Goal: Task Accomplishment & Management: Use online tool/utility

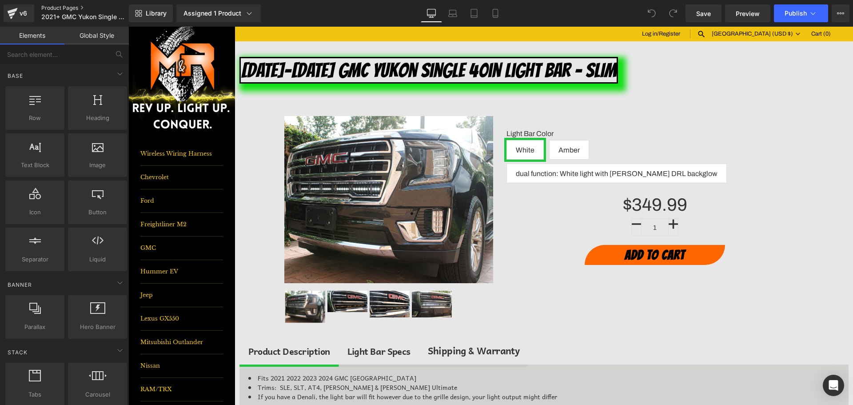
click at [64, 7] on link "Product Pages" at bounding box center [92, 7] width 102 height 7
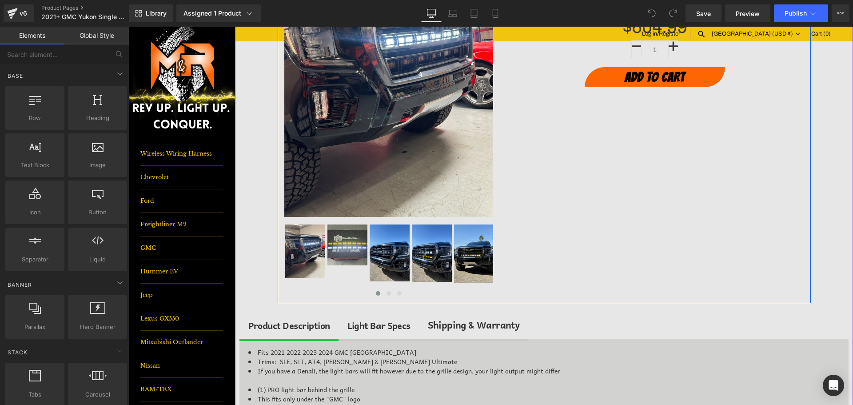
scroll to position [267, 0]
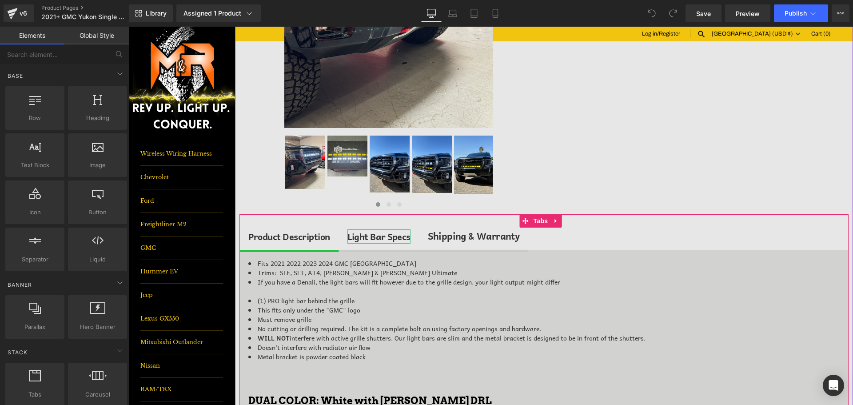
click at [373, 233] on div "Light Bar Specs" at bounding box center [378, 236] width 63 height 14
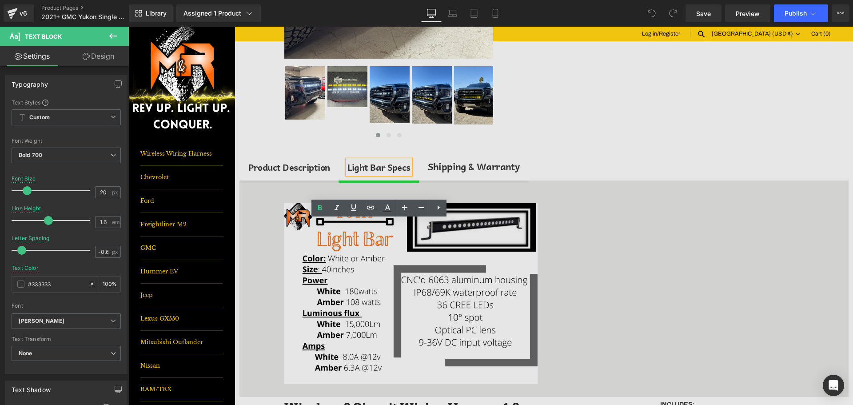
scroll to position [355, 0]
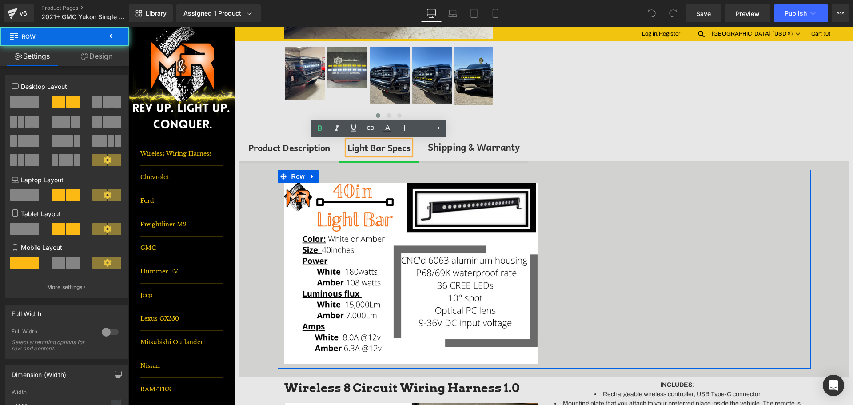
click at [602, 232] on div "Image Heading Row" at bounding box center [544, 269] width 533 height 199
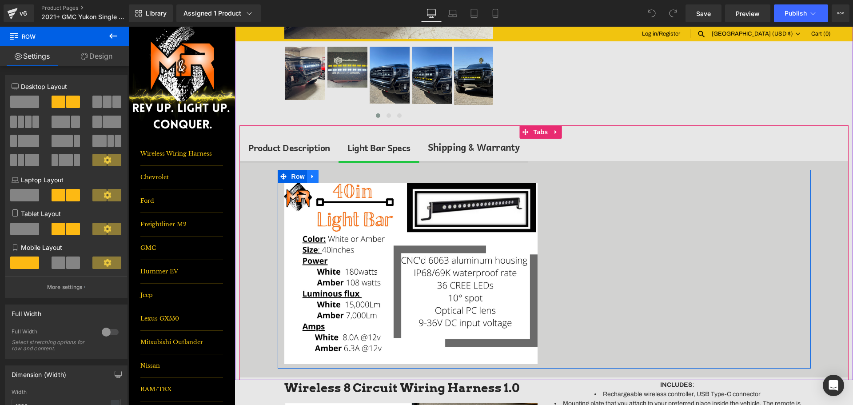
click at [311, 178] on icon at bounding box center [312, 177] width 2 height 4
click at [333, 177] on icon at bounding box center [336, 176] width 6 height 6
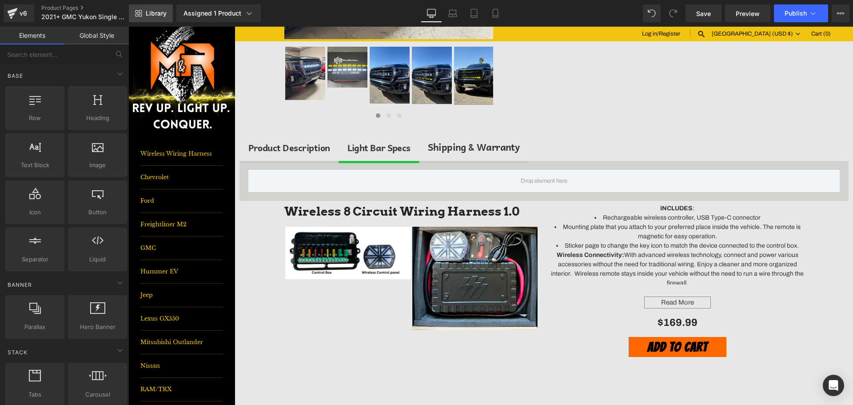
click at [167, 11] on link "Library" at bounding box center [151, 13] width 44 height 18
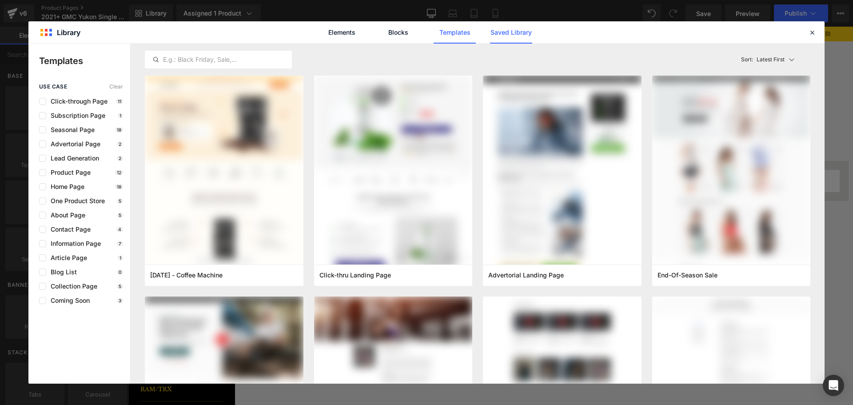
click at [508, 33] on link "Saved Library" at bounding box center [511, 32] width 42 height 22
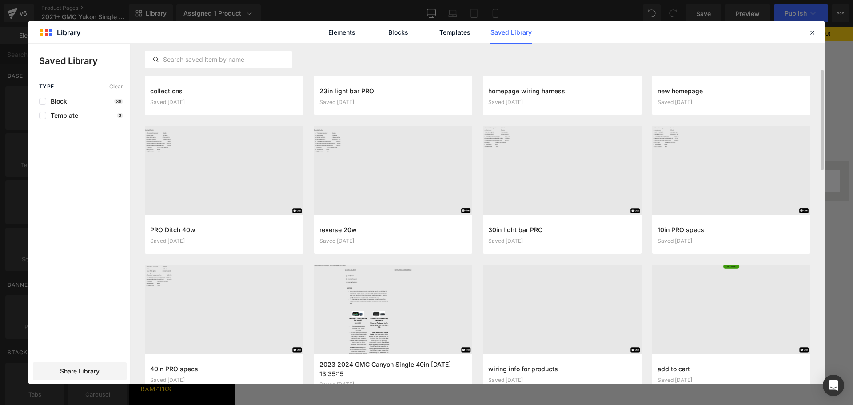
scroll to position [111, 0]
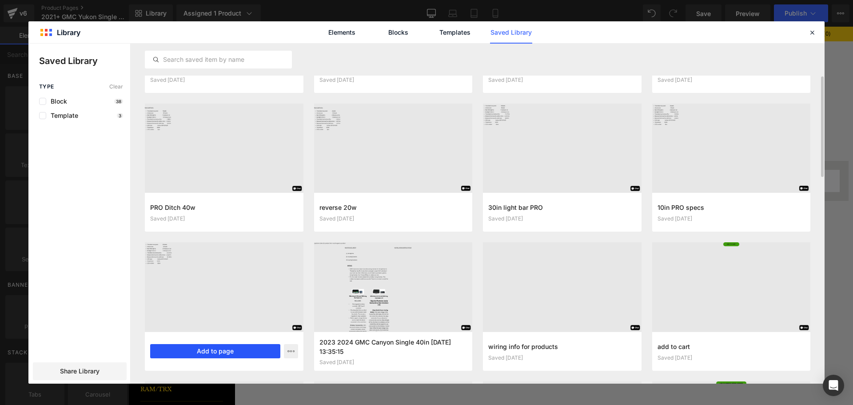
click at [229, 345] on button "Add to page" at bounding box center [215, 351] width 130 height 14
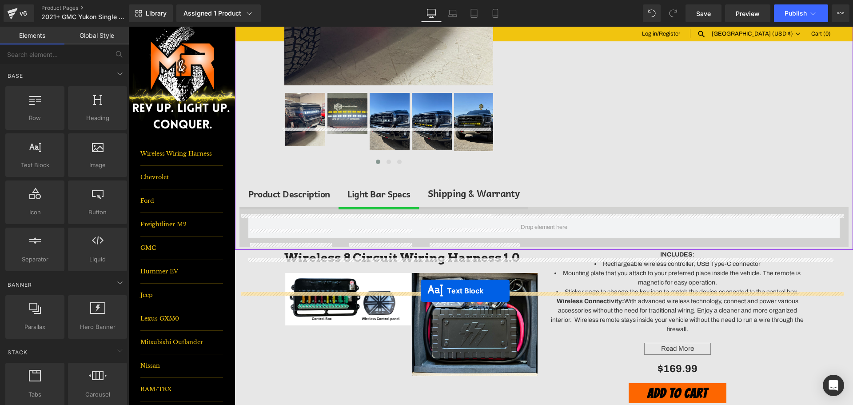
scroll to position [267, 0]
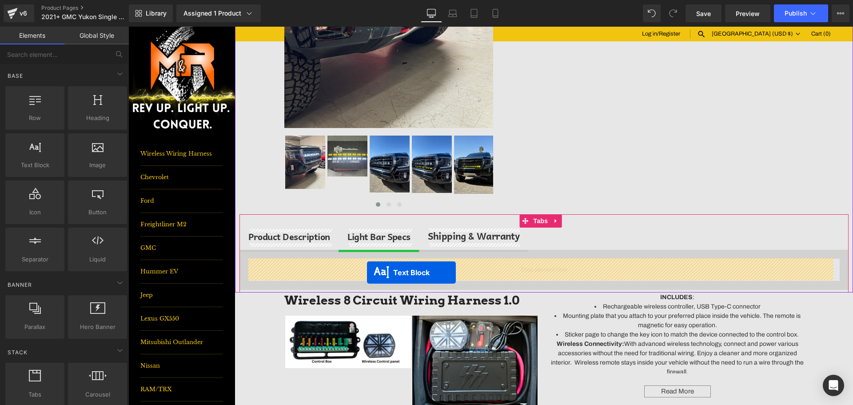
drag, startPoint x: 516, startPoint y: 213, endPoint x: 367, endPoint y: 272, distance: 160.3
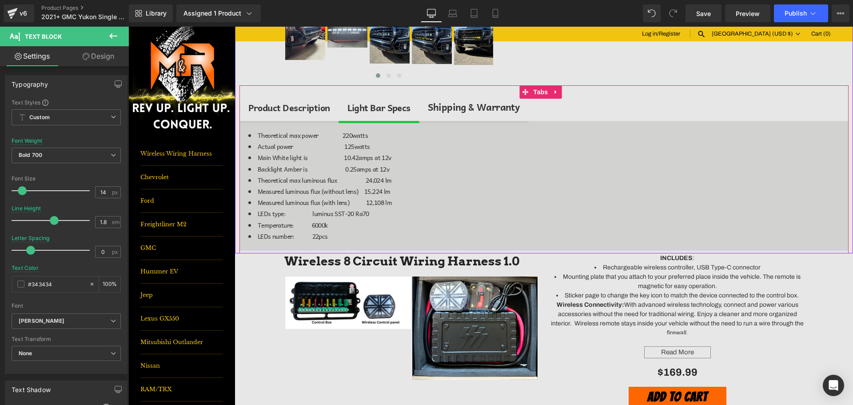
scroll to position [400, 0]
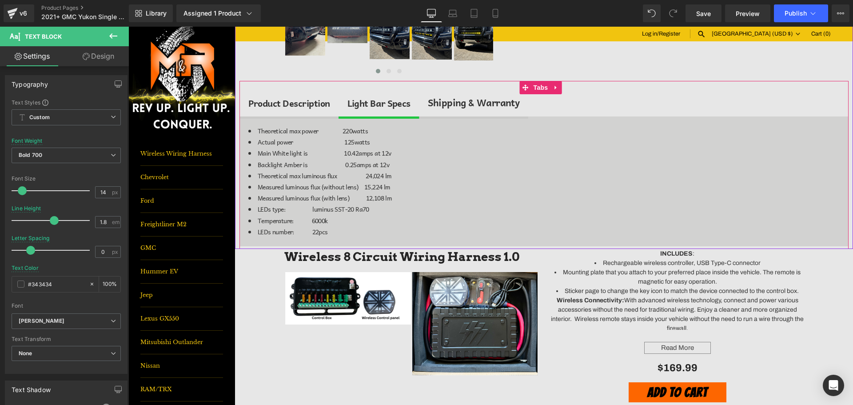
click at [287, 104] on div "Product Description" at bounding box center [289, 103] width 82 height 14
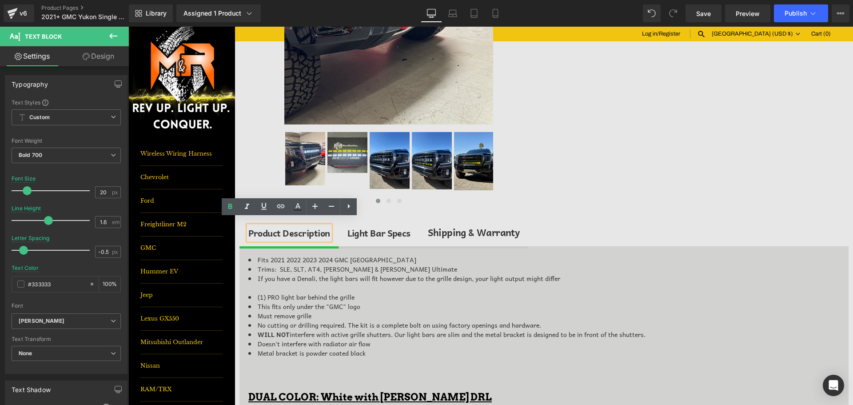
scroll to position [267, 0]
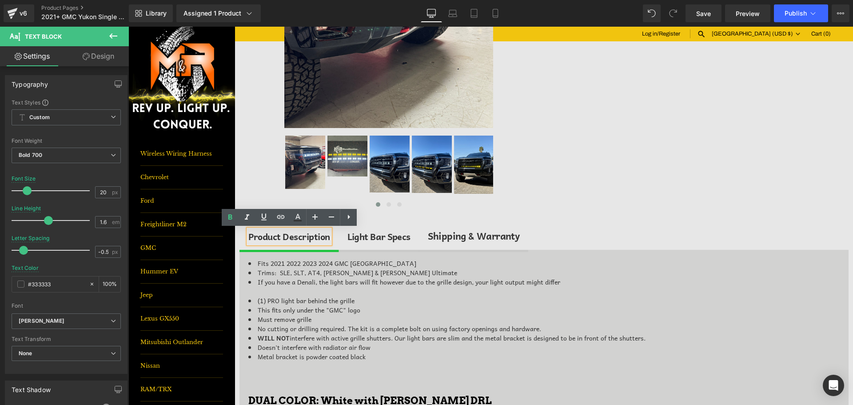
click at [381, 241] on div "Light Bar Specs Text Block" at bounding box center [378, 236] width 63 height 14
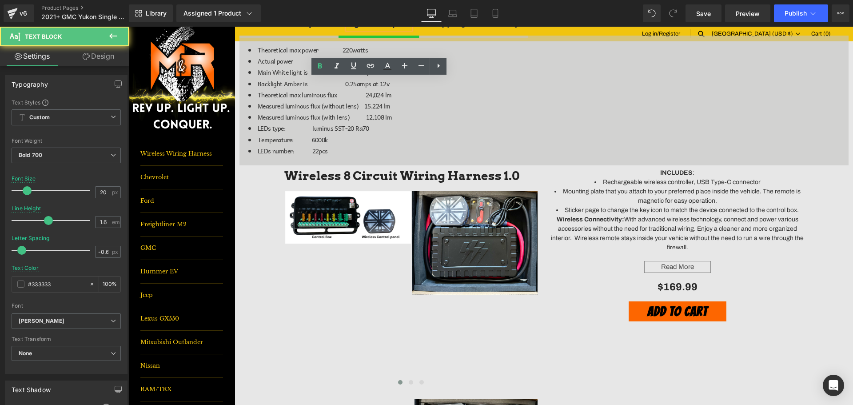
scroll to position [489, 0]
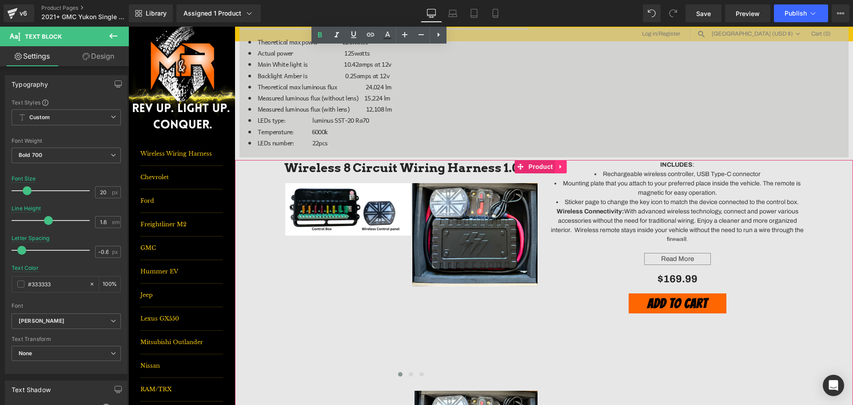
click at [565, 166] on link at bounding box center [561, 166] width 12 height 13
click at [563, 166] on link at bounding box center [567, 166] width 12 height 13
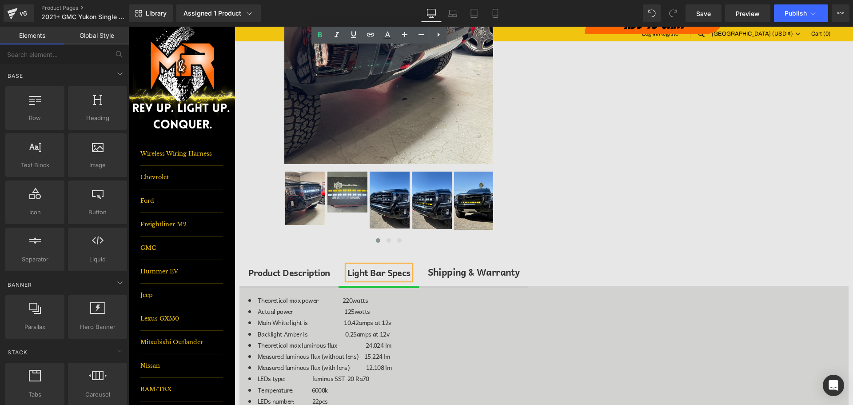
scroll to position [222, 0]
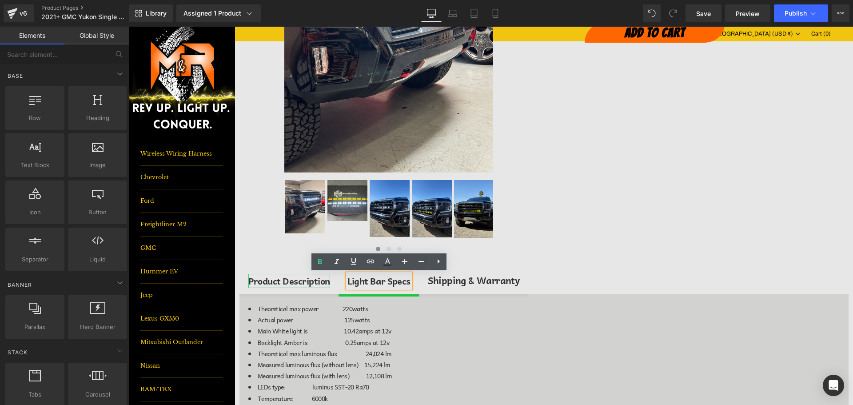
click at [306, 280] on div "Product Description" at bounding box center [289, 281] width 82 height 14
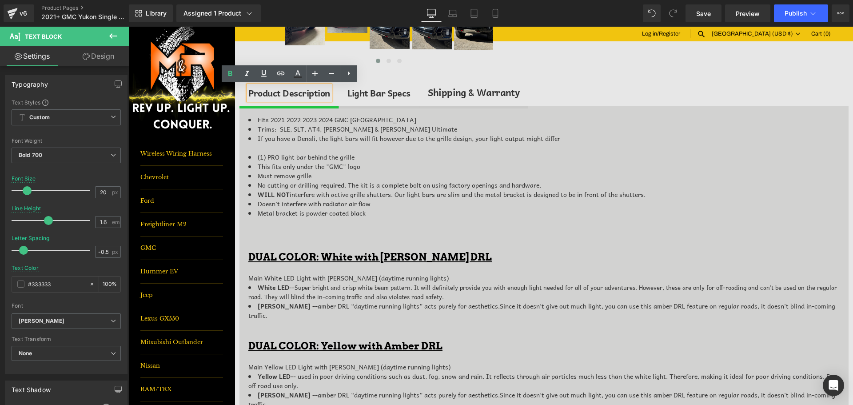
scroll to position [350, 0]
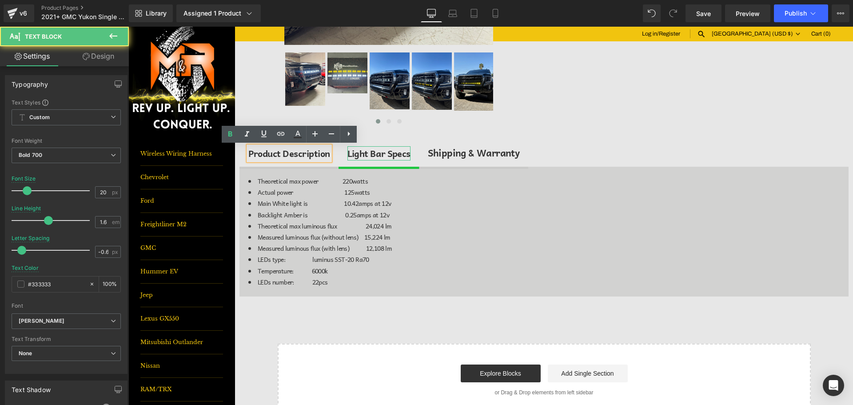
click at [380, 155] on div "Light Bar Specs" at bounding box center [378, 153] width 63 height 14
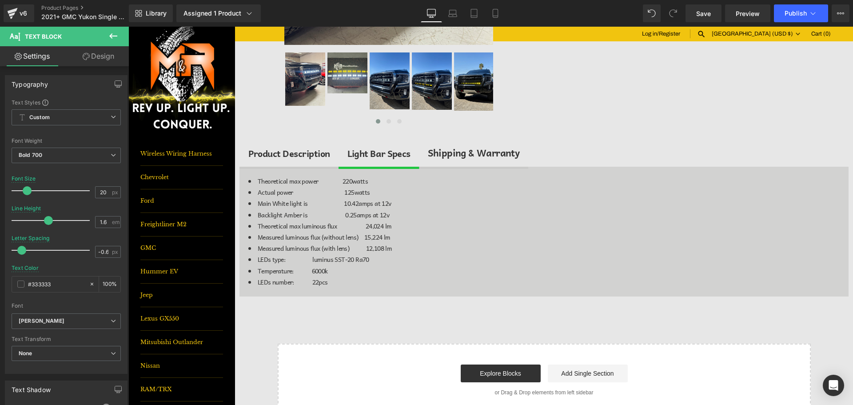
click at [123, 43] on button at bounding box center [113, 37] width 31 height 20
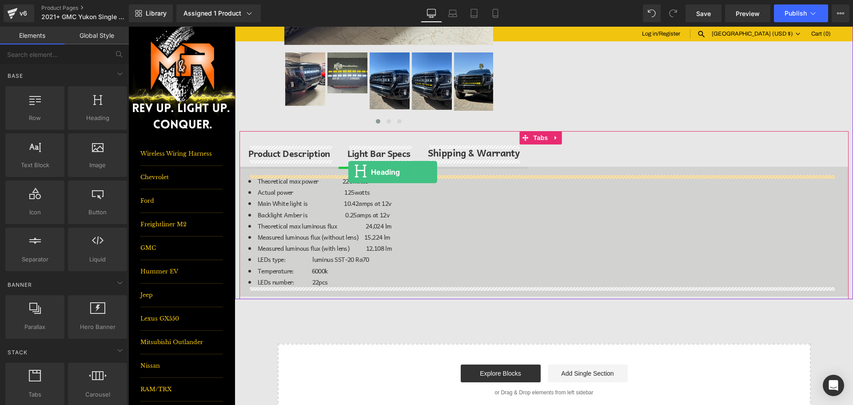
drag, startPoint x: 231, startPoint y: 126, endPoint x: 348, endPoint y: 172, distance: 126.3
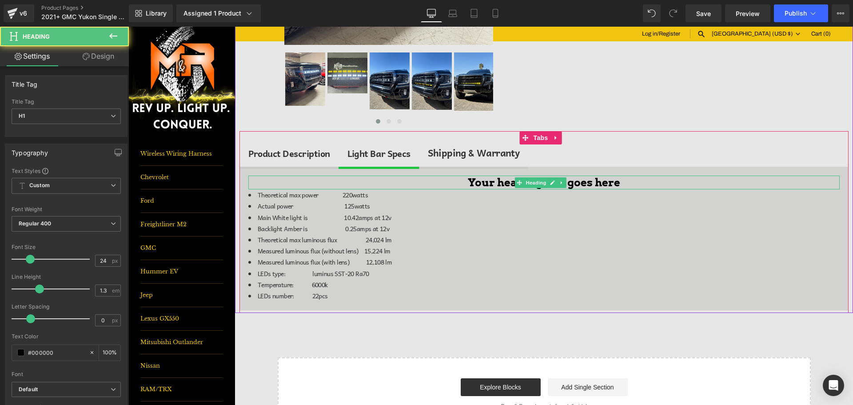
click at [479, 182] on h1 "Your heading text goes here" at bounding box center [543, 182] width 591 height 14
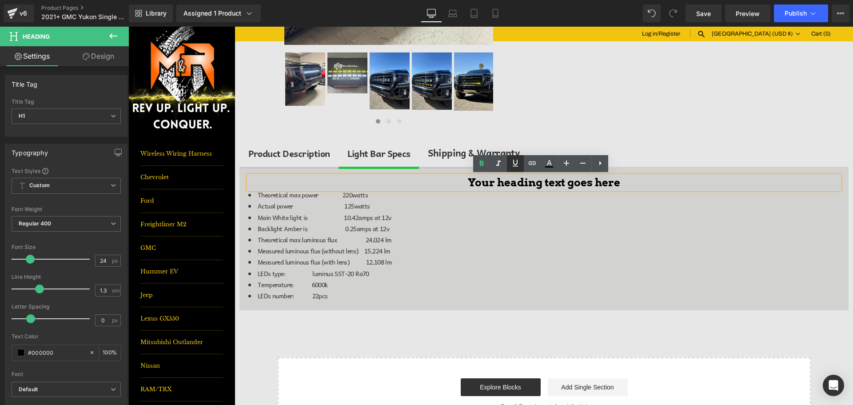
click at [511, 161] on icon at bounding box center [515, 163] width 11 height 11
click at [507, 180] on h1 "Your heading text goes here" at bounding box center [543, 182] width 591 height 14
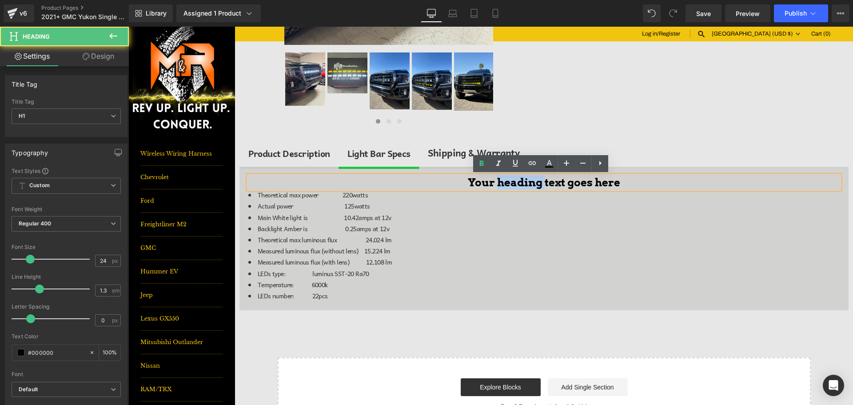
click at [507, 180] on h1 "Your heading text goes here" at bounding box center [543, 182] width 591 height 14
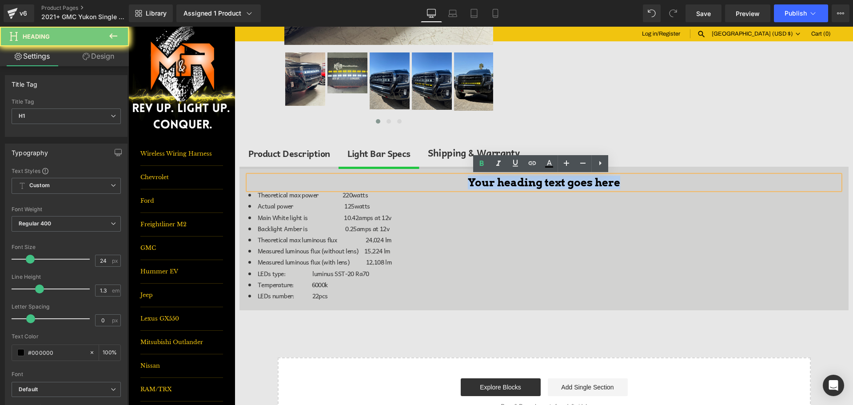
click at [507, 180] on h1 "Your heading text goes here" at bounding box center [543, 182] width 591 height 14
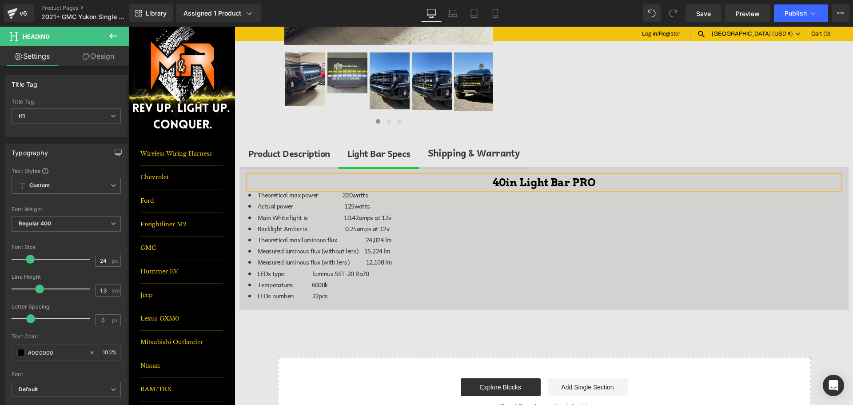
click at [511, 184] on h1 "40in Light Bar PRO" at bounding box center [543, 182] width 591 height 14
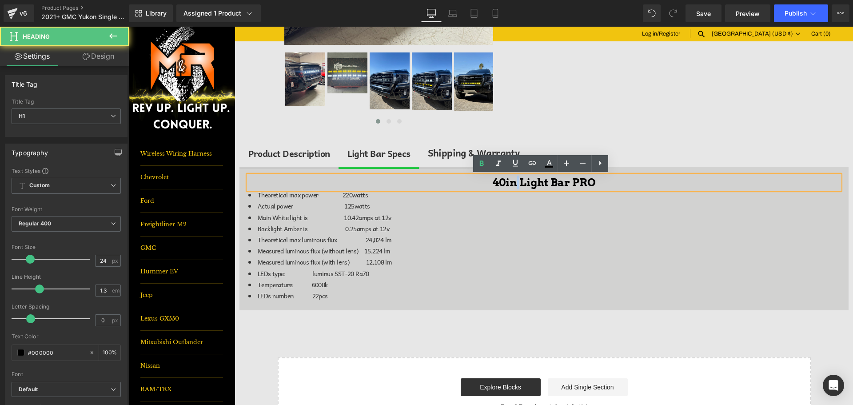
click at [511, 184] on h1 "40in Light Bar PRO" at bounding box center [543, 182] width 591 height 14
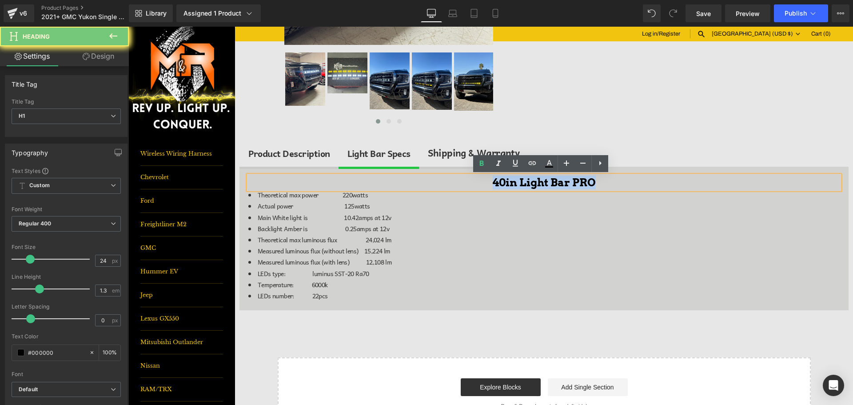
click at [511, 184] on h1 "40in Light Bar PRO" at bounding box center [543, 182] width 591 height 14
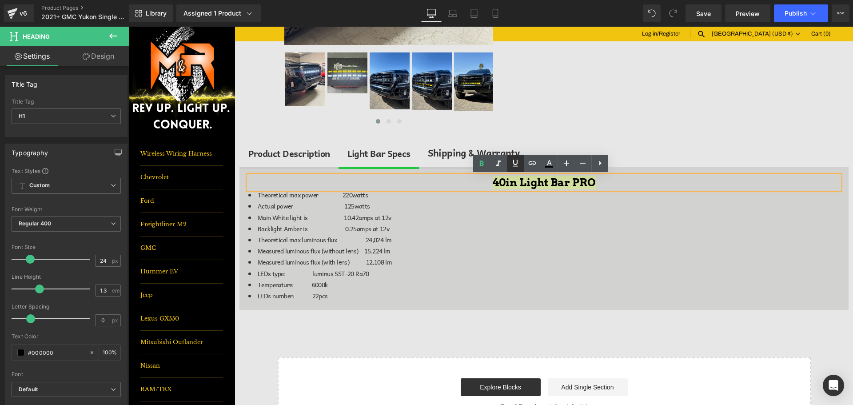
click at [514, 166] on icon at bounding box center [515, 162] width 5 height 7
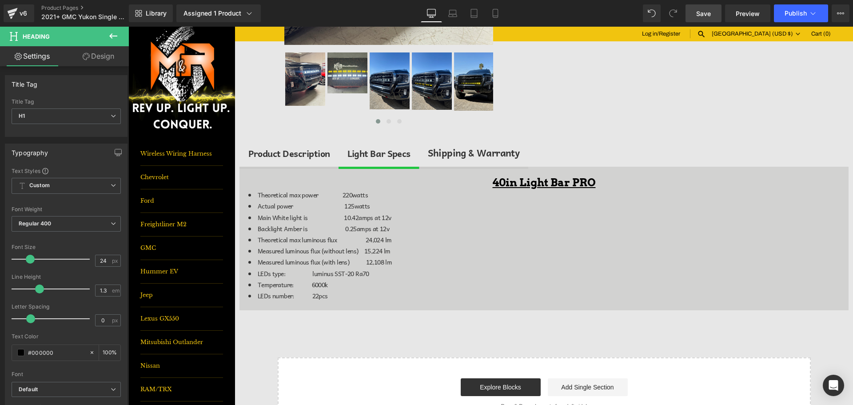
click at [708, 13] on span "Save" at bounding box center [703, 13] width 15 height 9
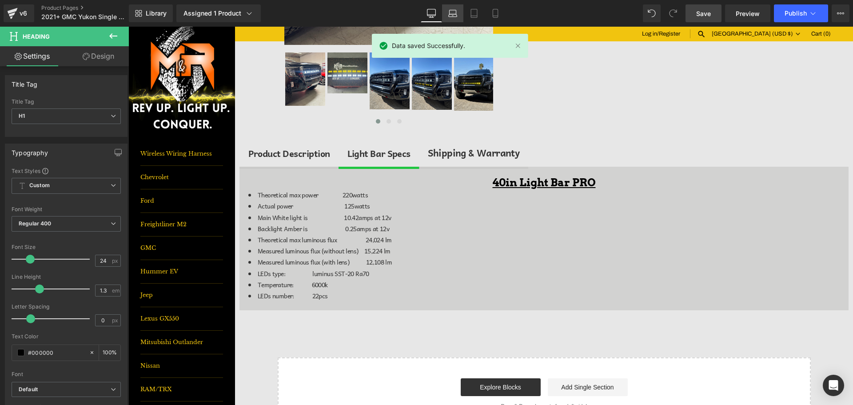
click at [446, 16] on link "Laptop" at bounding box center [452, 13] width 21 height 18
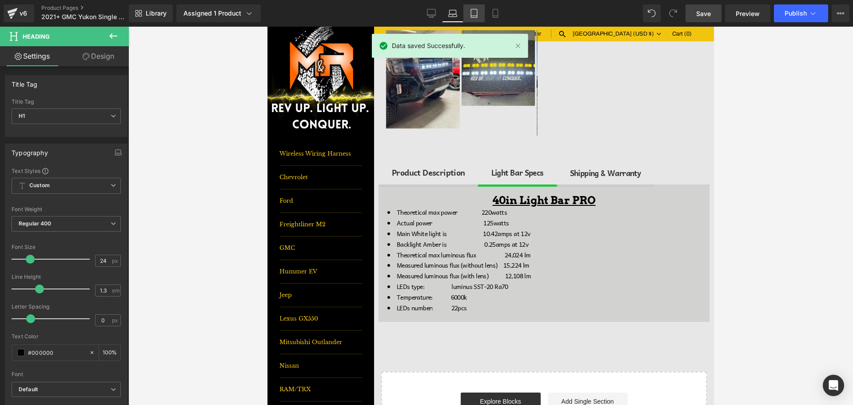
click at [472, 13] on icon at bounding box center [474, 13] width 9 height 9
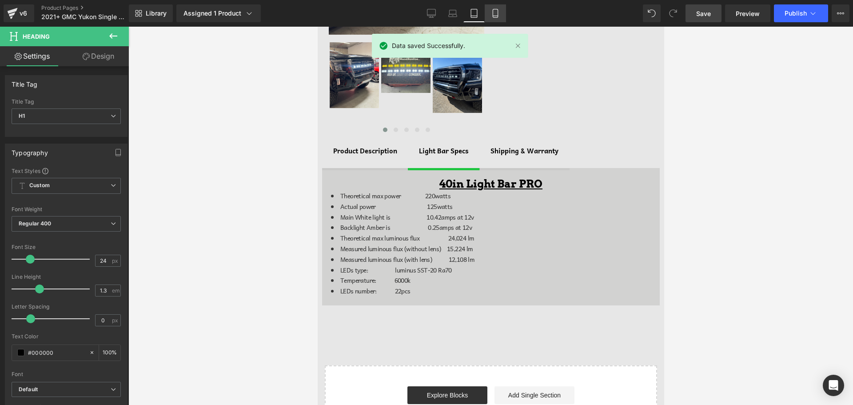
click at [495, 13] on icon at bounding box center [495, 13] width 9 height 9
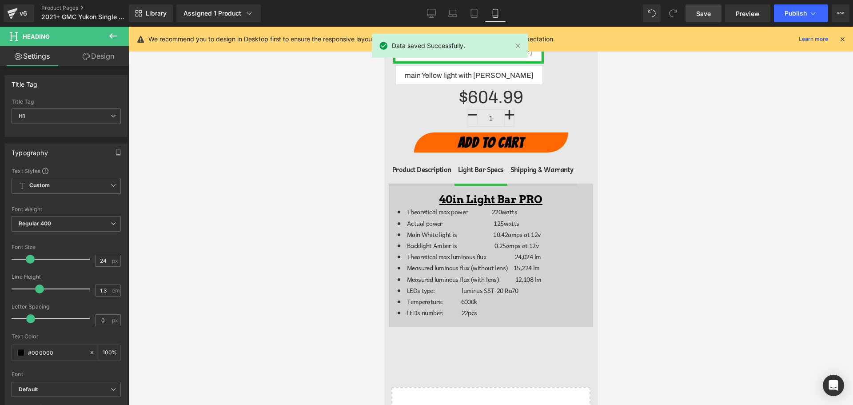
scroll to position [501, 0]
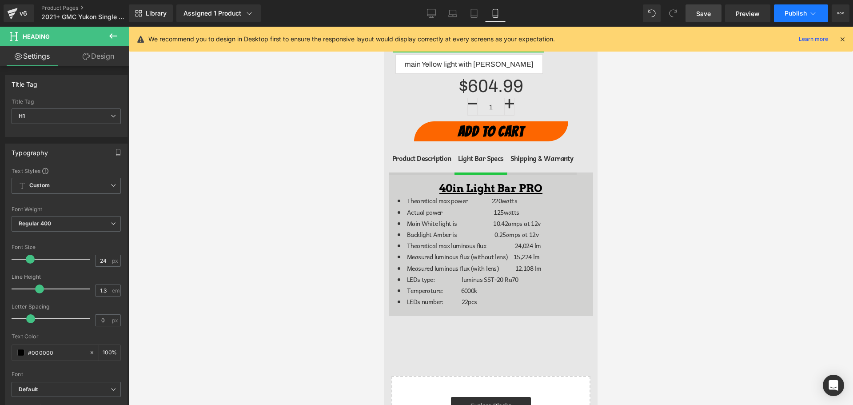
click at [787, 8] on button "Publish" at bounding box center [801, 13] width 54 height 18
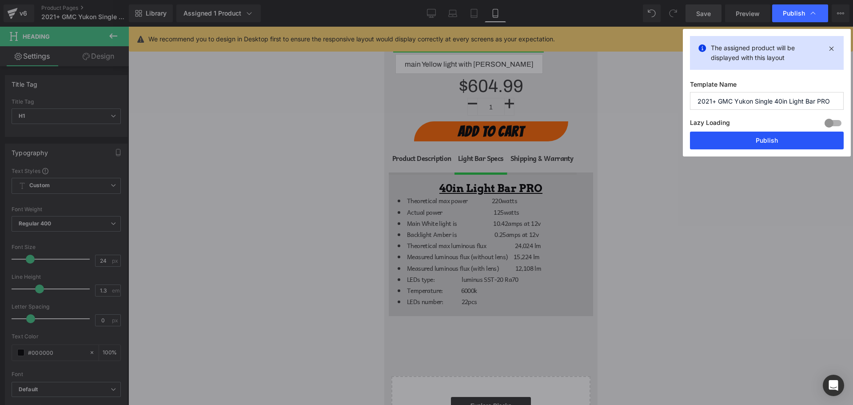
click at [806, 137] on button "Publish" at bounding box center [767, 140] width 154 height 18
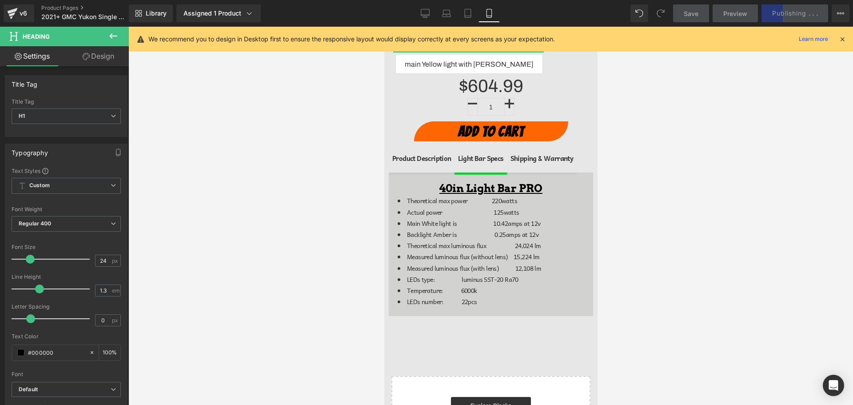
scroll to position [279, 0]
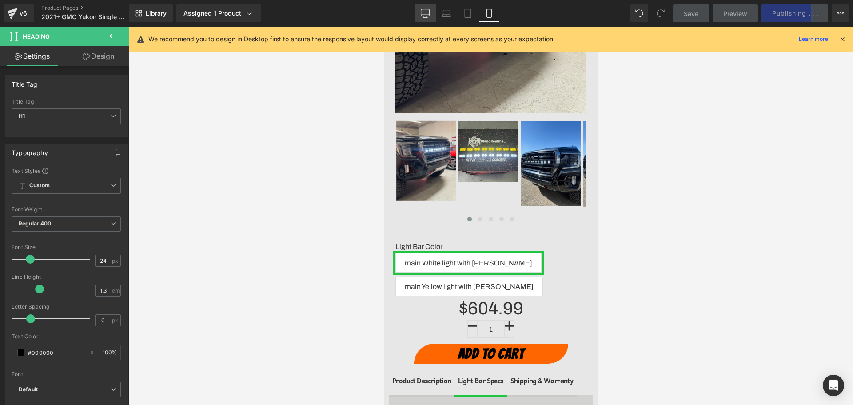
click at [430, 13] on link "Desktop" at bounding box center [424, 13] width 21 height 18
type input "100"
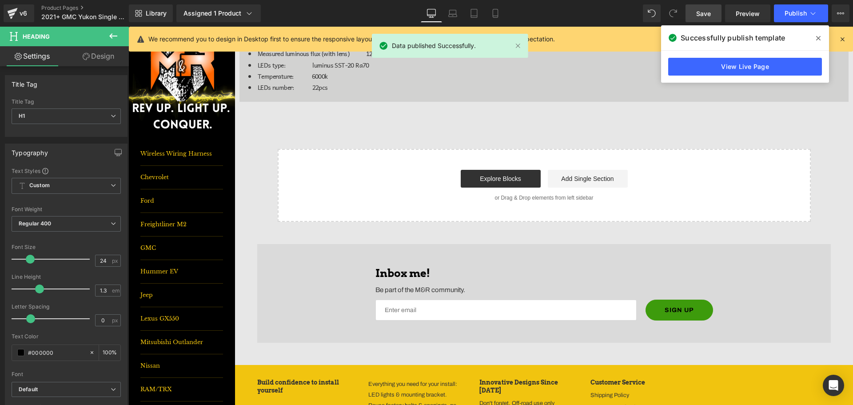
scroll to position [382, 0]
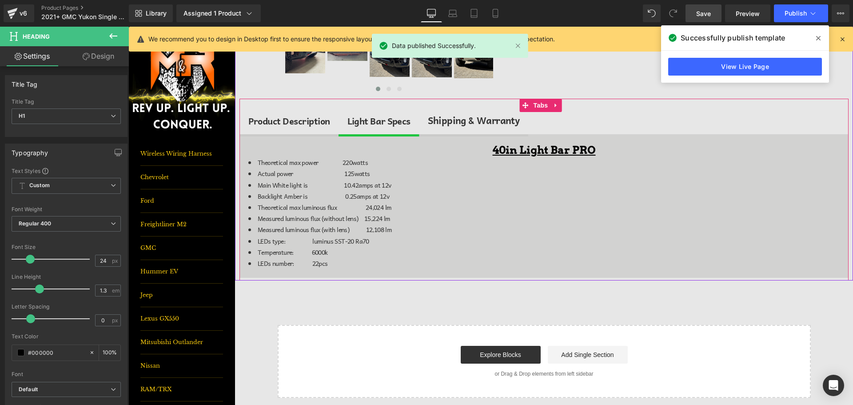
click at [297, 122] on div "Product Description" at bounding box center [289, 121] width 82 height 14
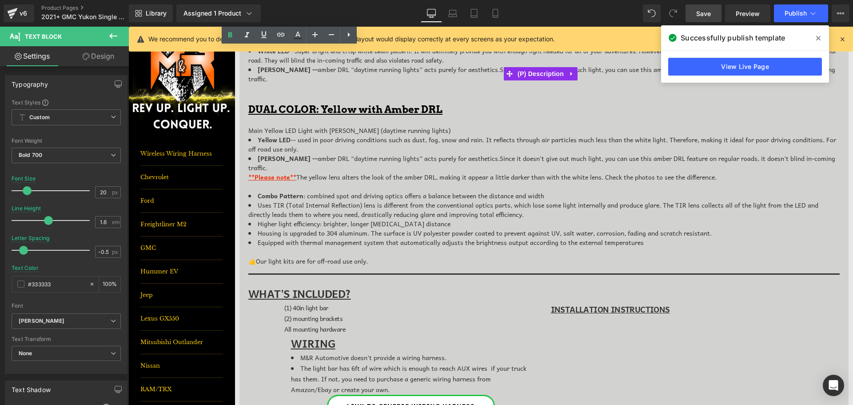
scroll to position [649, 0]
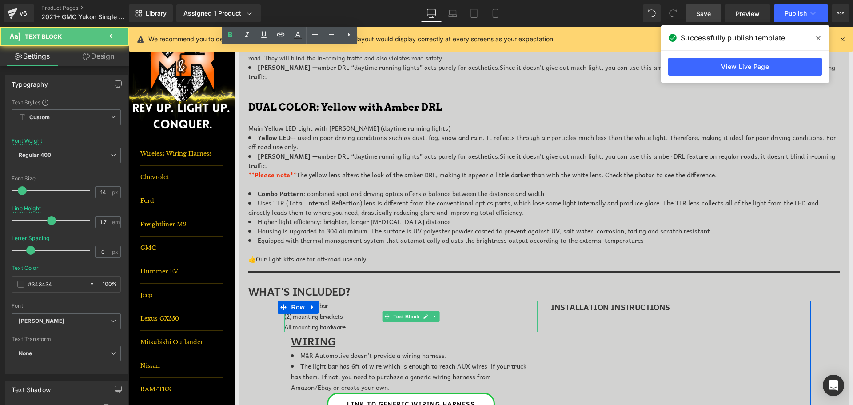
click at [331, 308] on p "(1) 40in light bar" at bounding box center [410, 305] width 253 height 11
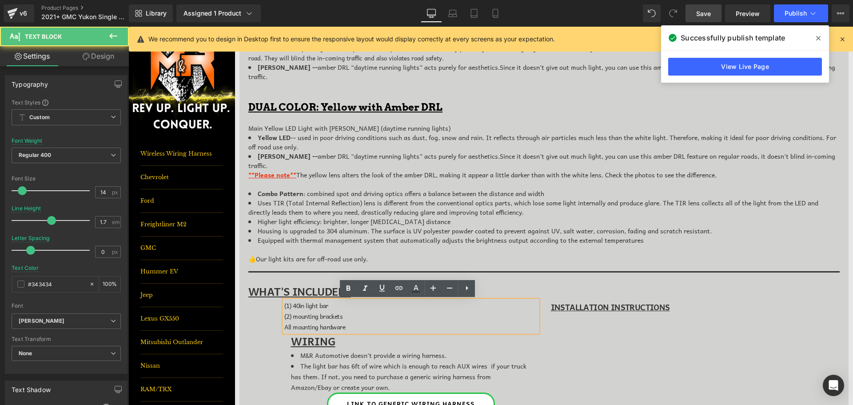
click at [337, 310] on p "(1) 40in light bar" at bounding box center [410, 305] width 253 height 11
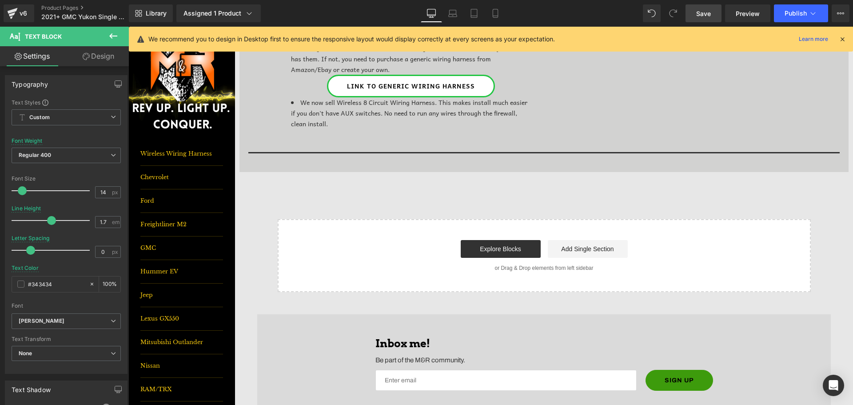
scroll to position [826, 0]
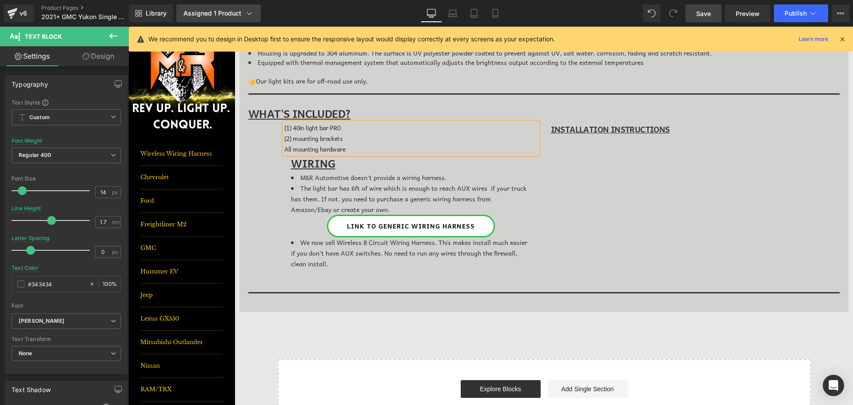
click at [217, 11] on div "Assigned 1 Product" at bounding box center [218, 13] width 70 height 9
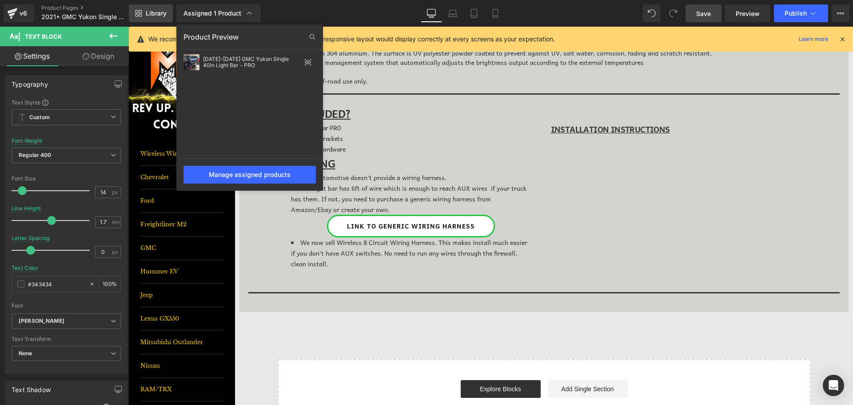
click at [151, 13] on span "Library" at bounding box center [156, 13] width 21 height 8
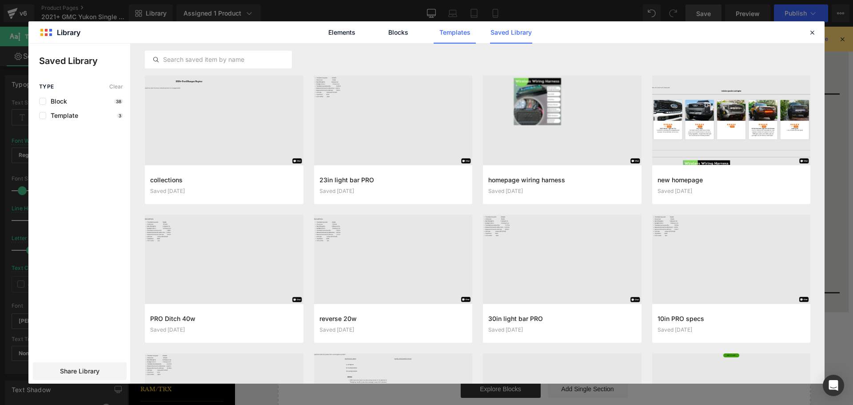
click at [458, 37] on link "Templates" at bounding box center [455, 32] width 42 height 22
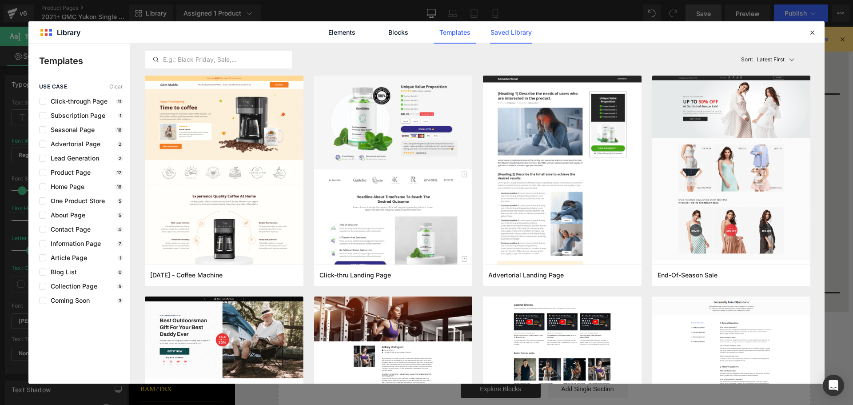
click at [500, 24] on link "Saved Library" at bounding box center [511, 32] width 42 height 22
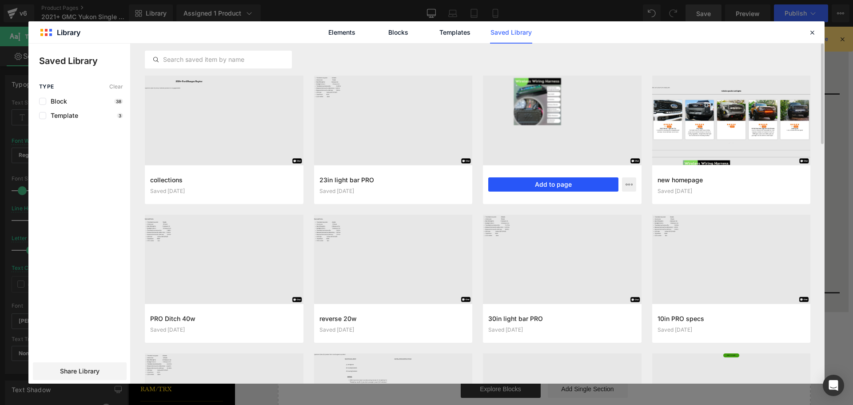
click at [568, 189] on button "Add to page" at bounding box center [553, 184] width 130 height 14
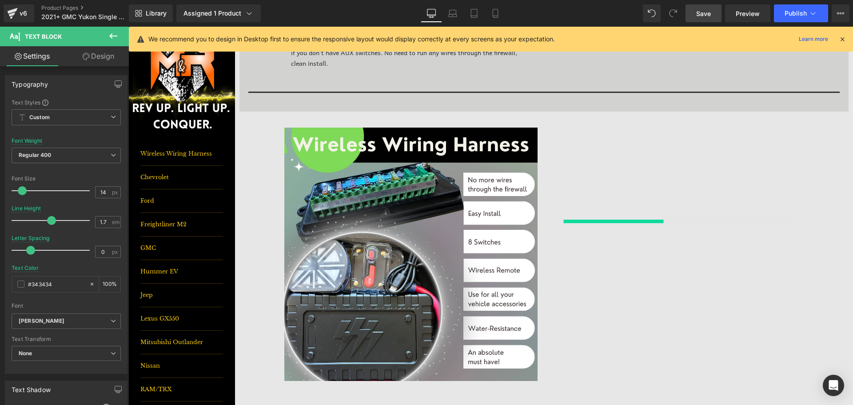
scroll to position [1025, 0]
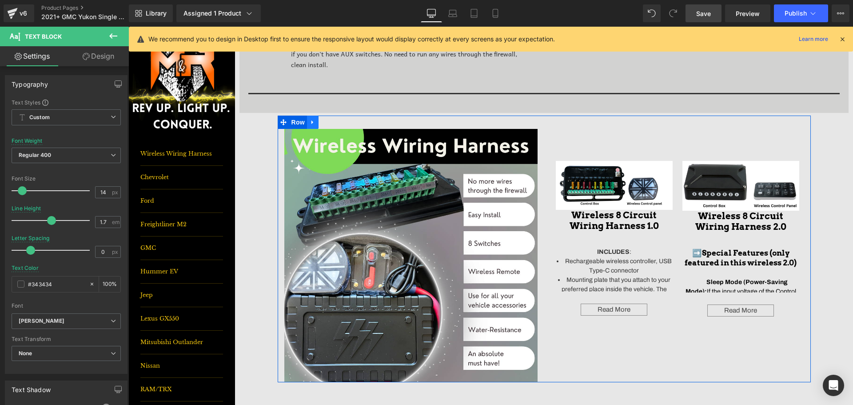
click at [310, 120] on icon at bounding box center [313, 122] width 6 height 7
click at [337, 120] on link at bounding box center [336, 122] width 12 height 13
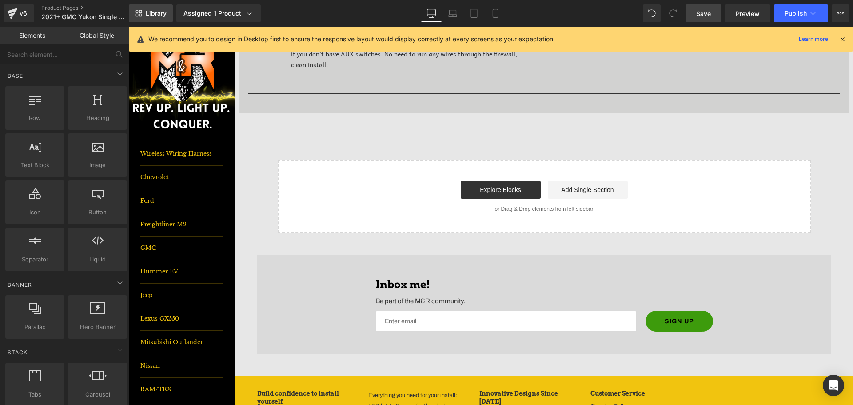
click at [164, 12] on span "Library" at bounding box center [156, 13] width 21 height 8
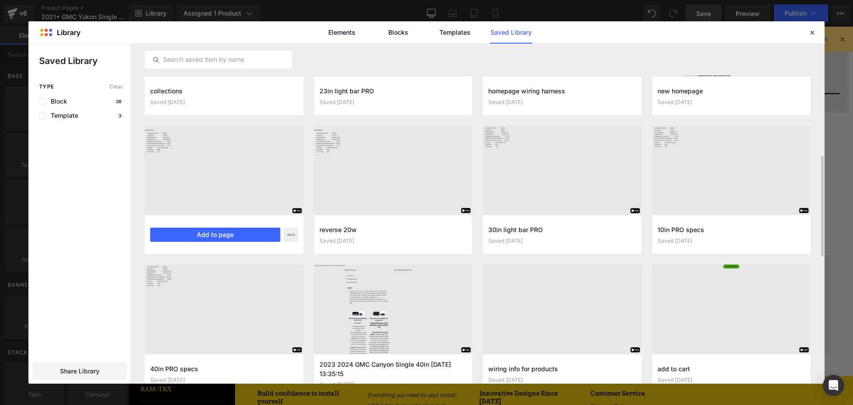
scroll to position [155, 0]
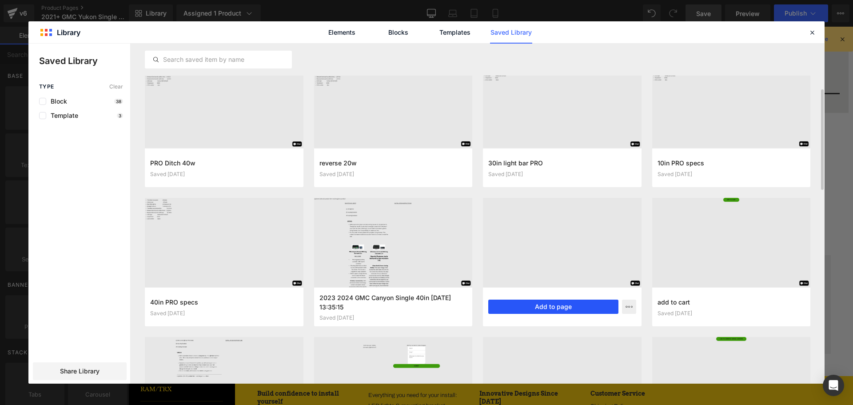
click at [558, 301] on button "Add to page" at bounding box center [553, 306] width 130 height 14
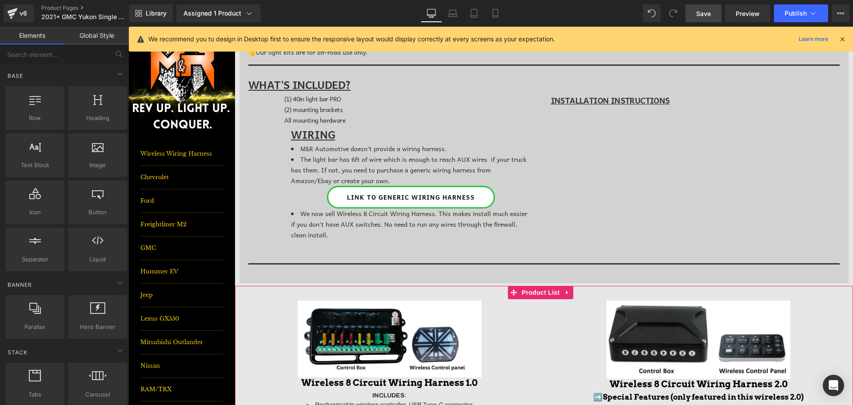
scroll to position [848, 0]
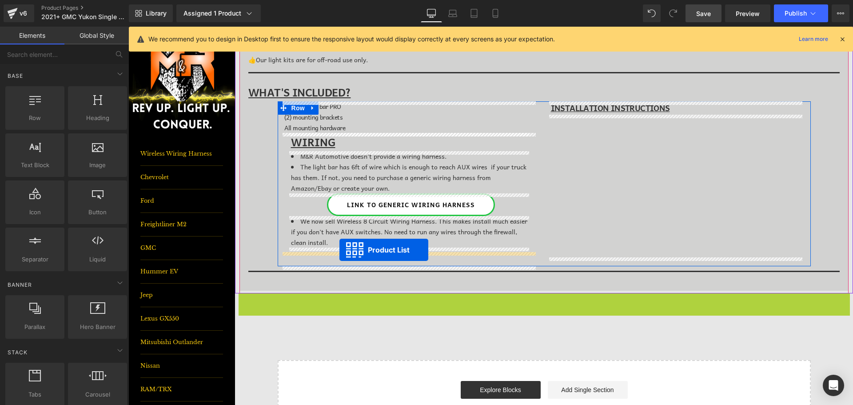
drag, startPoint x: 514, startPoint y: 303, endPoint x: 339, endPoint y: 250, distance: 182.8
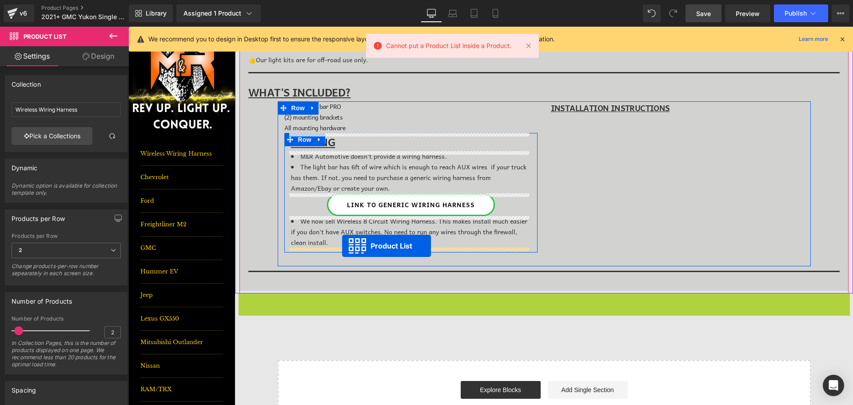
drag, startPoint x: 517, startPoint y: 297, endPoint x: 342, endPoint y: 246, distance: 182.5
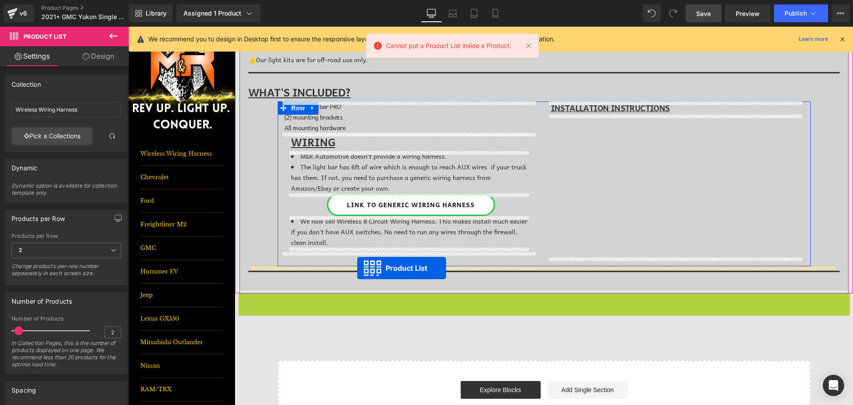
drag, startPoint x: 515, startPoint y: 300, endPoint x: 357, endPoint y: 268, distance: 160.9
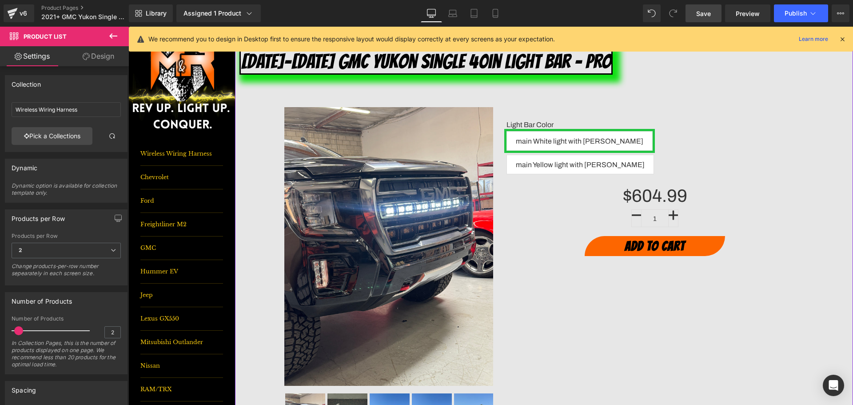
scroll to position [0, 0]
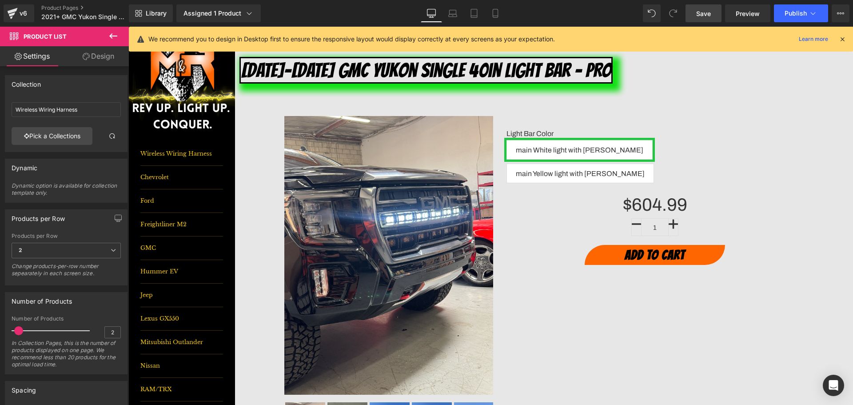
click at [845, 39] on icon at bounding box center [842, 39] width 8 height 8
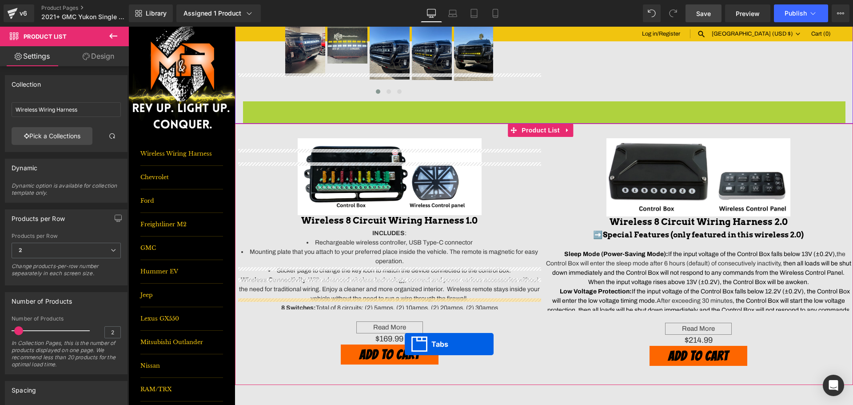
scroll to position [355, 0]
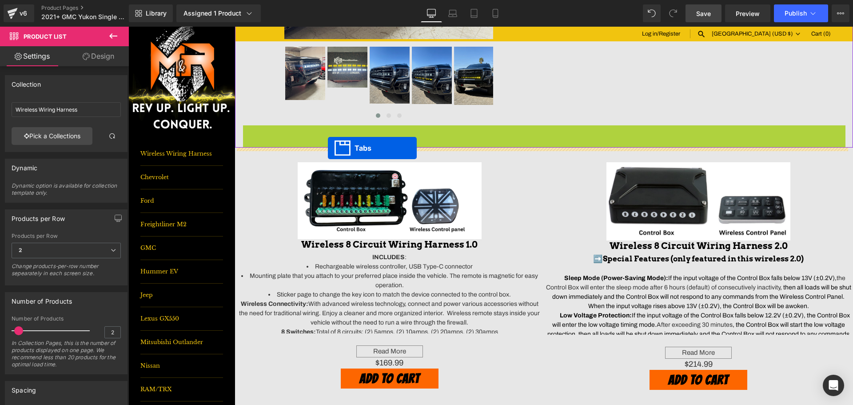
drag, startPoint x: 524, startPoint y: 221, endPoint x: 328, endPoint y: 148, distance: 209.2
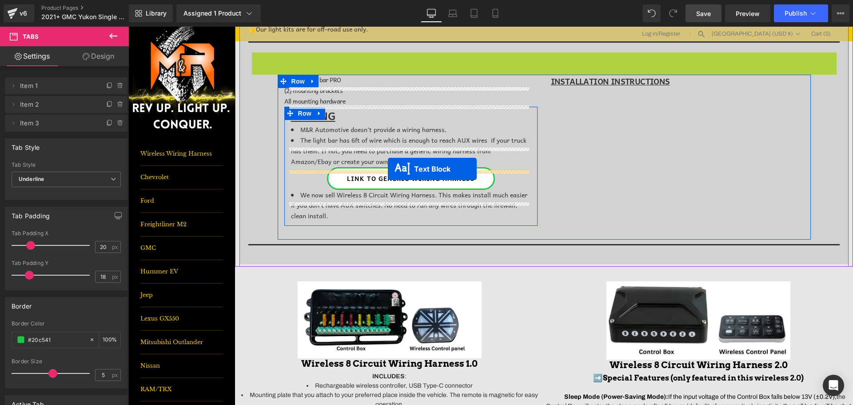
scroll to position [809, 0]
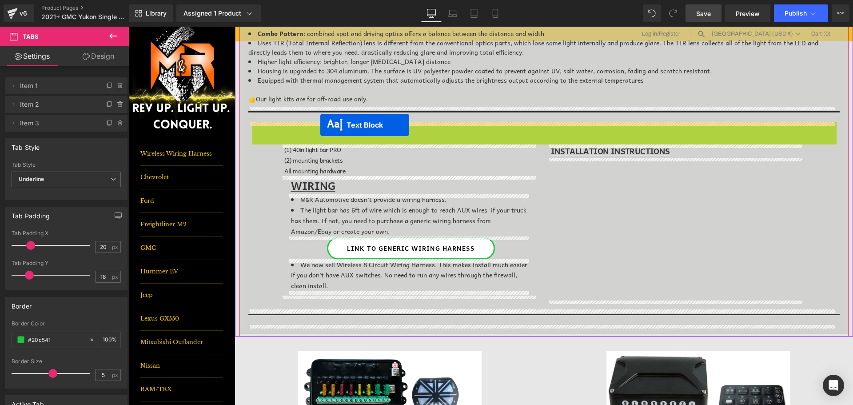
drag, startPoint x: 514, startPoint y: 186, endPoint x: 320, endPoint y: 125, distance: 202.6
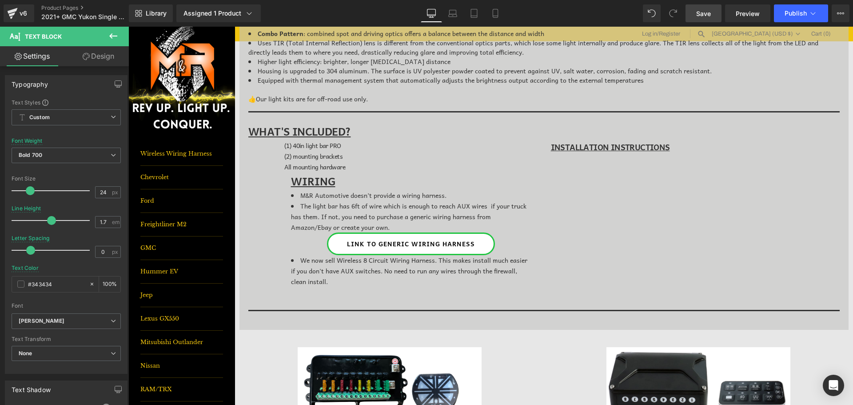
click at [114, 32] on icon at bounding box center [113, 36] width 11 height 11
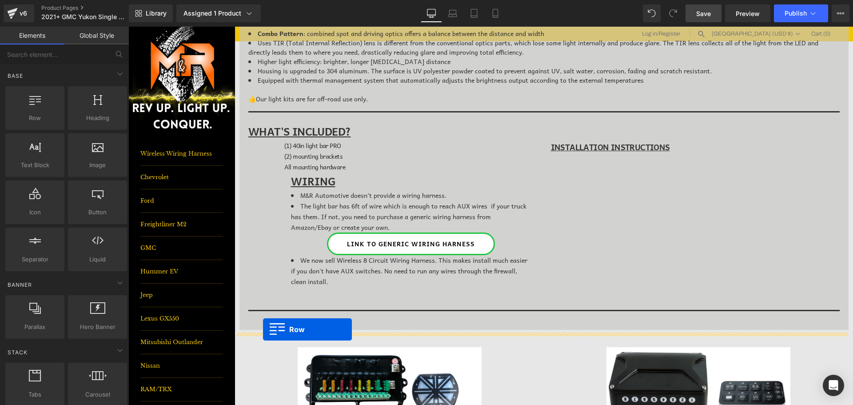
drag, startPoint x: 208, startPoint y: 202, endPoint x: 263, endPoint y: 329, distance: 138.5
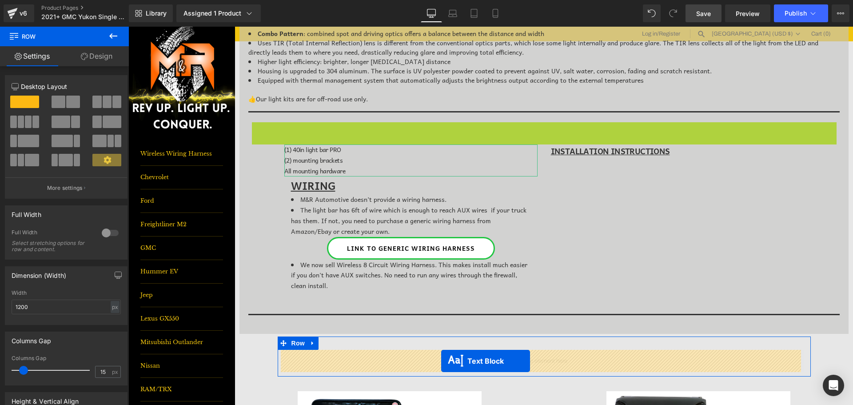
drag, startPoint x: 517, startPoint y: 132, endPoint x: 441, endPoint y: 361, distance: 240.5
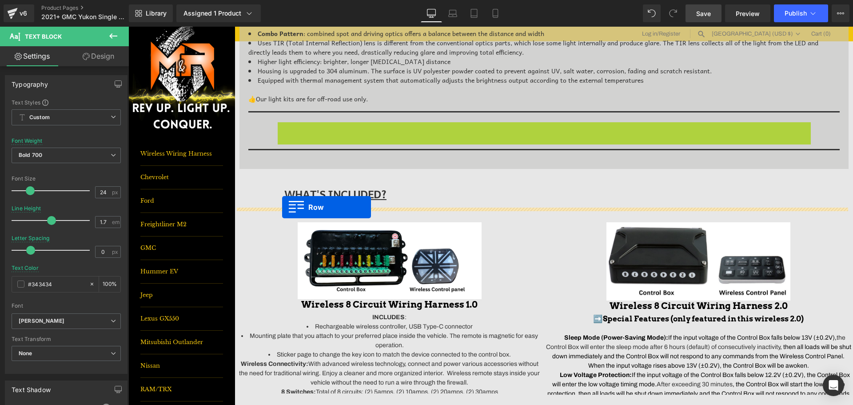
drag, startPoint x: 280, startPoint y: 126, endPoint x: 282, endPoint y: 207, distance: 81.3
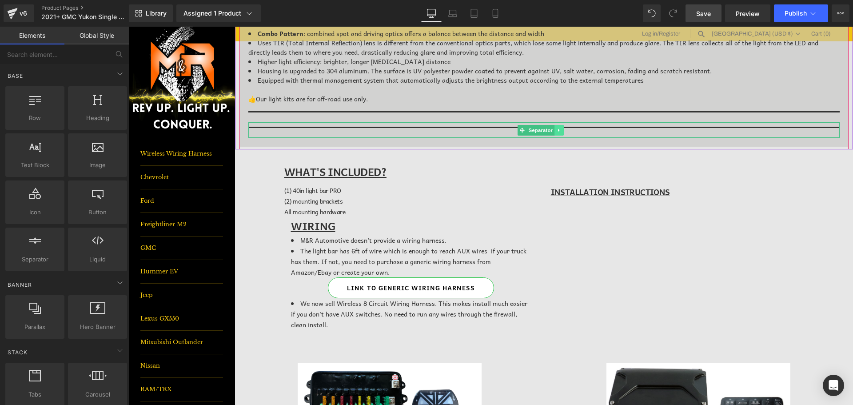
click at [560, 131] on icon at bounding box center [559, 130] width 5 height 5
click at [562, 131] on icon at bounding box center [563, 130] width 5 height 5
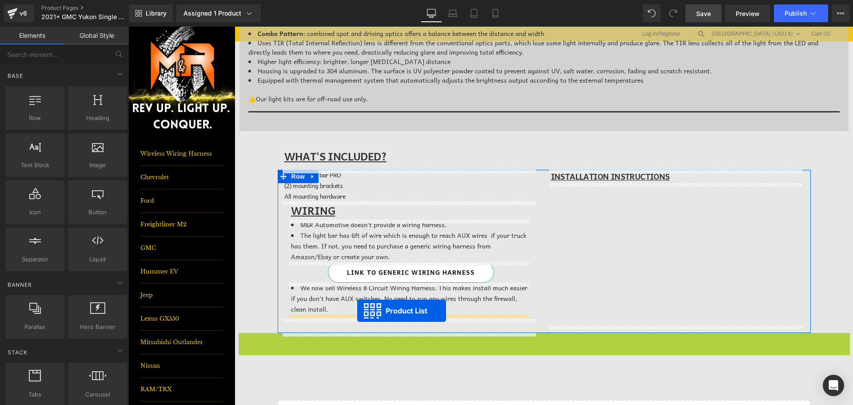
drag, startPoint x: 513, startPoint y: 338, endPoint x: 357, endPoint y: 311, distance: 157.8
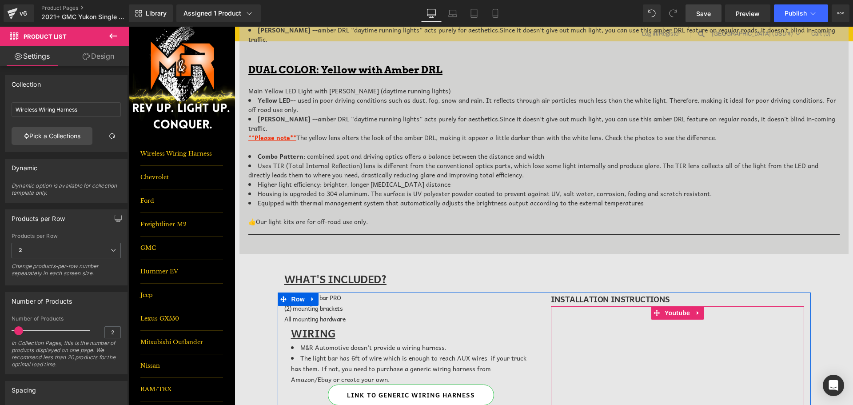
scroll to position [675, 0]
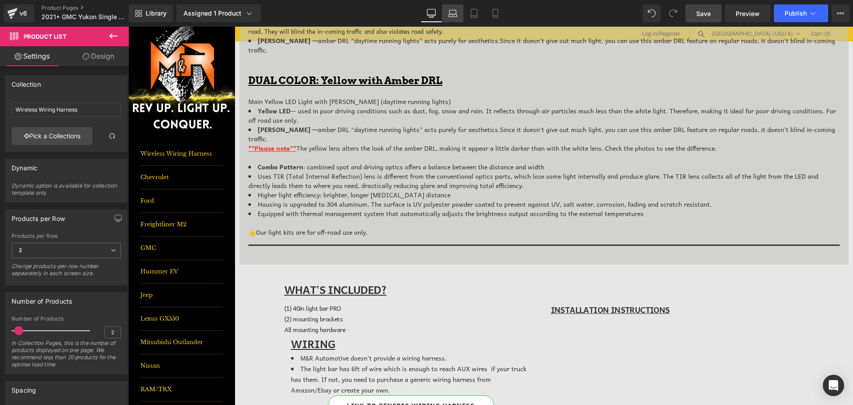
click at [457, 18] on link "Laptop" at bounding box center [452, 13] width 21 height 18
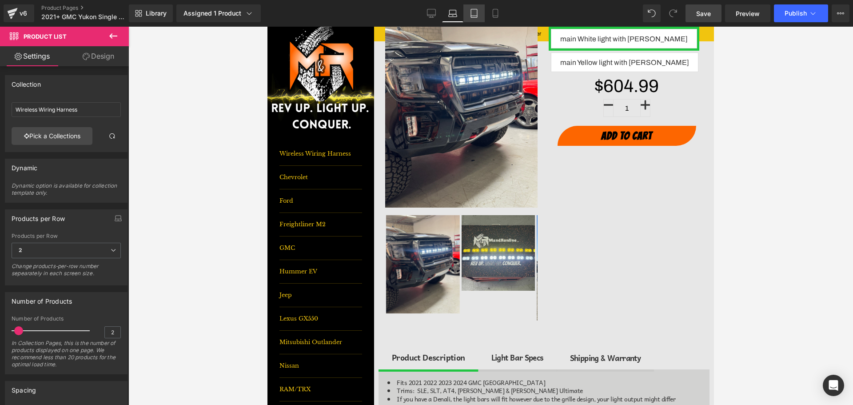
click at [467, 16] on link "Tablet" at bounding box center [473, 13] width 21 height 18
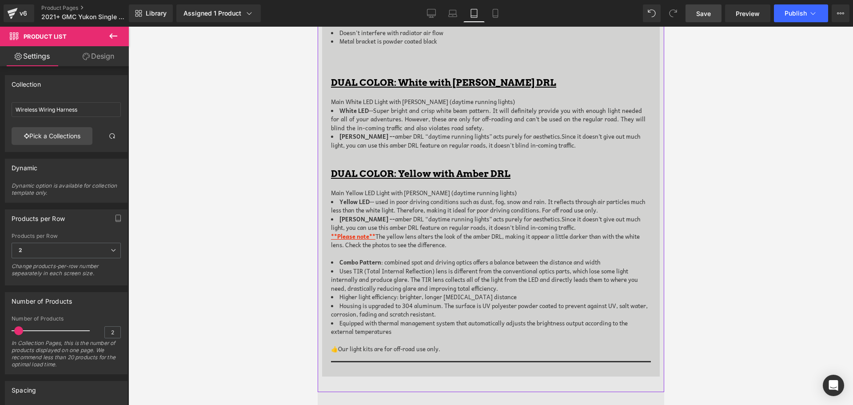
scroll to position [776, 0]
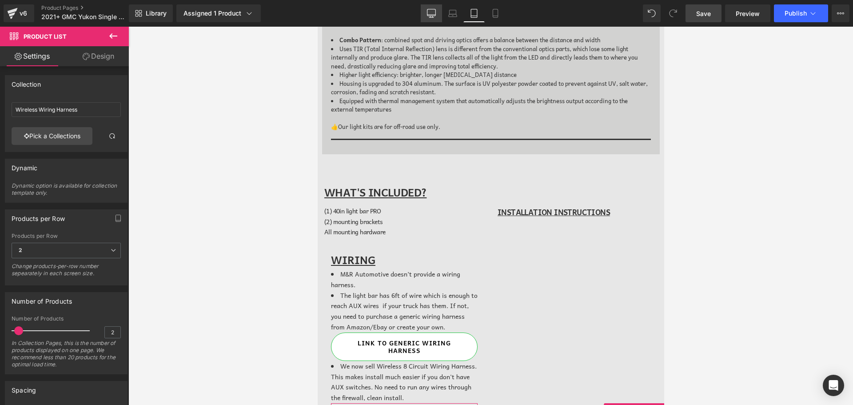
click at [428, 12] on icon at bounding box center [431, 12] width 8 height 7
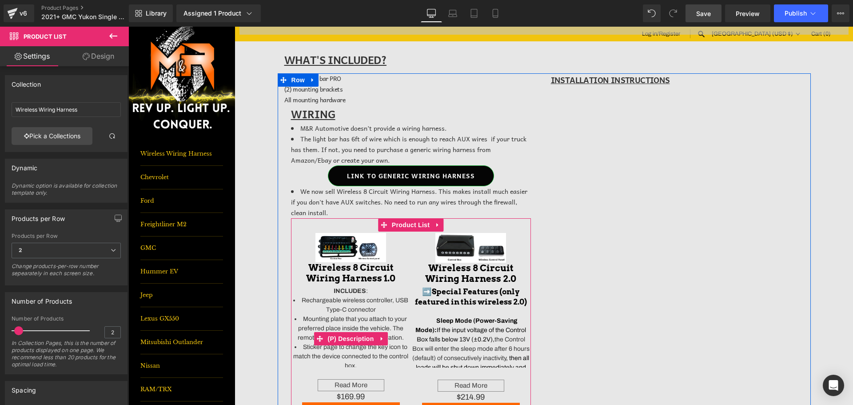
scroll to position [902, 0]
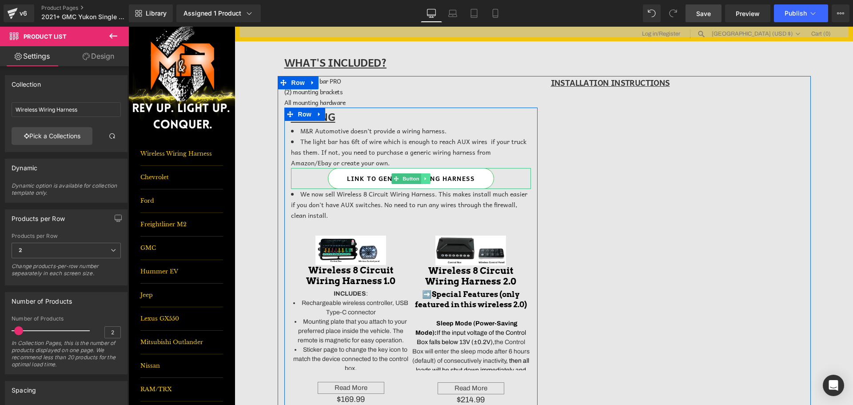
click at [424, 178] on icon at bounding box center [424, 178] width 1 height 3
click at [429, 181] on icon at bounding box center [429, 178] width 5 height 5
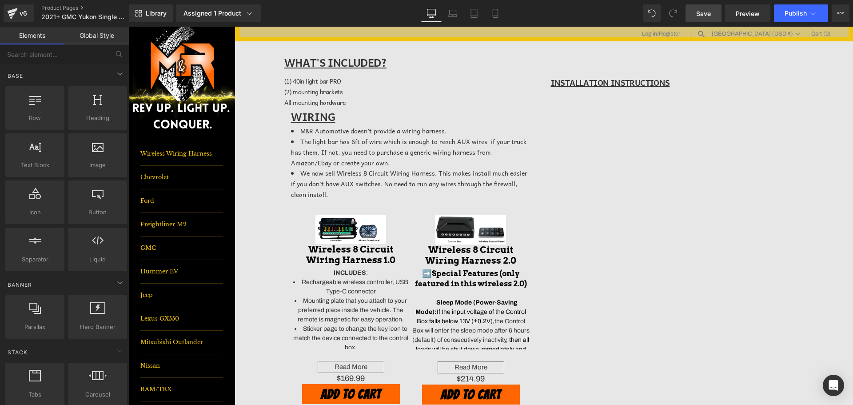
click at [706, 12] on span "Save" at bounding box center [703, 13] width 15 height 9
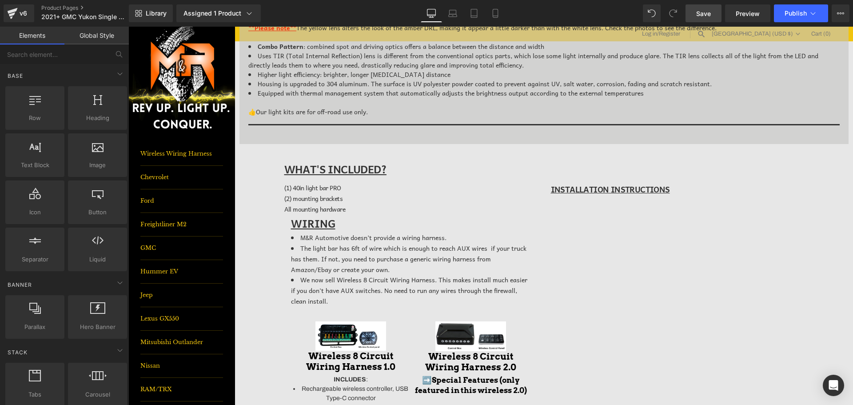
scroll to position [769, 0]
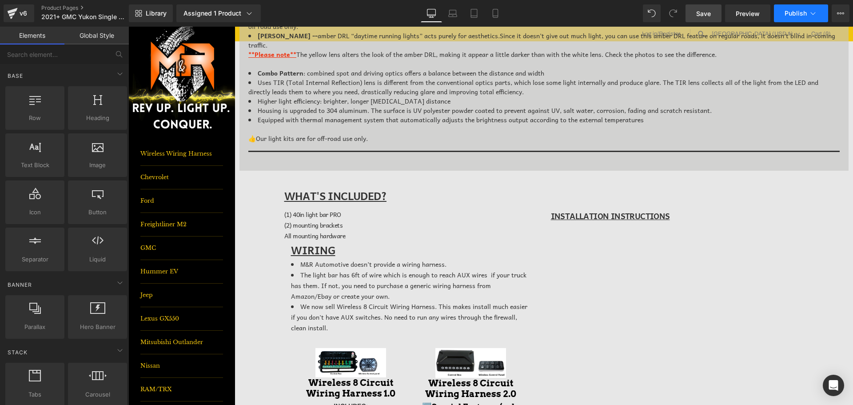
click at [807, 8] on button "Publish" at bounding box center [801, 13] width 54 height 18
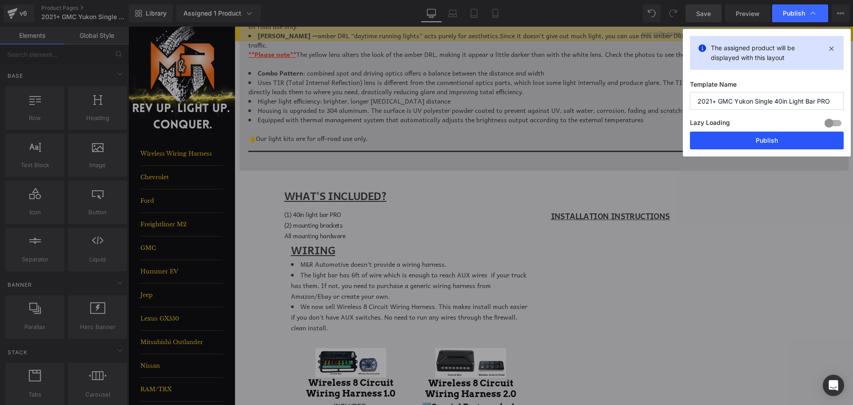
click at [822, 139] on button "Publish" at bounding box center [767, 140] width 154 height 18
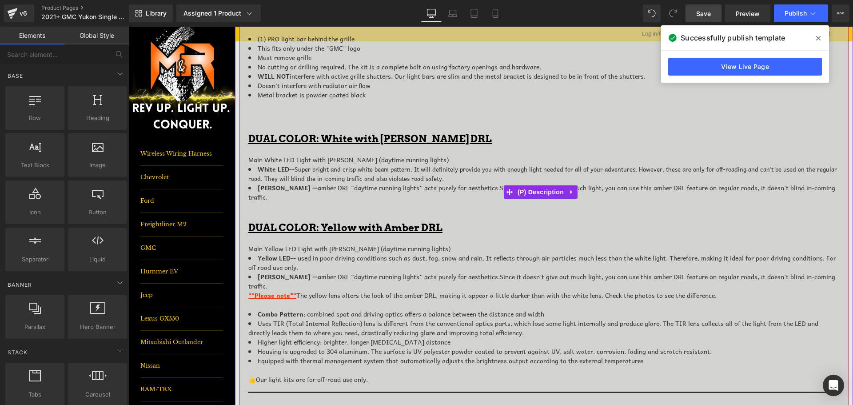
scroll to position [547, 0]
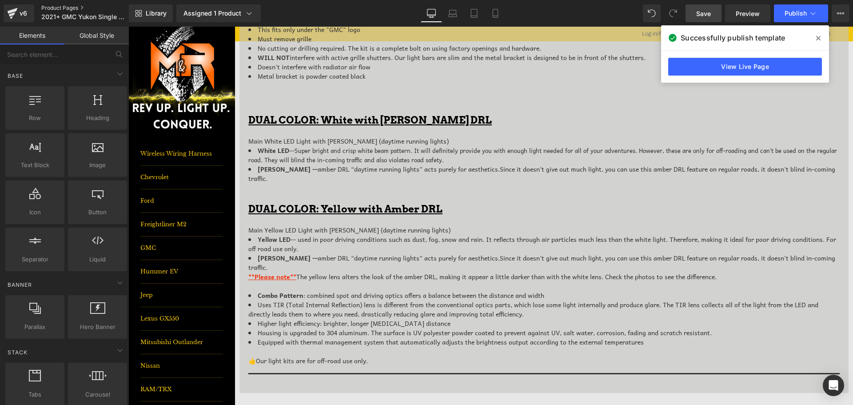
click at [68, 6] on link "Product Pages" at bounding box center [92, 7] width 102 height 7
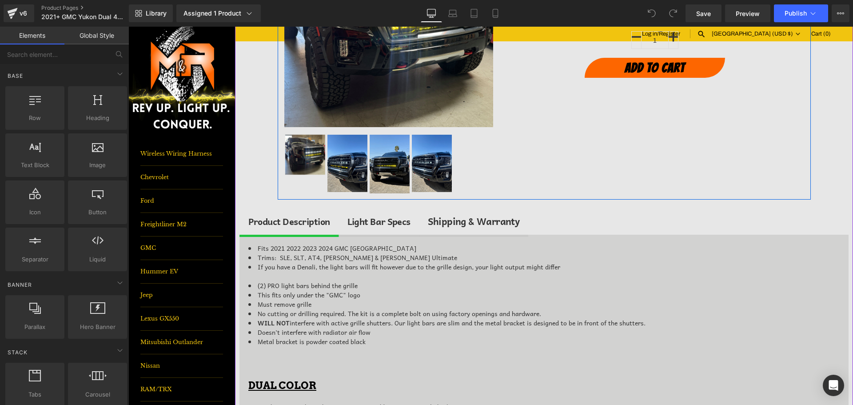
scroll to position [222, 0]
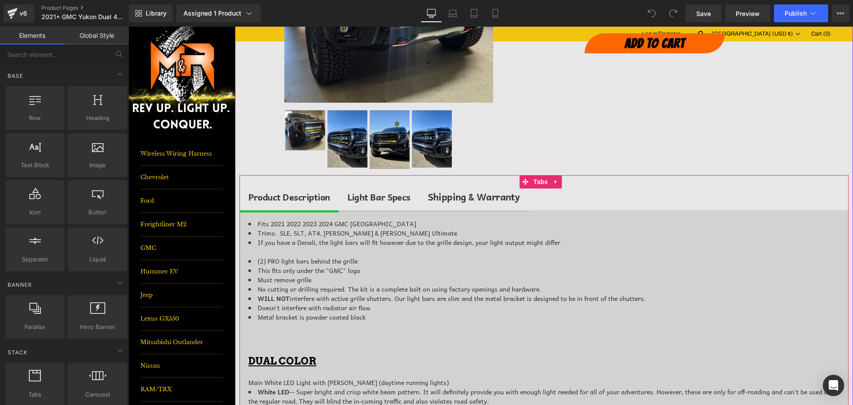
click at [376, 202] on div "Light Bar Specs Text Block" at bounding box center [378, 197] width 63 height 14
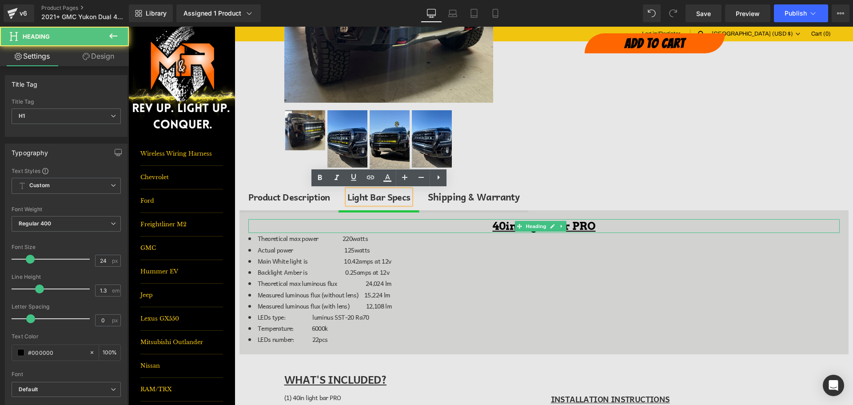
click at [604, 228] on h1 "40in Light Bar PRO" at bounding box center [543, 226] width 591 height 14
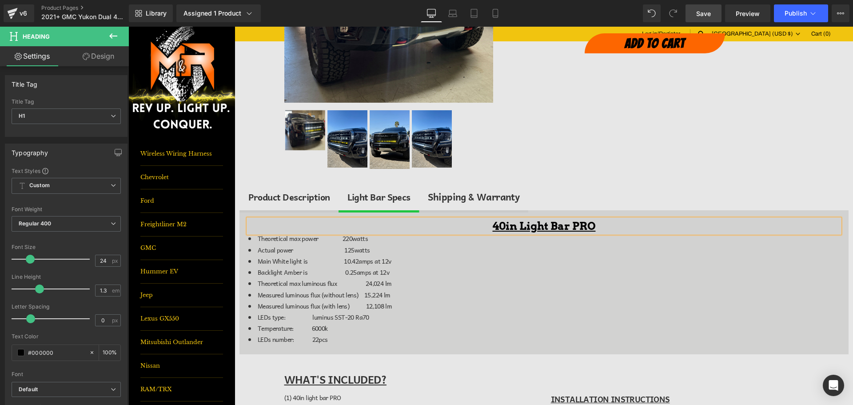
click at [705, 20] on link "Save" at bounding box center [703, 13] width 36 height 18
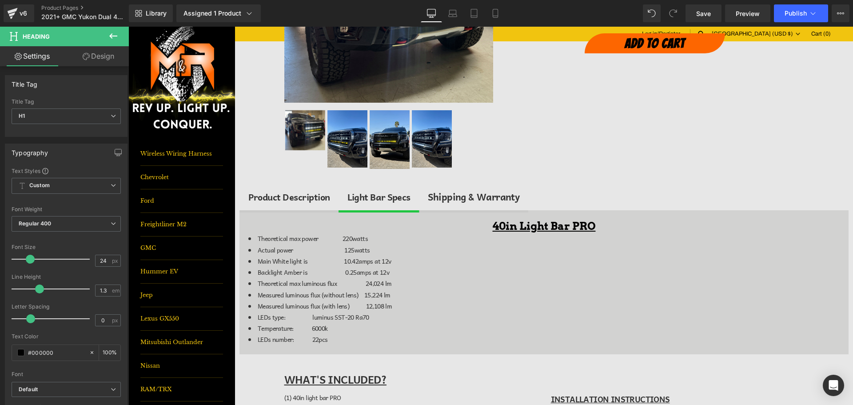
click at [121, 40] on button at bounding box center [113, 37] width 31 height 20
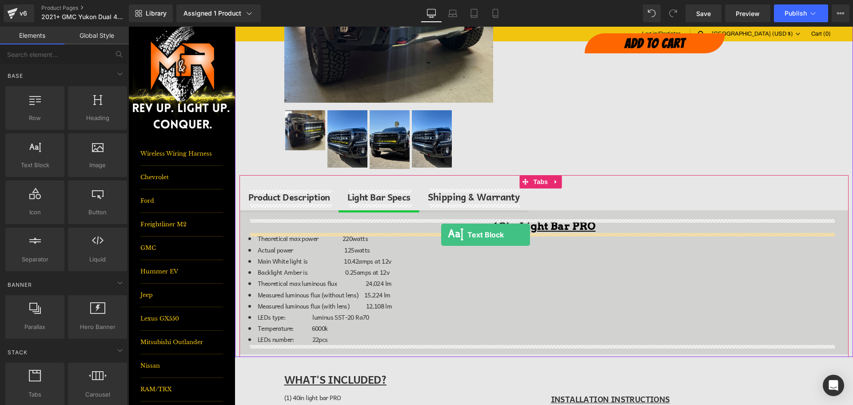
drag, startPoint x: 173, startPoint y: 179, endPoint x: 441, endPoint y: 235, distance: 273.7
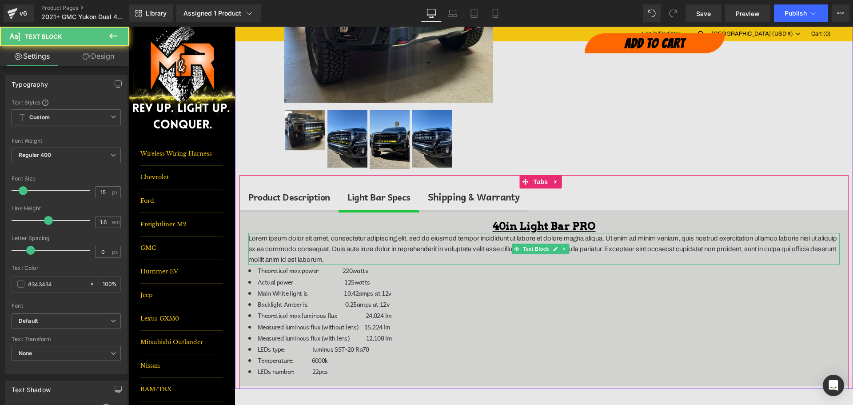
click at [572, 249] on p "Lorem ipsum dolor sit amet, consectetur adipiscing elit, sed do eiusmod tempor …" at bounding box center [543, 249] width 591 height 32
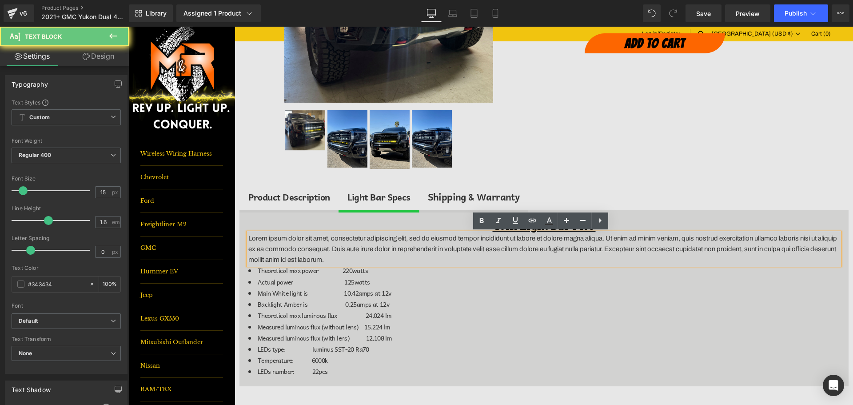
click at [565, 251] on p "Lorem ipsum dolor sit amet, consectetur adipiscing elit, sed do eiusmod tempor …" at bounding box center [543, 249] width 591 height 32
click at [574, 296] on li "Main White light is 10.42amps at 12v" at bounding box center [543, 292] width 591 height 11
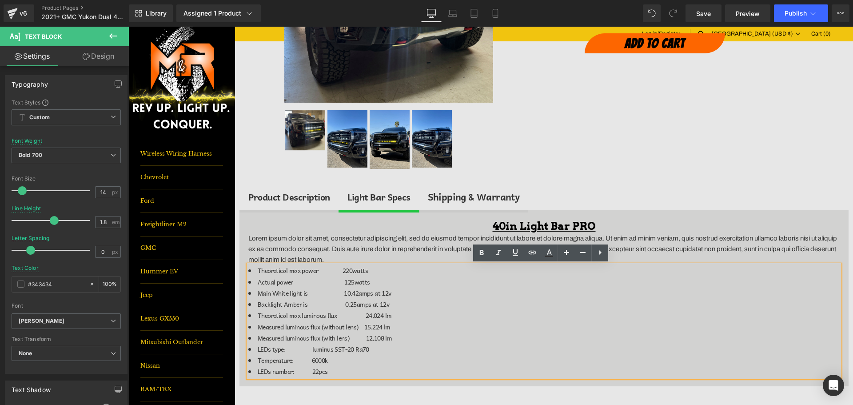
click at [435, 225] on h1 "40in Light Bar PRO" at bounding box center [543, 226] width 591 height 14
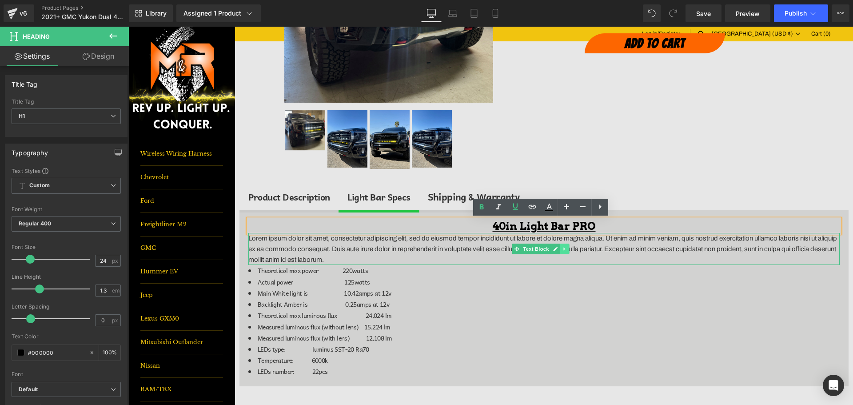
click at [563, 251] on icon at bounding box center [564, 248] width 5 height 5
click at [569, 248] on icon at bounding box center [569, 249] width 5 height 5
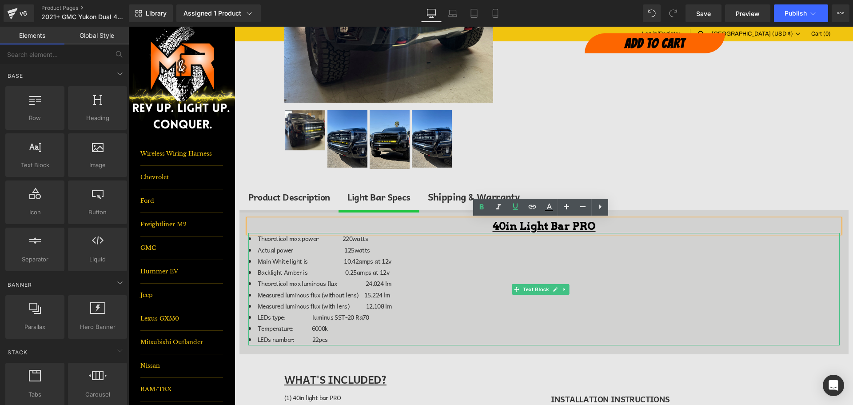
click at [259, 238] on span "Theoretical max power 220watts" at bounding box center [313, 238] width 110 height 10
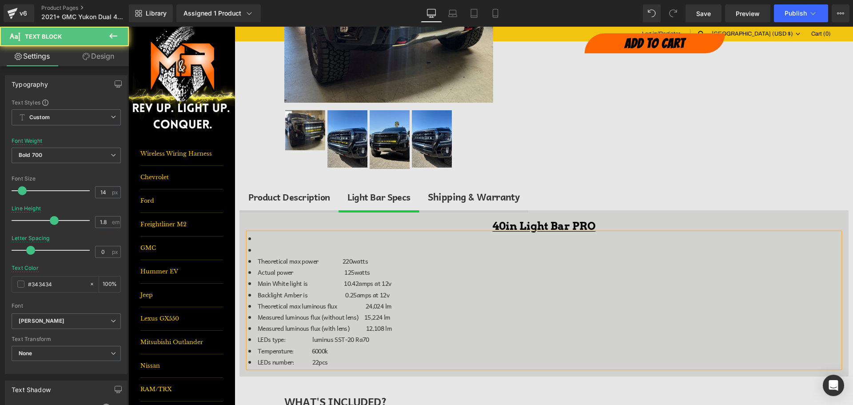
click at [259, 238] on li at bounding box center [543, 238] width 591 height 11
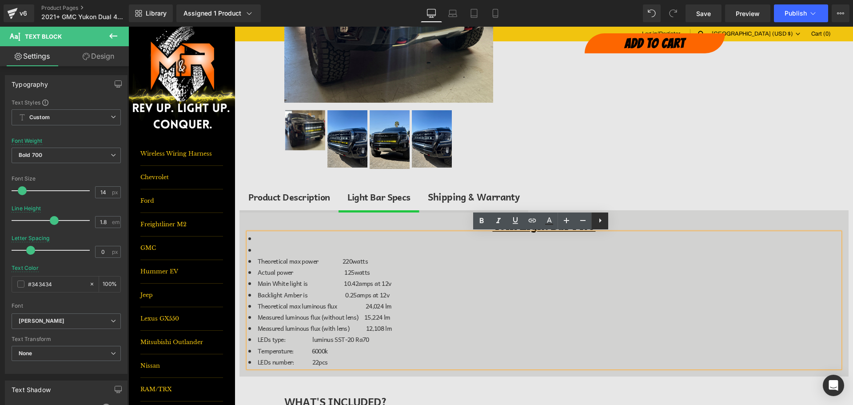
click at [602, 221] on icon at bounding box center [600, 220] width 11 height 11
click at [597, 221] on icon at bounding box center [599, 220] width 11 height 11
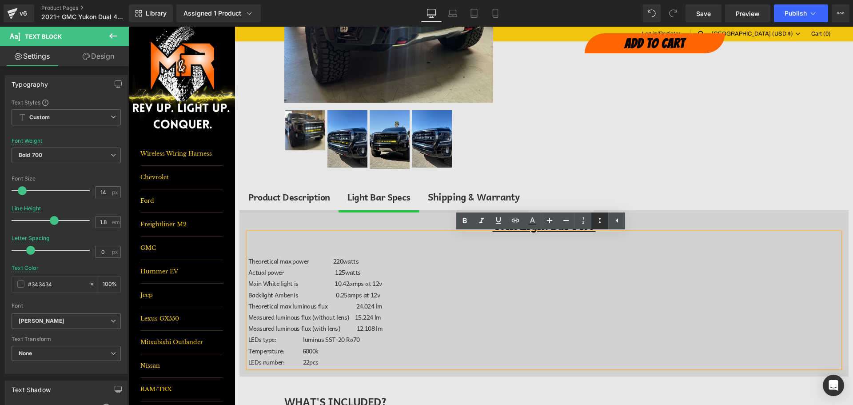
click at [602, 218] on icon at bounding box center [599, 220] width 11 height 11
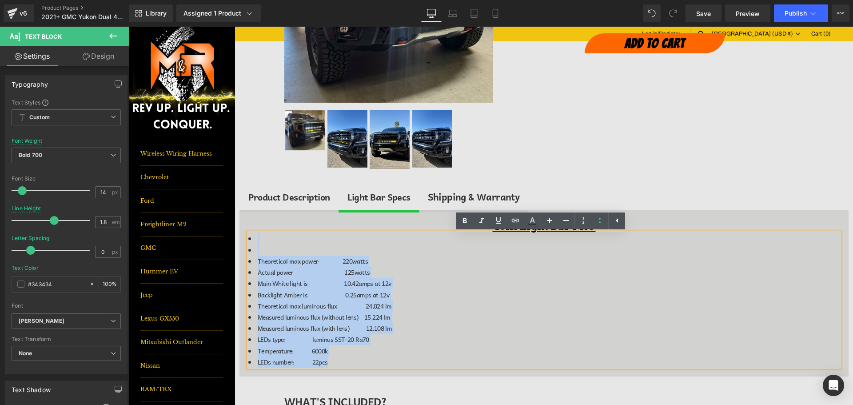
click at [268, 245] on li at bounding box center [543, 249] width 591 height 11
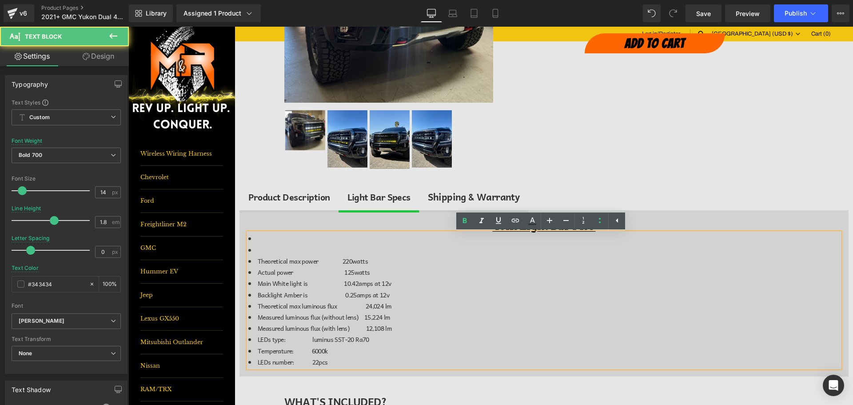
click at [263, 237] on li at bounding box center [543, 238] width 591 height 11
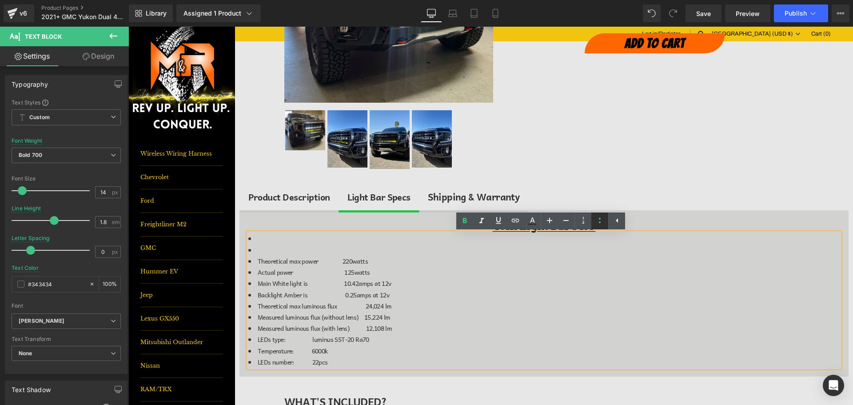
click at [594, 221] on icon at bounding box center [599, 220] width 11 height 11
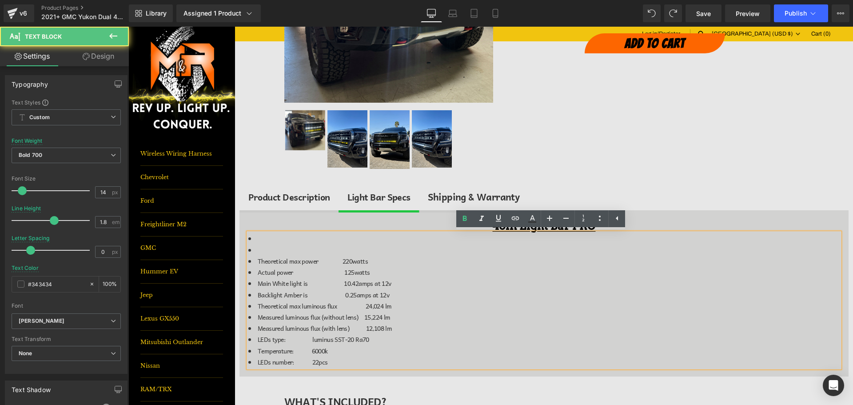
click at [481, 272] on li "Actual power 125watts" at bounding box center [543, 272] width 591 height 11
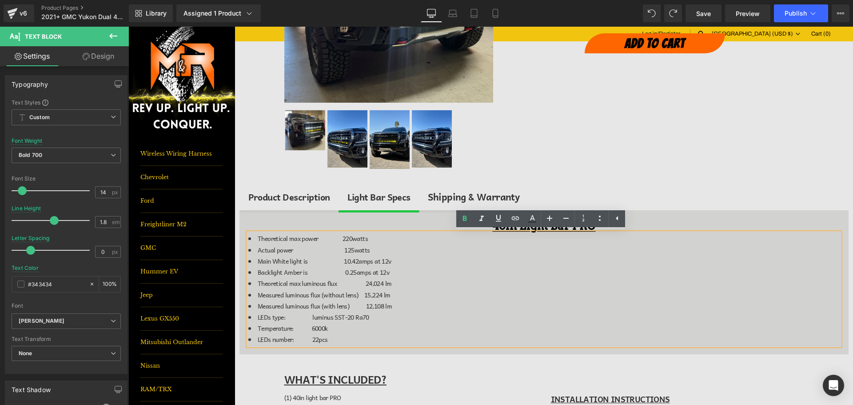
click at [395, 225] on h1 "40in Light Bar PRO" at bounding box center [543, 226] width 591 height 14
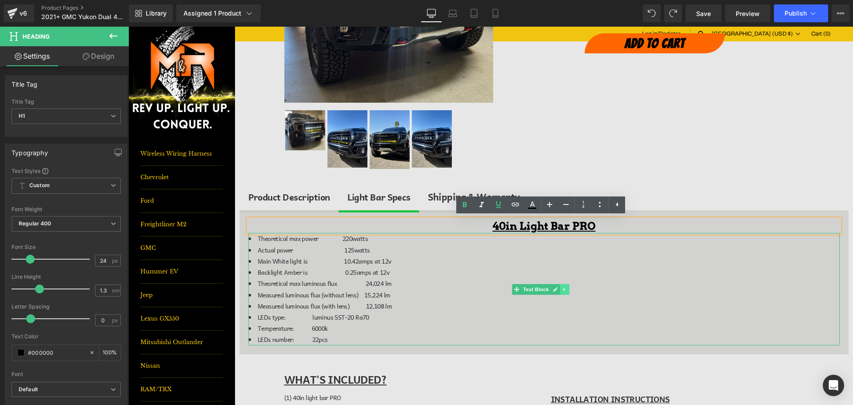
click at [566, 288] on icon at bounding box center [564, 289] width 5 height 5
drag, startPoint x: 559, startPoint y: 287, endPoint x: 530, endPoint y: 275, distance: 31.2
click at [558, 287] on icon at bounding box center [560, 289] width 5 height 5
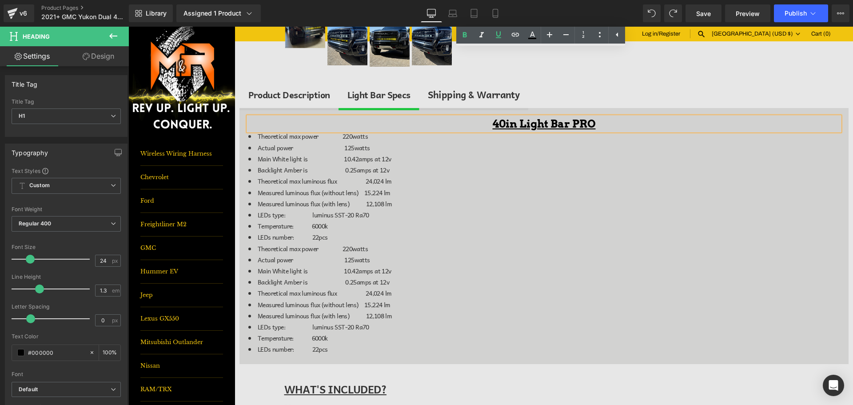
scroll to position [317, 0]
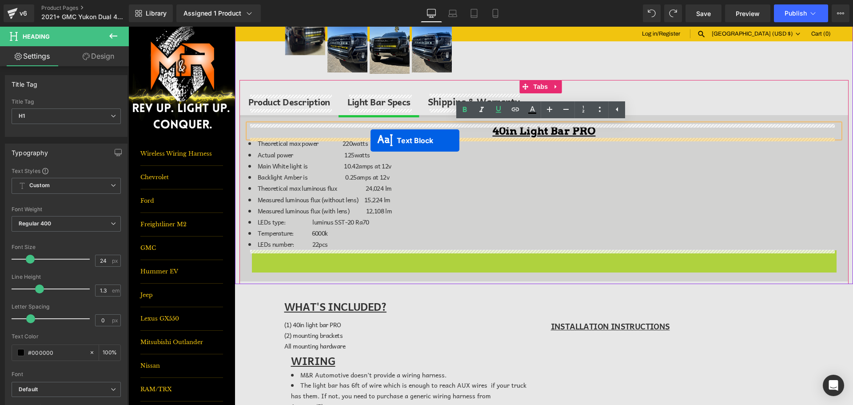
drag, startPoint x: 517, startPoint y: 309, endPoint x: 371, endPoint y: 140, distance: 223.3
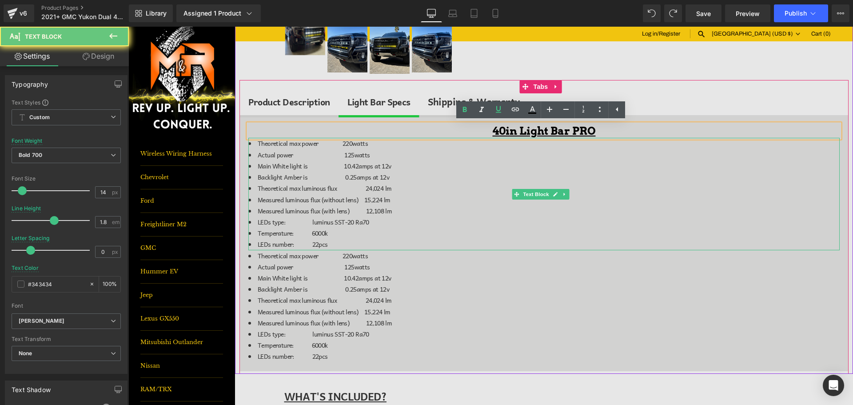
click at [366, 159] on li "Actual power 125watts" at bounding box center [543, 154] width 591 height 11
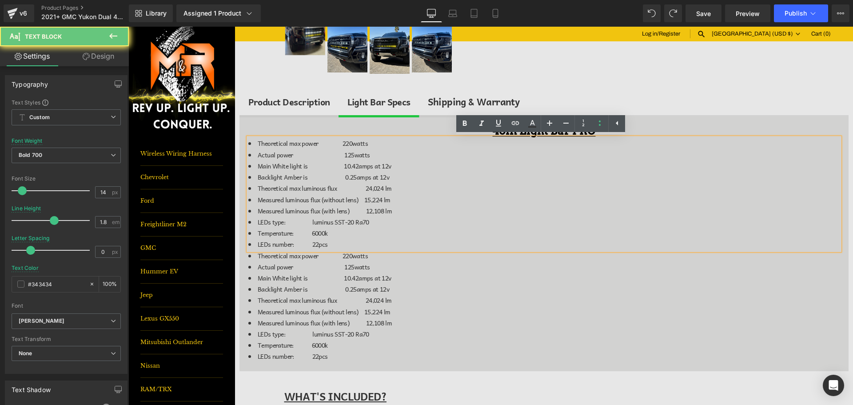
click at [366, 159] on li "Actual power 125watts" at bounding box center [543, 154] width 591 height 11
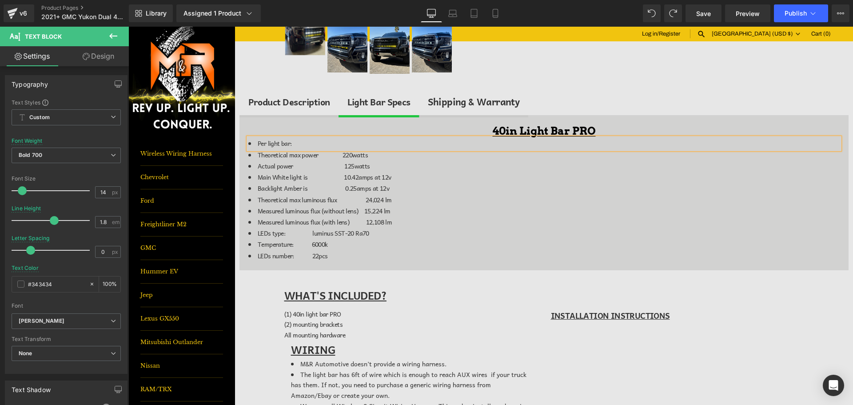
click at [558, 145] on li "Per light bar:" at bounding box center [543, 143] width 591 height 11
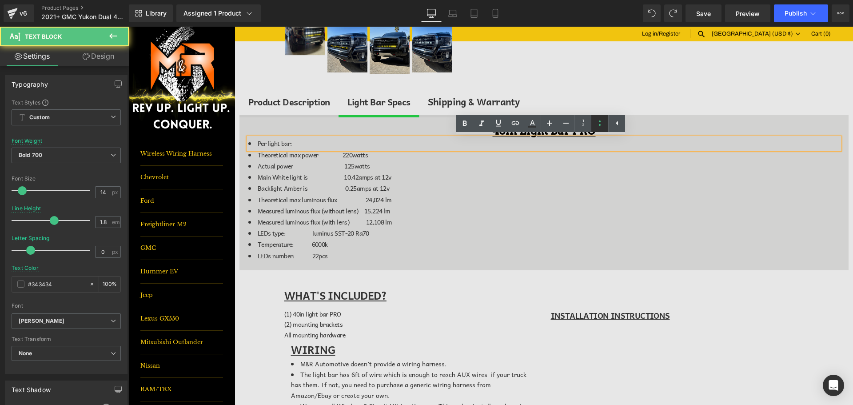
click at [598, 125] on icon at bounding box center [599, 123] width 11 height 11
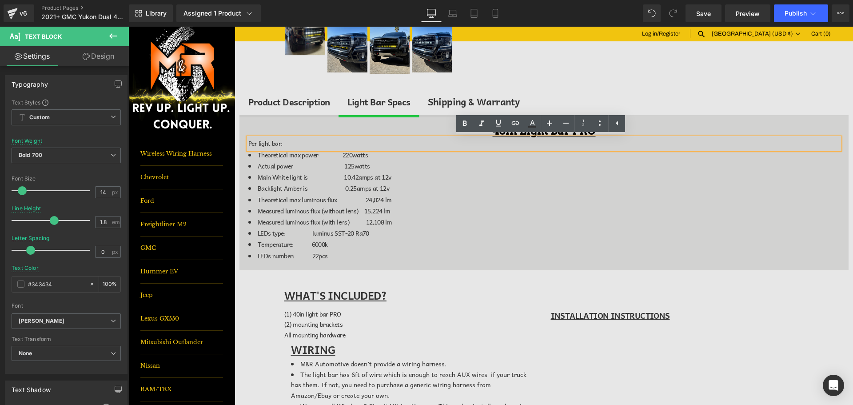
click at [490, 110] on span "Shipping & Warranty Text Block" at bounding box center [474, 102] width 110 height 28
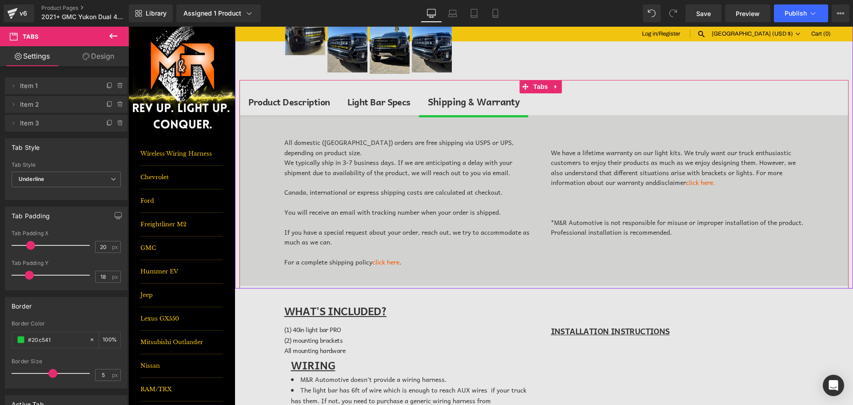
click at [401, 105] on div "Light Bar Specs" at bounding box center [378, 102] width 63 height 14
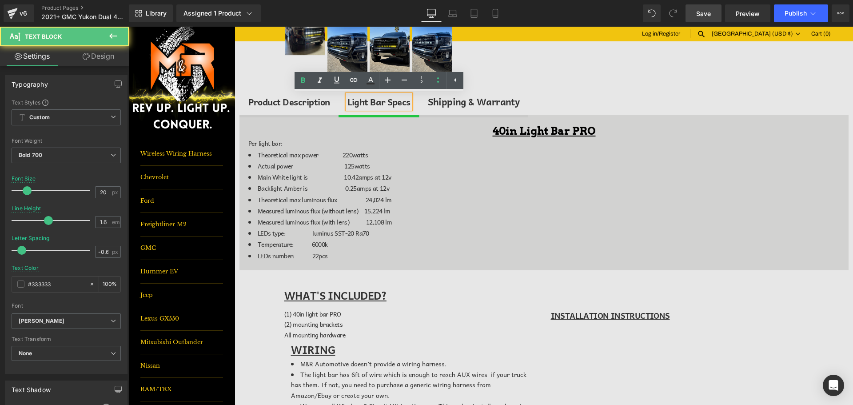
click at [705, 16] on span "Save" at bounding box center [703, 13] width 15 height 9
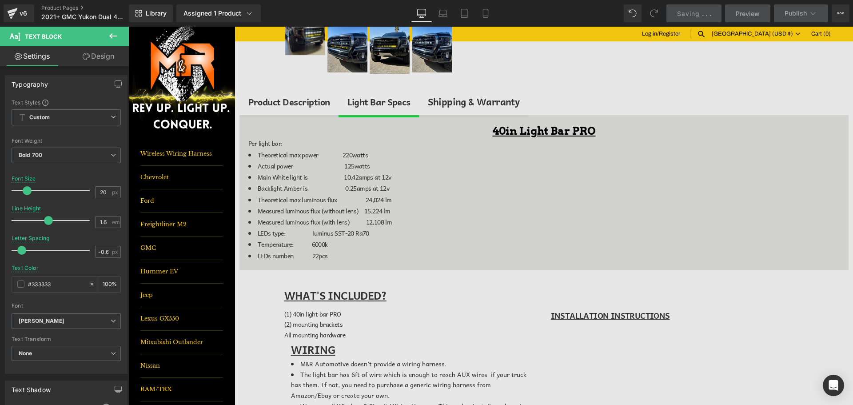
click at [128, 27] on div at bounding box center [128, 27] width 0 height 0
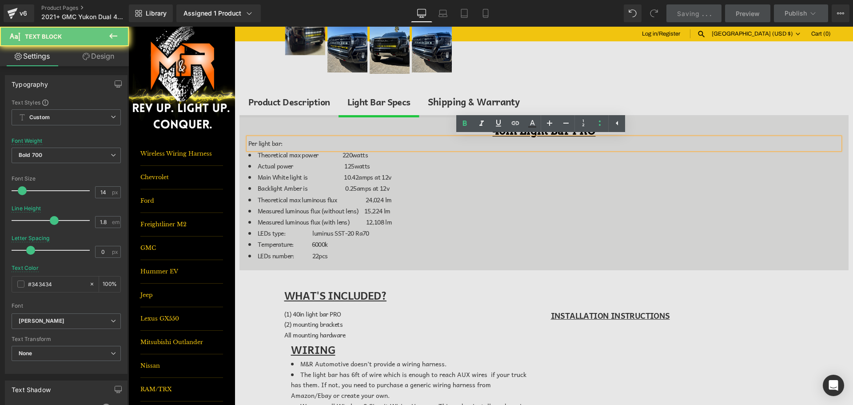
click at [291, 147] on div "Per light bar:" at bounding box center [543, 143] width 591 height 11
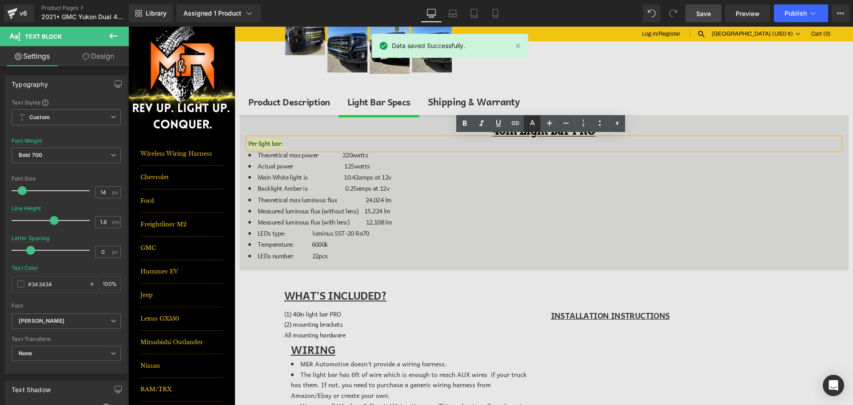
click at [535, 123] on icon at bounding box center [532, 123] width 11 height 11
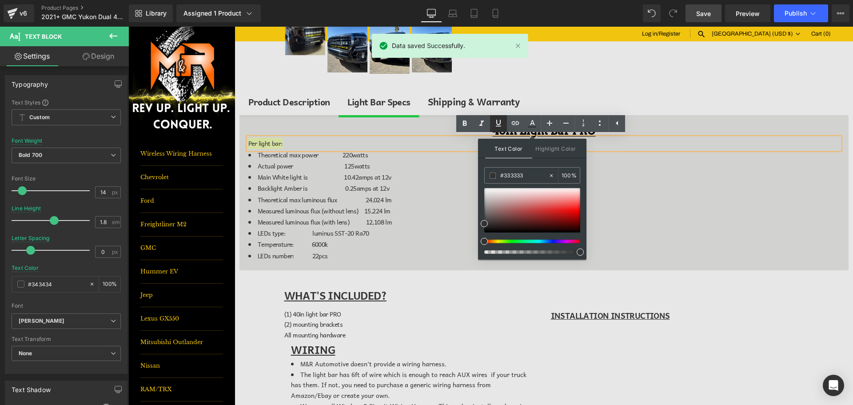
click at [497, 121] on icon at bounding box center [498, 123] width 11 height 11
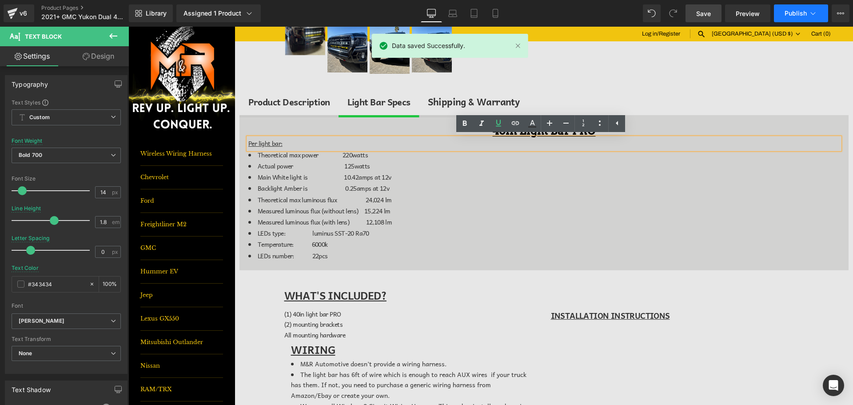
click at [784, 14] on button "Publish" at bounding box center [801, 13] width 54 height 18
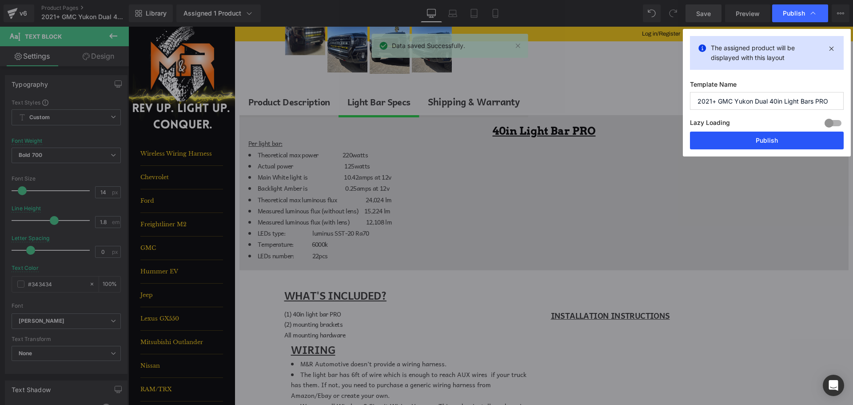
drag, startPoint x: 774, startPoint y: 143, endPoint x: 646, endPoint y: 116, distance: 131.2
click at [774, 143] on button "Publish" at bounding box center [767, 140] width 154 height 18
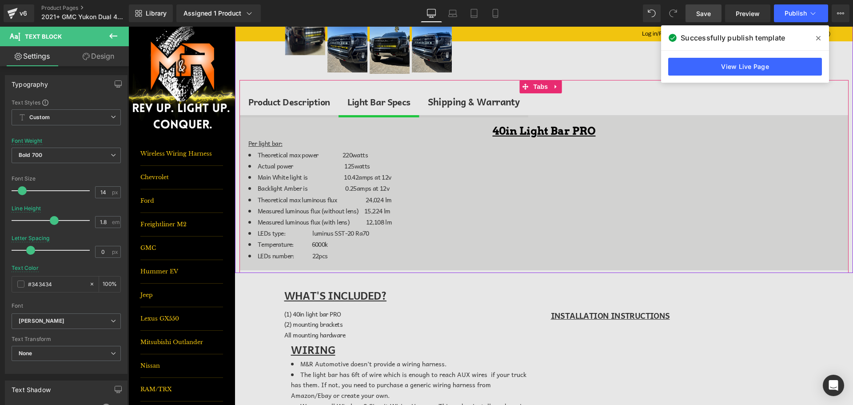
click at [327, 102] on div "Product Description" at bounding box center [289, 102] width 82 height 14
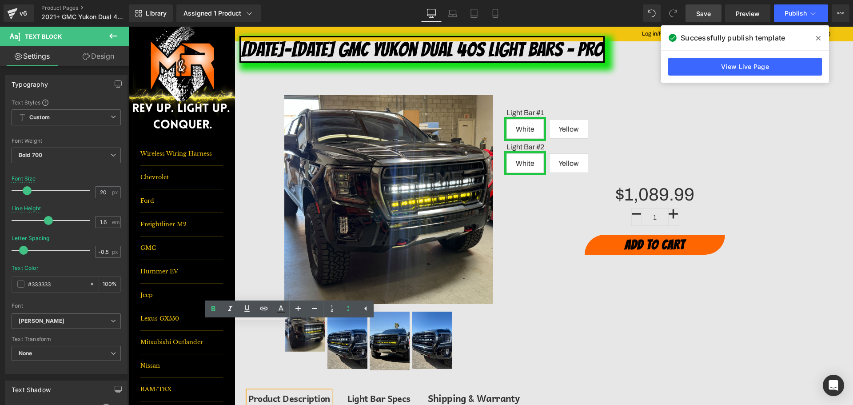
scroll to position [6, 0]
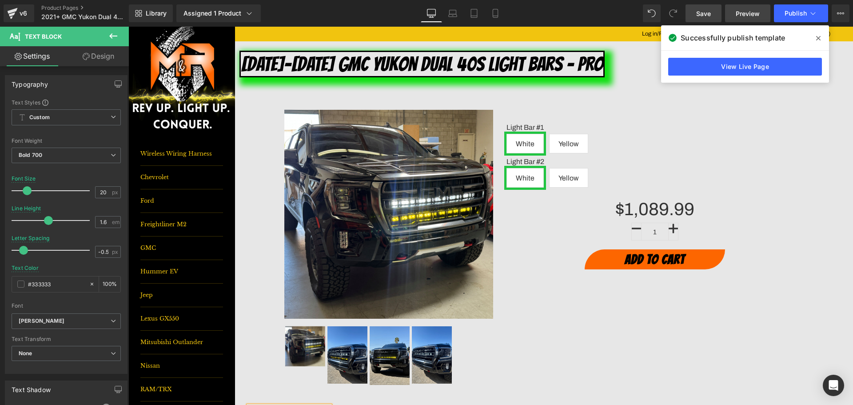
click at [749, 13] on span "Preview" at bounding box center [748, 13] width 24 height 9
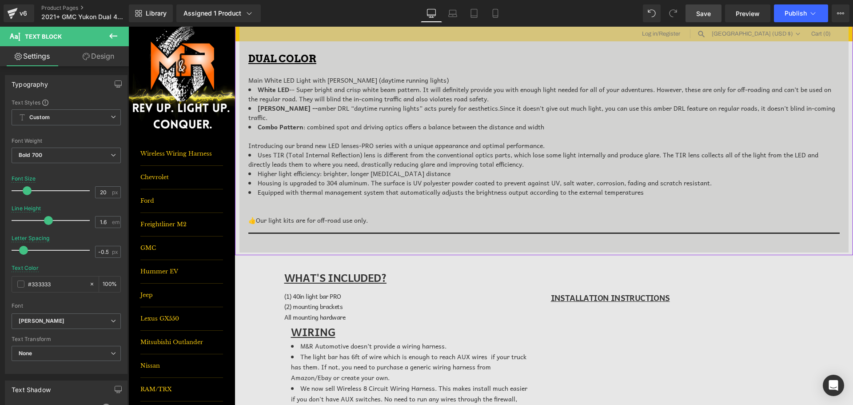
scroll to position [539, 0]
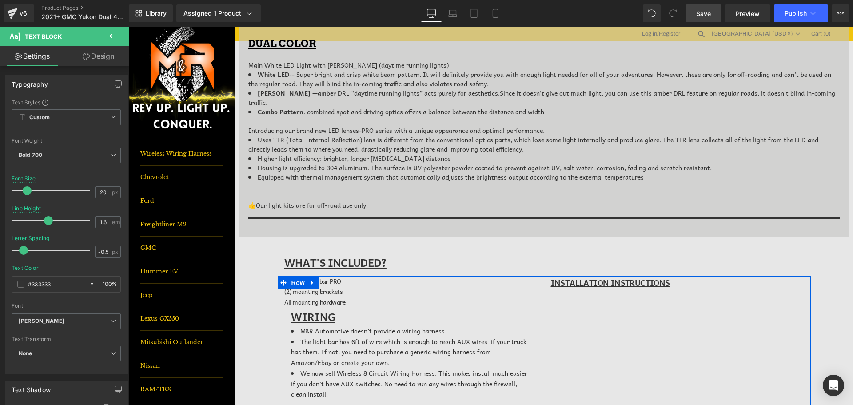
click at [320, 282] on span "(1) 40in light bar PRO" at bounding box center [312, 281] width 57 height 10
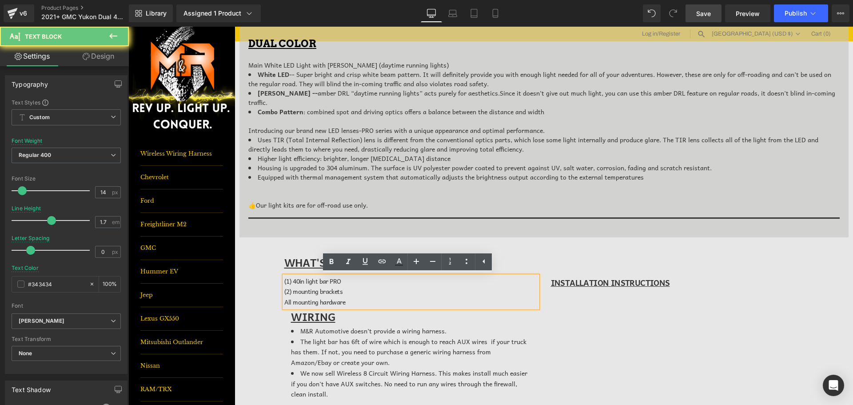
click at [287, 281] on span "(1) 40in light bar PRO" at bounding box center [312, 281] width 57 height 10
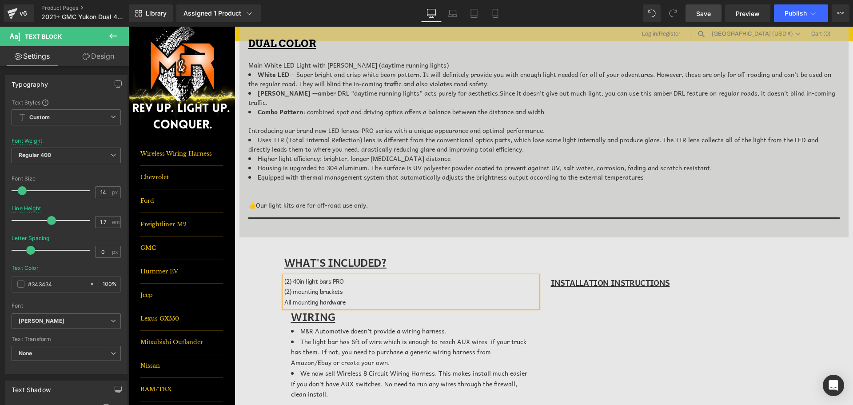
click at [695, 13] on link "Save" at bounding box center [703, 13] width 36 height 18
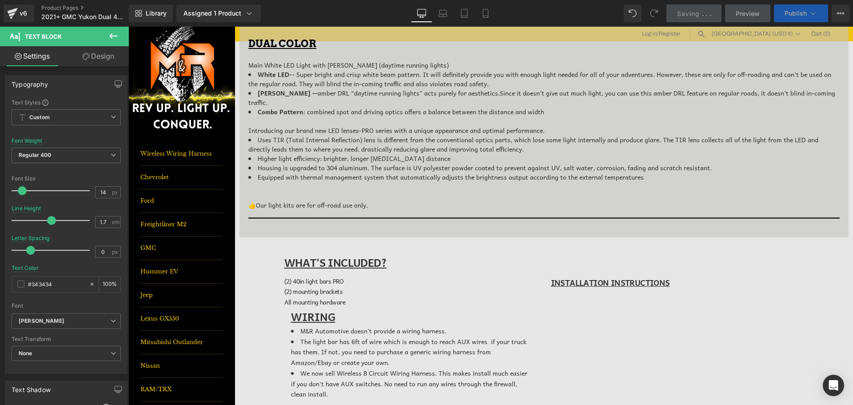
click at [807, 18] on button "Publish" at bounding box center [801, 13] width 54 height 18
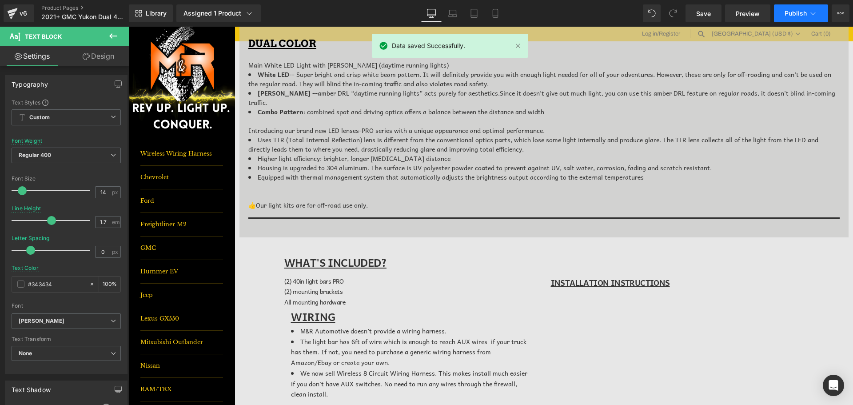
click at [807, 18] on button "Publish" at bounding box center [801, 13] width 54 height 18
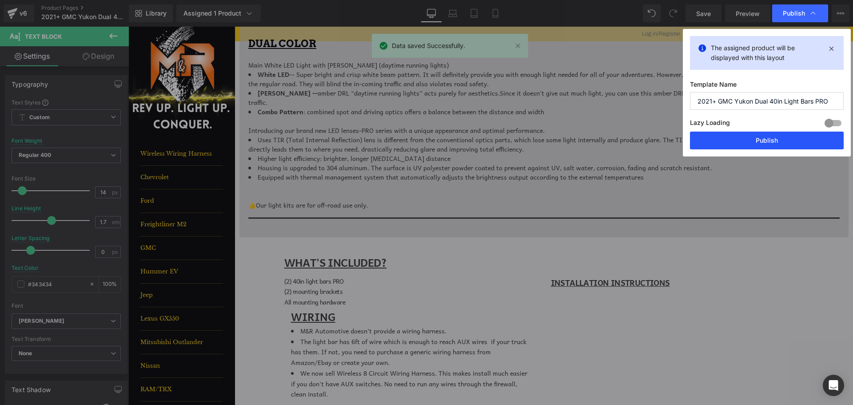
click at [788, 133] on button "Publish" at bounding box center [767, 140] width 154 height 18
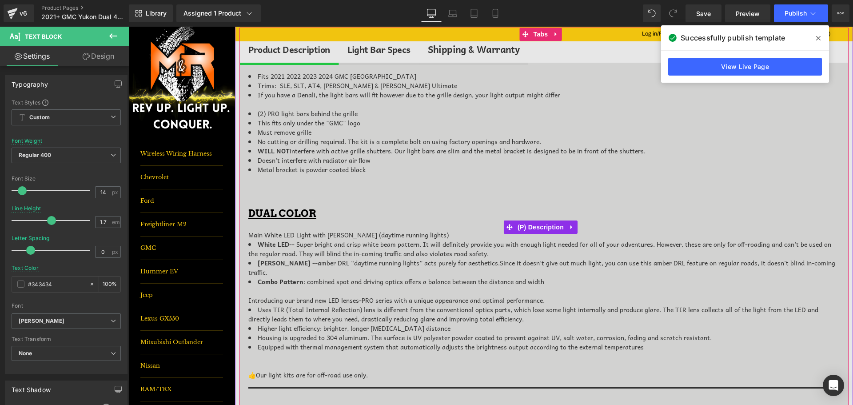
scroll to position [362, 0]
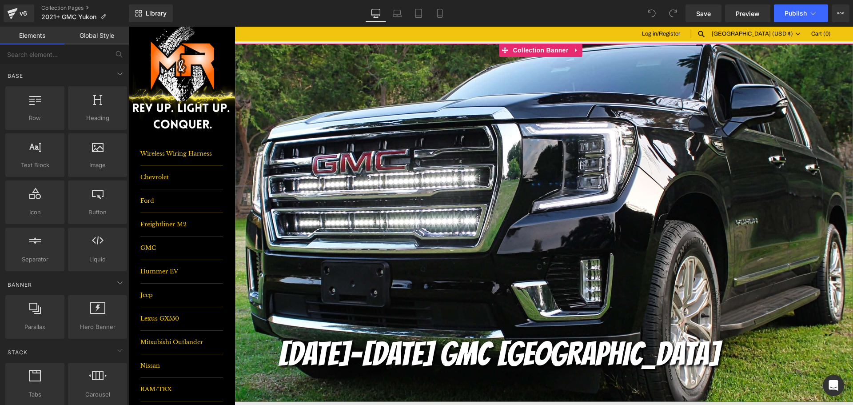
click at [575, 52] on icon at bounding box center [576, 50] width 2 height 4
click at [585, 49] on icon at bounding box center [582, 50] width 6 height 6
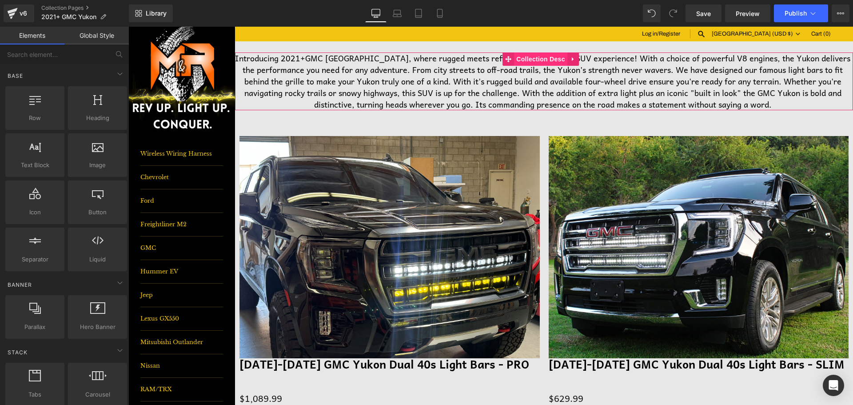
click at [543, 56] on span "Collection Desc" at bounding box center [540, 58] width 53 height 13
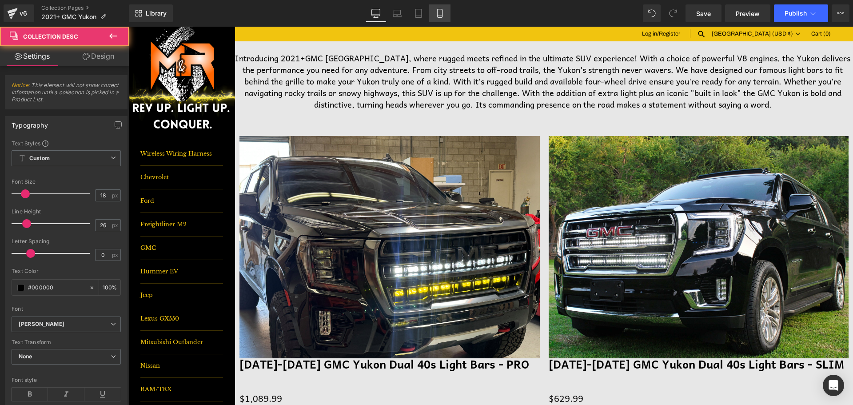
click at [439, 10] on icon at bounding box center [439, 13] width 9 height 9
type input "13"
type input "20"
type input "100"
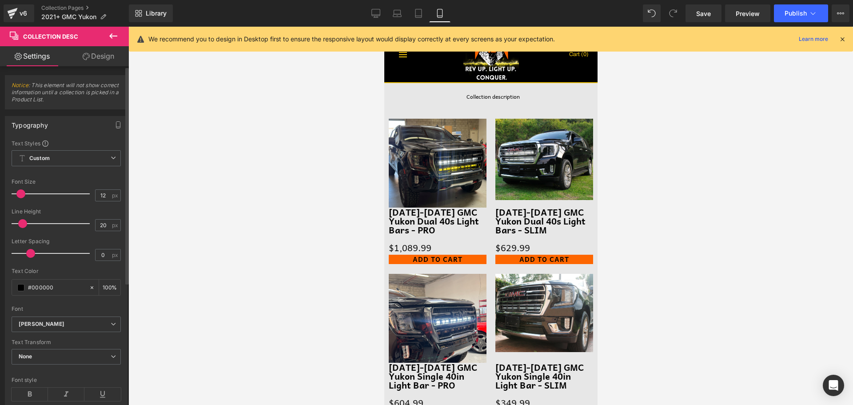
click at [21, 192] on span at bounding box center [20, 193] width 9 height 9
click at [116, 124] on icon "button" at bounding box center [118, 124] width 7 height 7
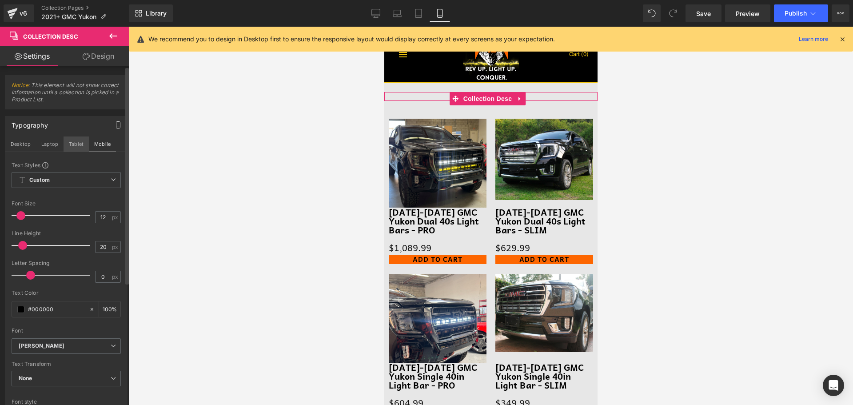
click at [80, 139] on button "Tablet" at bounding box center [76, 143] width 25 height 15
type input "14"
type input "22"
type input "100"
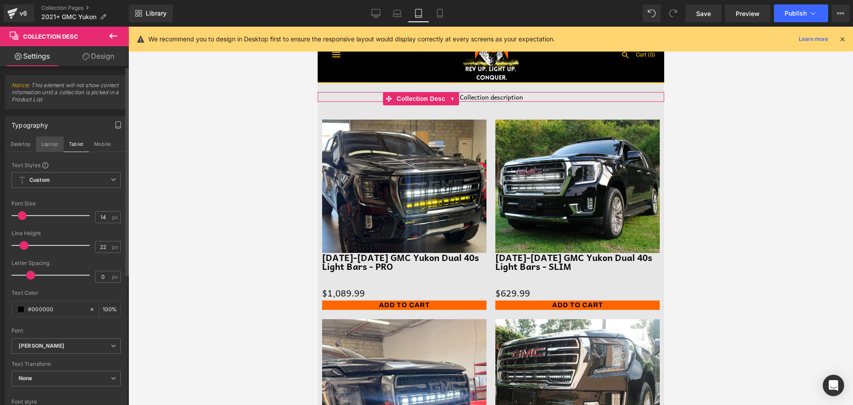
click at [55, 143] on button "Laptop" at bounding box center [50, 143] width 28 height 15
type input "17"
type input "20"
type input "100"
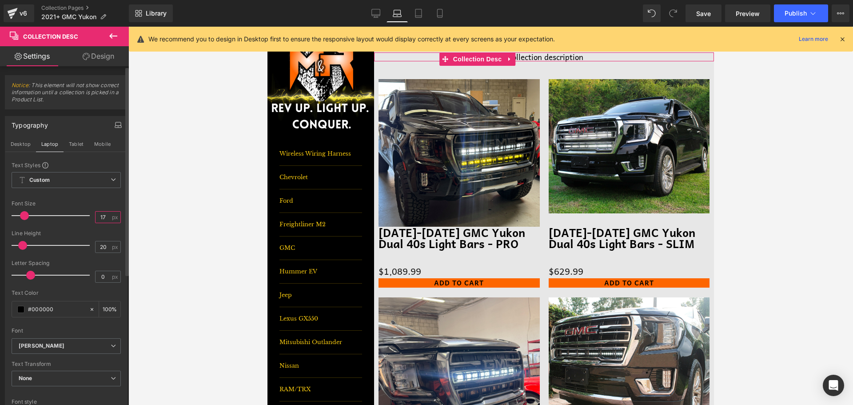
click at [103, 215] on input "17" at bounding box center [104, 216] width 16 height 11
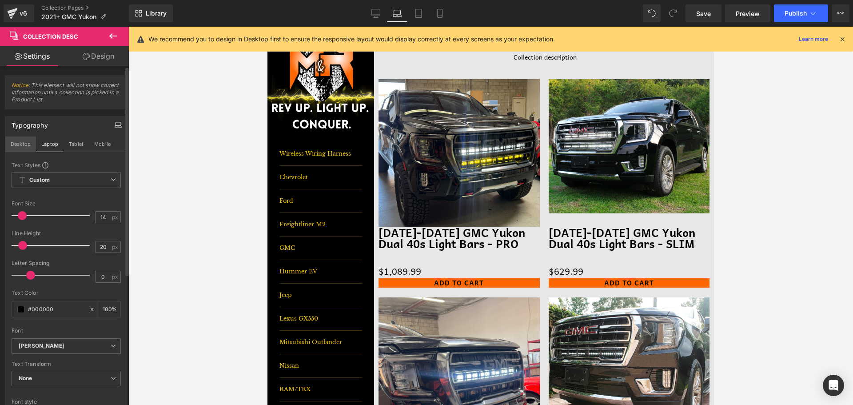
click at [17, 142] on button "Desktop" at bounding box center [20, 143] width 31 height 15
type input "18"
type input "26"
type input "100"
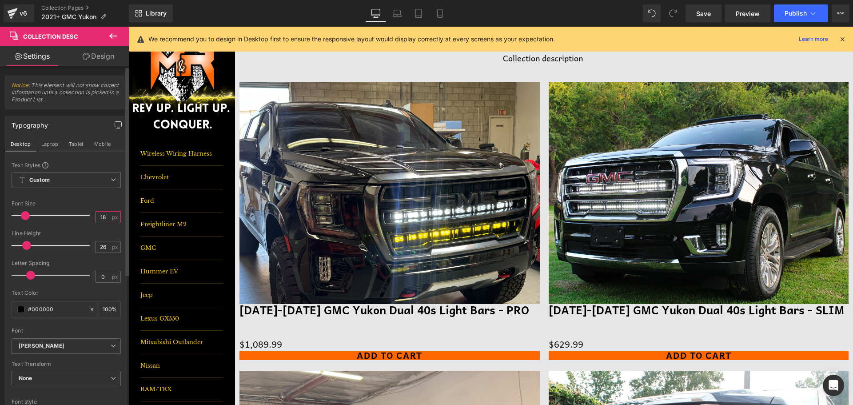
click at [102, 218] on input "18" at bounding box center [104, 216] width 16 height 11
type input "16"
click at [694, 12] on link "Save" at bounding box center [703, 13] width 36 height 18
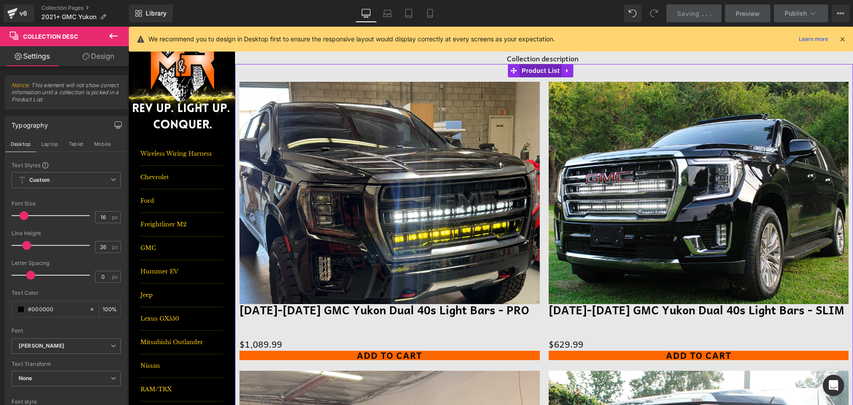
click at [552, 71] on span "Product List" at bounding box center [540, 70] width 42 height 13
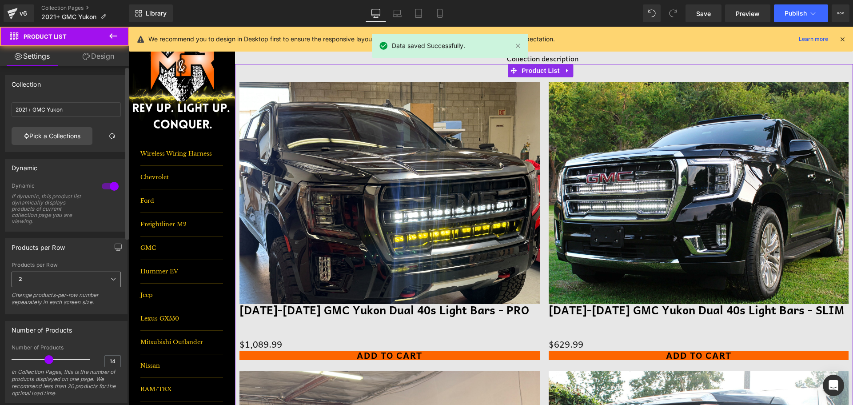
click at [63, 273] on div "Products per Row 2 1 2 3 4 6 Change products-per-row number sepearately in each…" at bounding box center [66, 287] width 109 height 50
click at [64, 280] on span "2" at bounding box center [66, 279] width 109 height 16
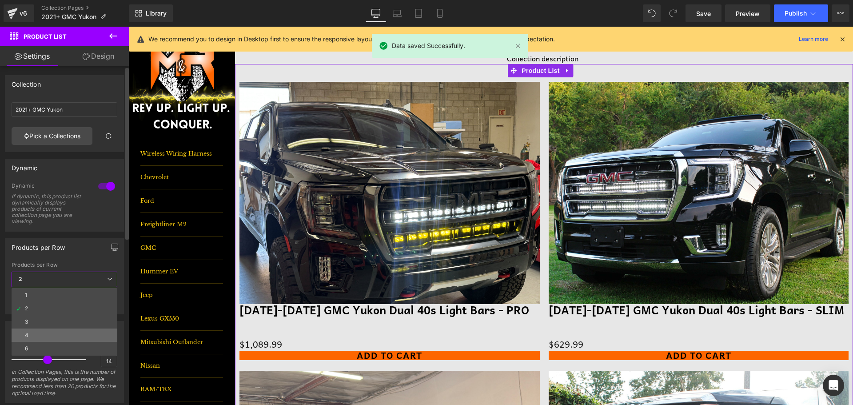
click at [55, 336] on li "4" at bounding box center [65, 334] width 106 height 13
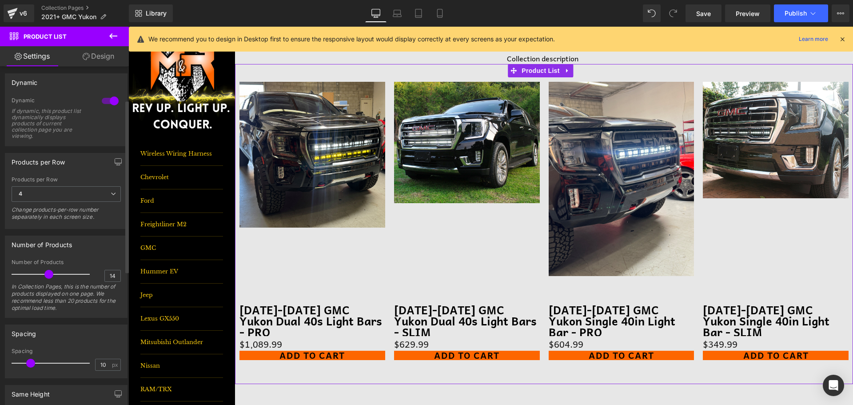
scroll to position [133, 0]
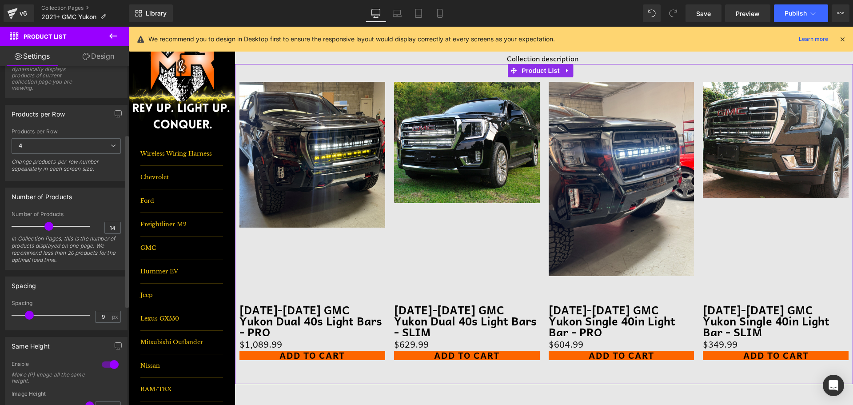
type input "10"
click at [30, 317] on span at bounding box center [30, 315] width 9 height 9
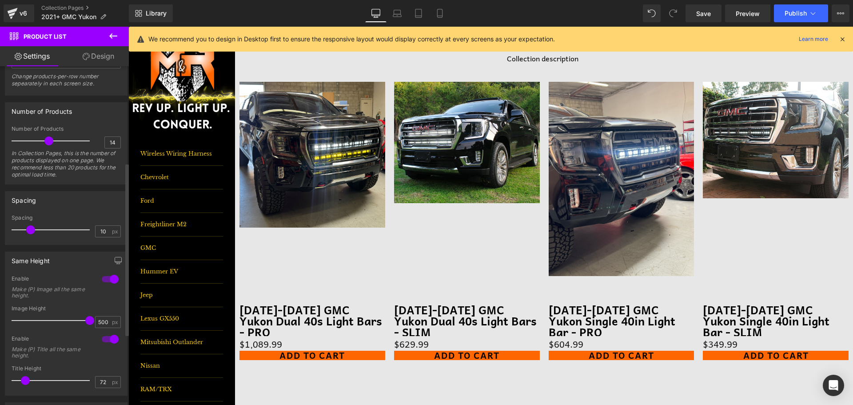
scroll to position [222, 0]
click at [112, 282] on div at bounding box center [110, 275] width 21 height 14
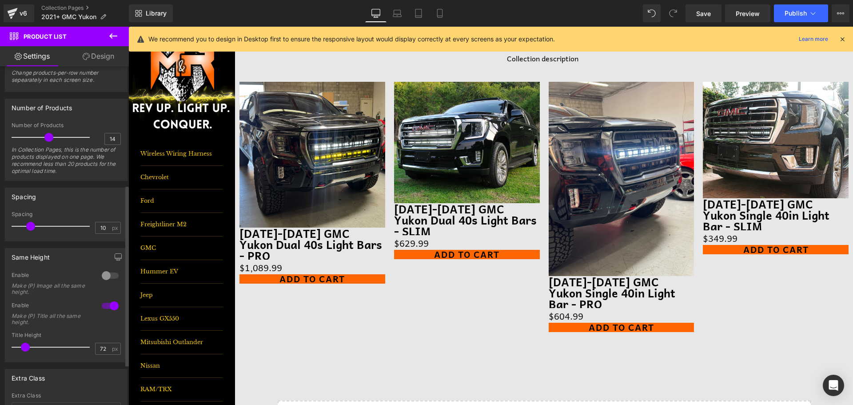
click at [112, 282] on div at bounding box center [110, 275] width 21 height 14
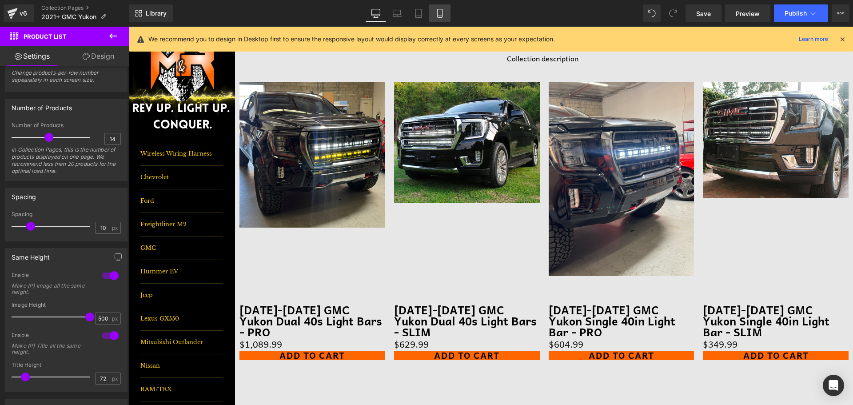
click at [440, 13] on icon at bounding box center [439, 13] width 9 height 9
type input "200"
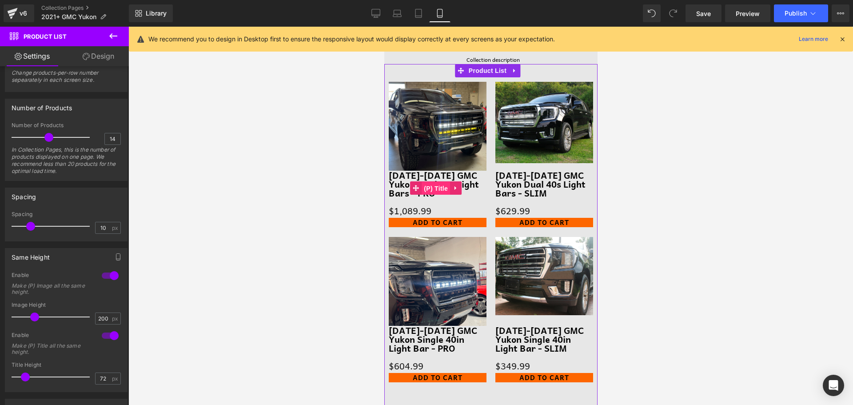
click at [439, 188] on span "(P) Title" at bounding box center [435, 188] width 28 height 13
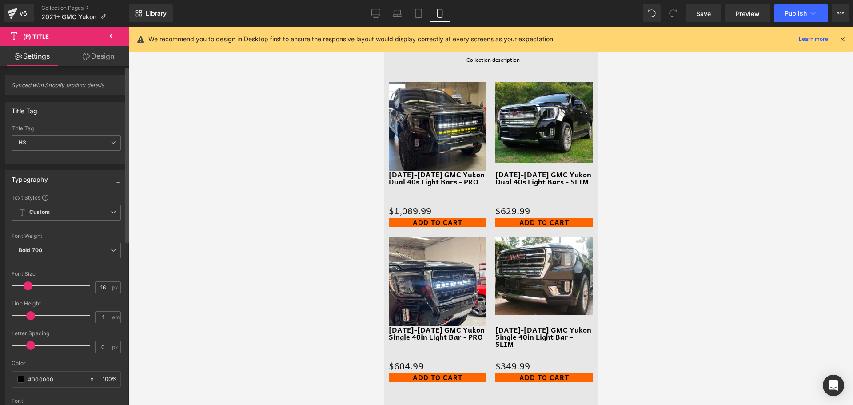
click at [28, 287] on span at bounding box center [28, 285] width 9 height 9
click at [115, 179] on icon "button" at bounding box center [118, 178] width 7 height 7
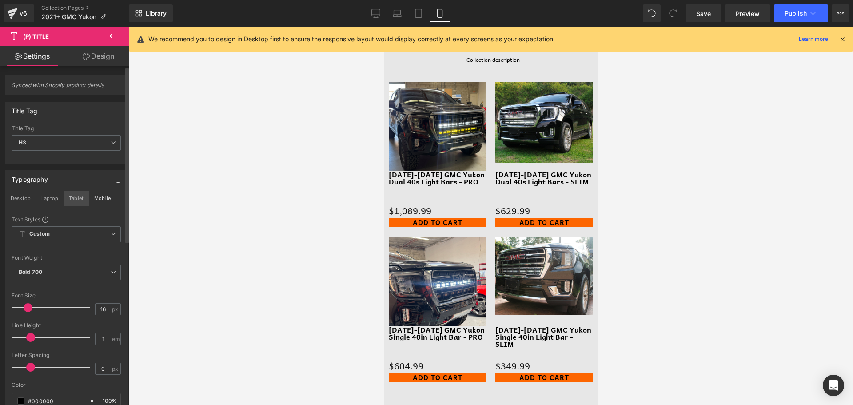
click at [78, 196] on button "Tablet" at bounding box center [76, 198] width 25 height 15
type input "20"
type input "100"
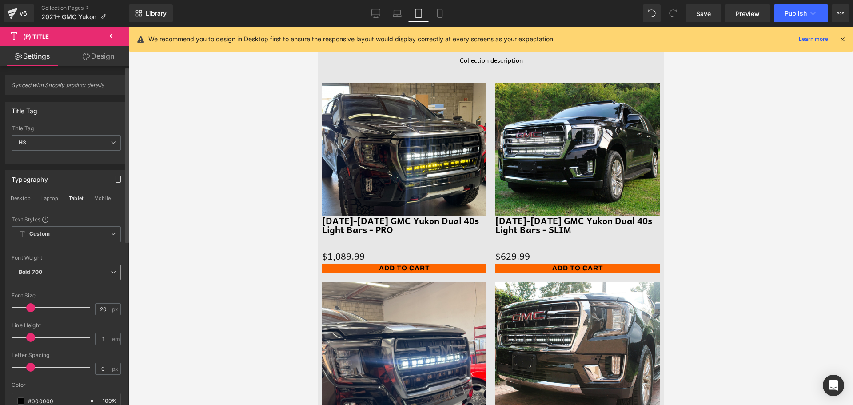
scroll to position [82, 0]
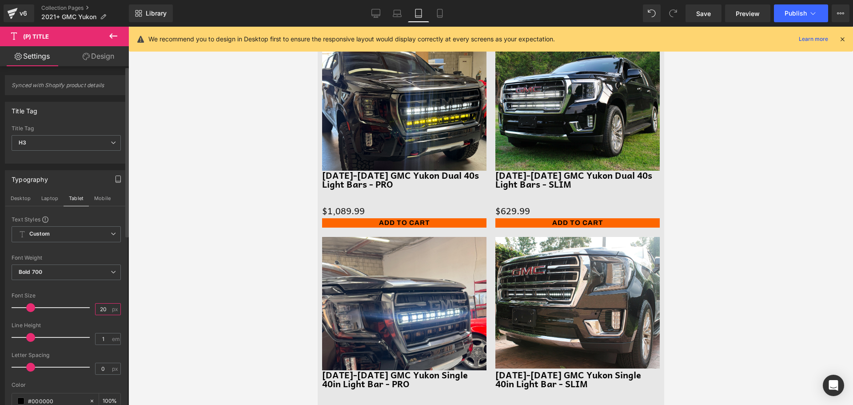
click at [96, 308] on input "20" at bounding box center [104, 308] width 16 height 11
type input "6"
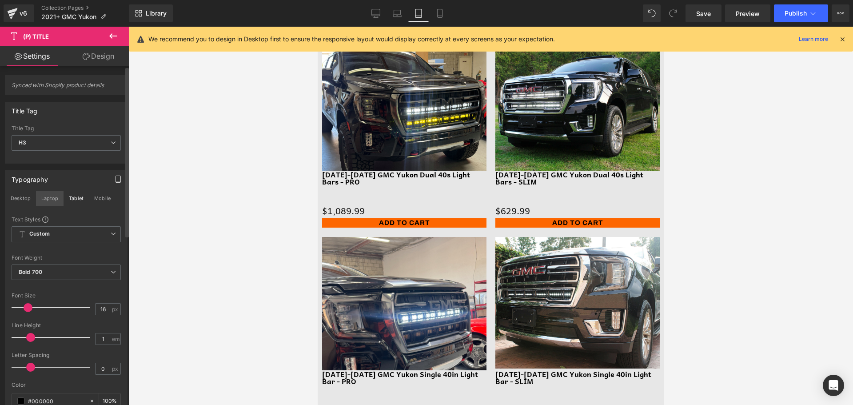
click at [42, 201] on button "Laptop" at bounding box center [50, 198] width 28 height 15
type input "25"
type input "100"
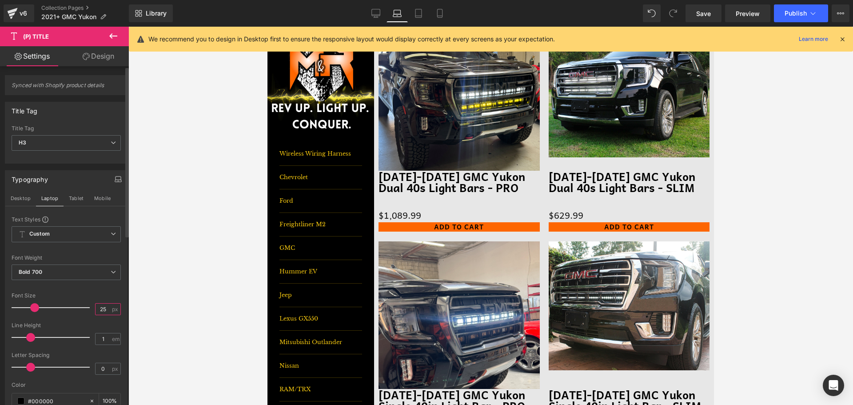
click at [97, 311] on input "25" at bounding box center [104, 308] width 16 height 11
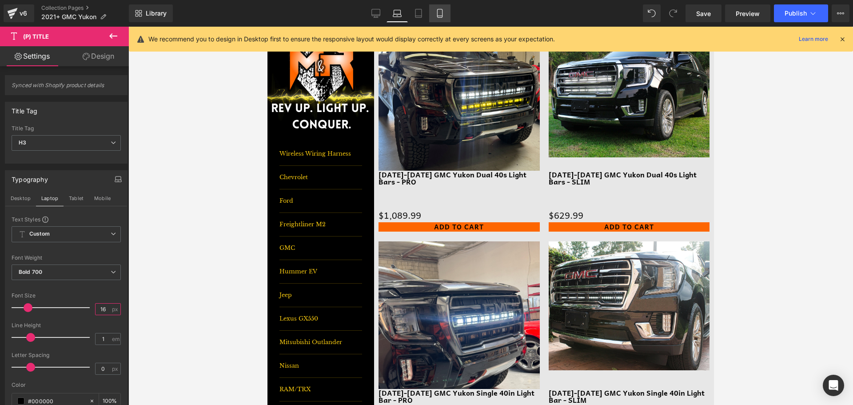
type input "16"
click at [434, 12] on link "Mobile" at bounding box center [439, 13] width 21 height 18
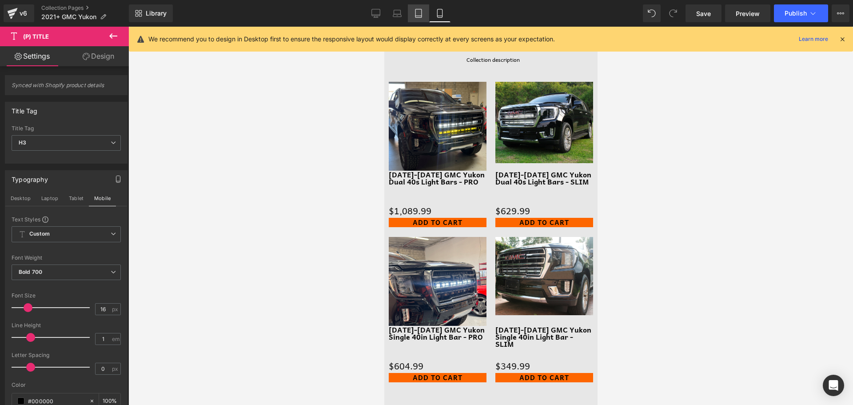
click at [426, 13] on link "Tablet" at bounding box center [418, 13] width 21 height 18
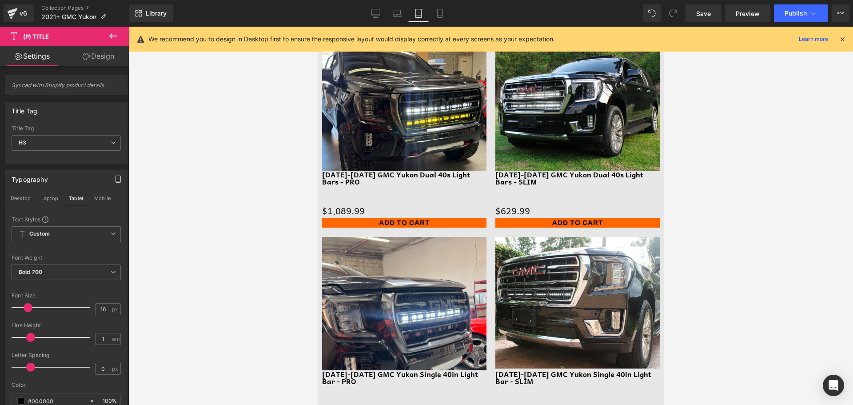
click at [409, 15] on link "Tablet" at bounding box center [418, 13] width 21 height 18
click at [404, 15] on link "Laptop" at bounding box center [397, 13] width 21 height 18
type input "100"
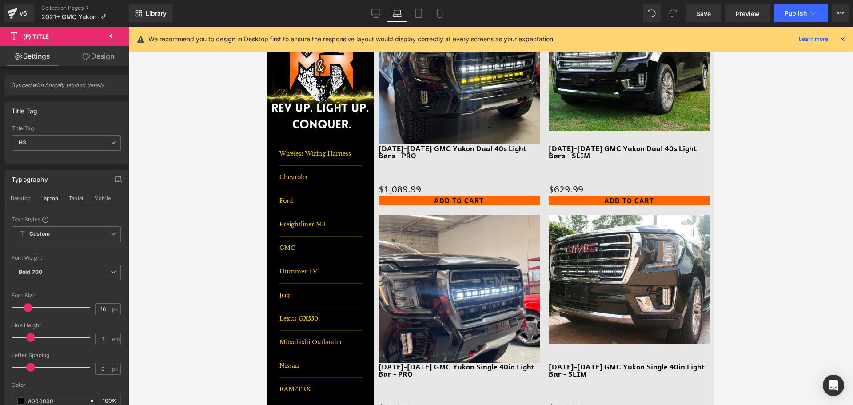
scroll to position [56, 0]
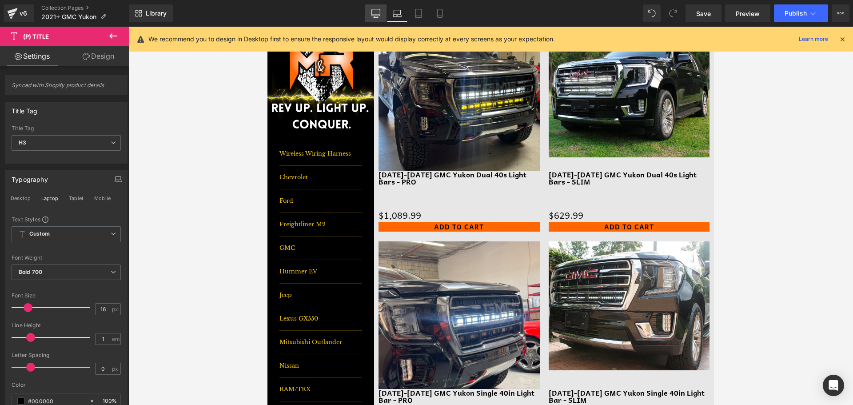
click at [375, 13] on icon at bounding box center [375, 13] width 9 height 9
type input "25"
type input "100"
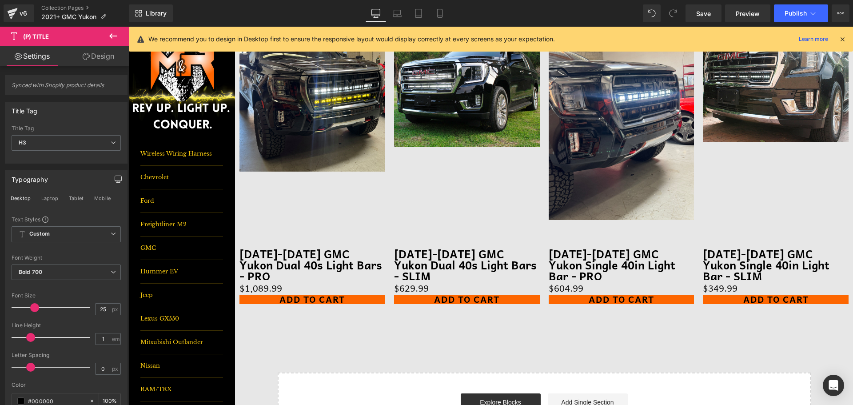
scroll to position [133, 0]
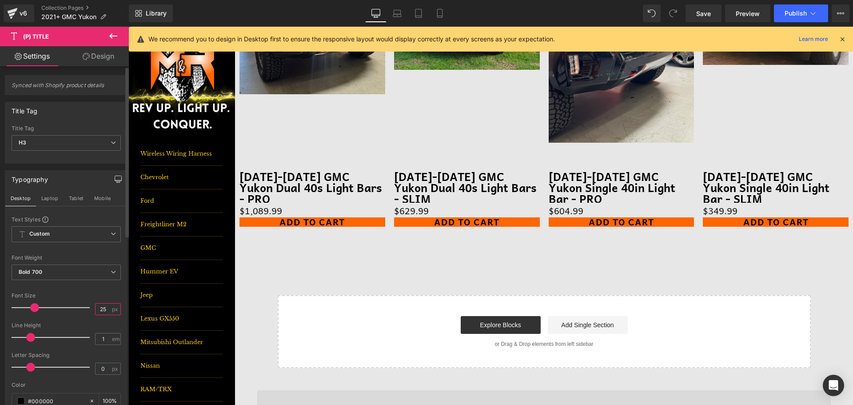
click at [102, 306] on input "25" at bounding box center [104, 308] width 16 height 11
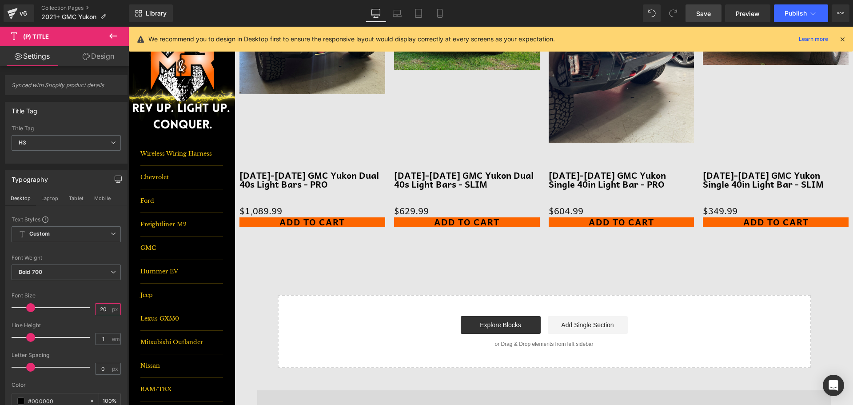
type input "20"
click at [704, 14] on span "Save" at bounding box center [703, 13] width 15 height 9
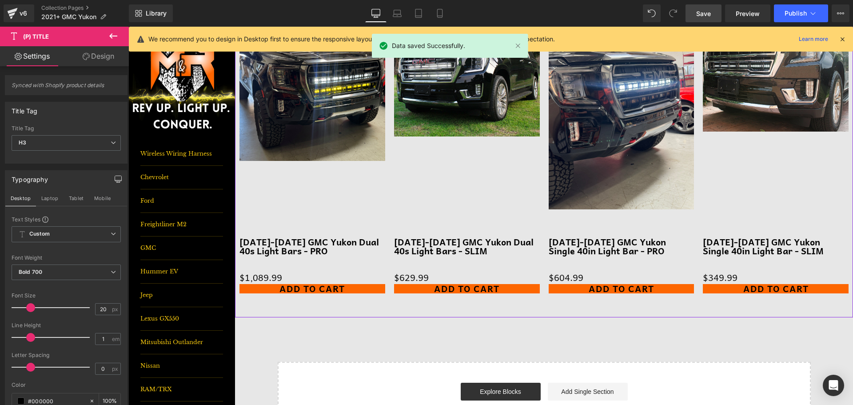
scroll to position [44, 0]
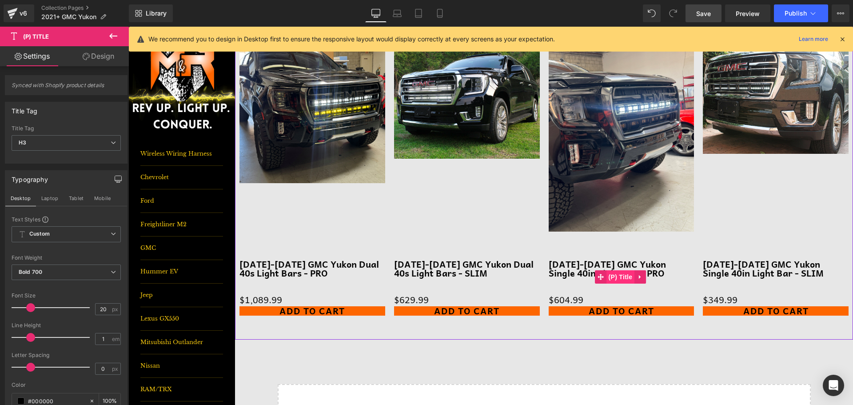
click at [616, 277] on span "(P) Title" at bounding box center [620, 276] width 28 height 13
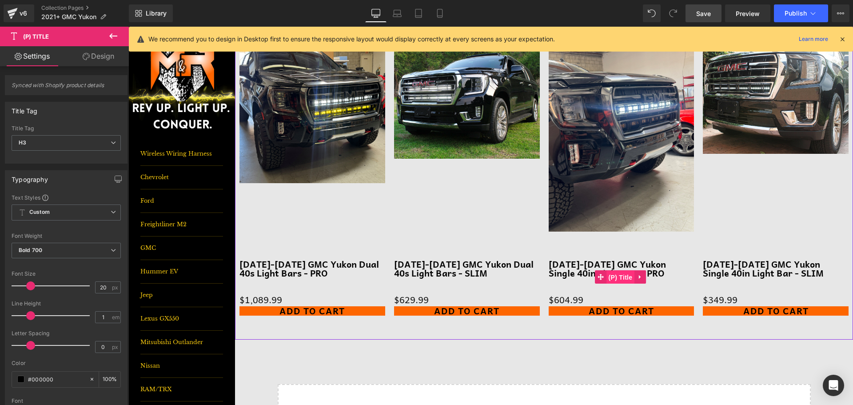
click at [618, 275] on span "(P) Title" at bounding box center [620, 277] width 28 height 13
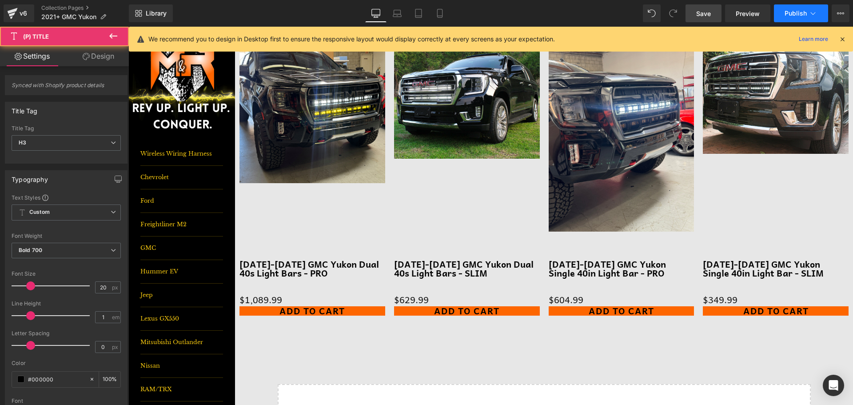
click at [792, 16] on span "Publish" at bounding box center [796, 13] width 22 height 7
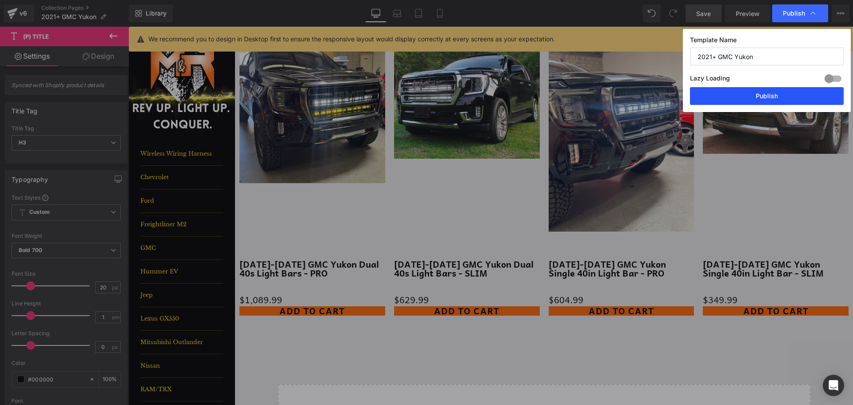
click at [793, 98] on button "Publish" at bounding box center [767, 96] width 154 height 18
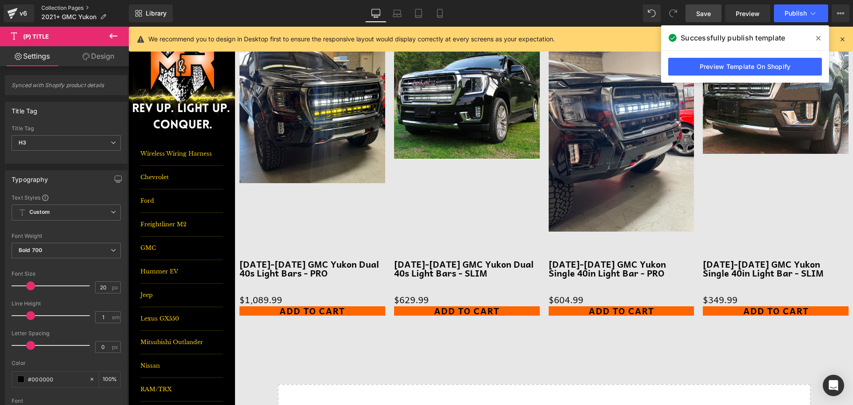
click at [64, 7] on link "Collection Pages" at bounding box center [85, 7] width 88 height 7
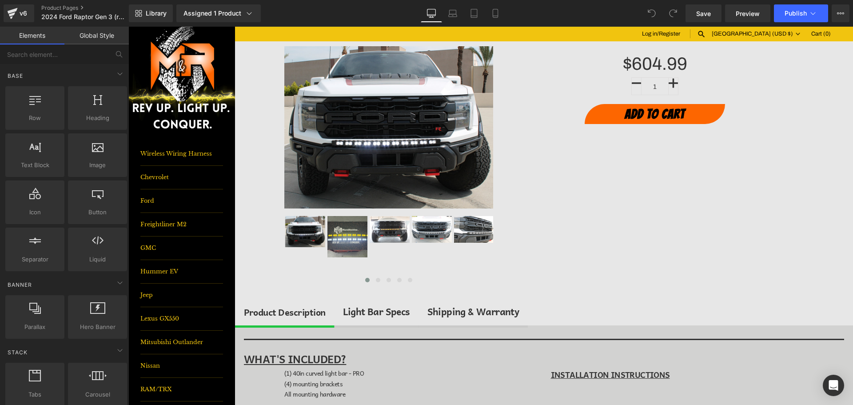
scroll to position [133, 0]
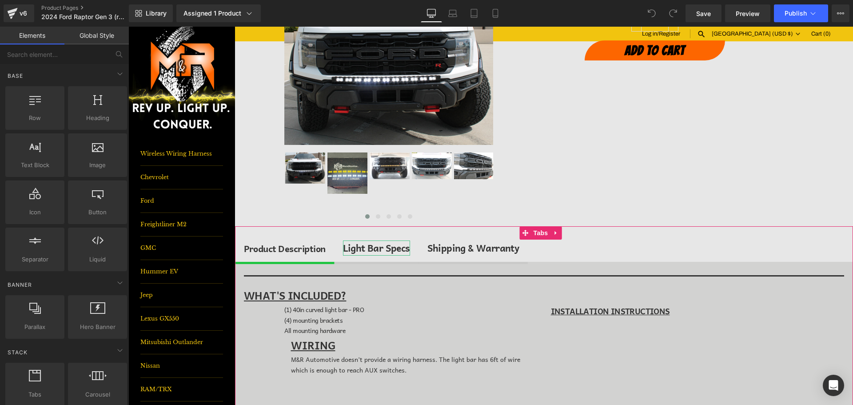
click at [363, 247] on div "Light Bar Specs" at bounding box center [376, 247] width 67 height 15
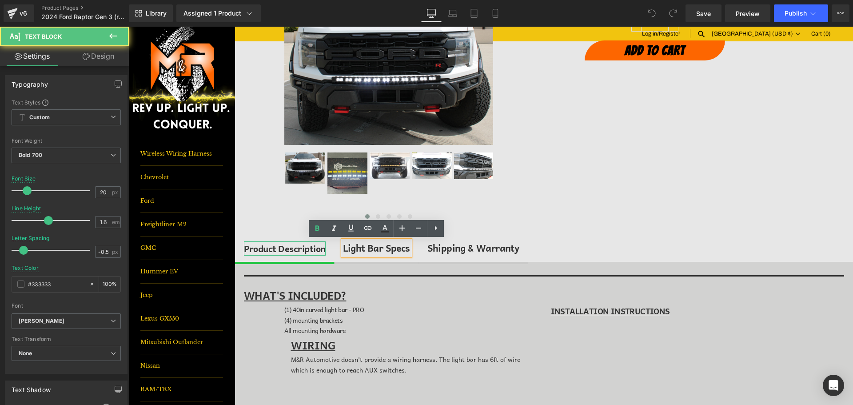
click at [291, 246] on div "Product Description" at bounding box center [285, 248] width 82 height 14
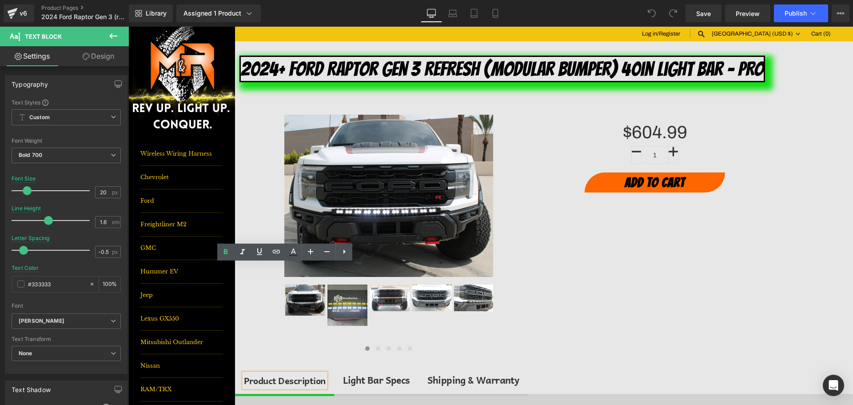
scroll to position [0, 0]
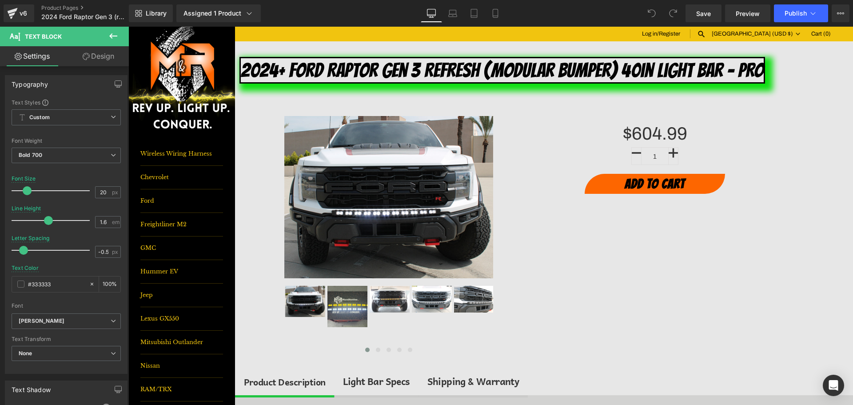
click at [117, 33] on icon at bounding box center [113, 36] width 11 height 11
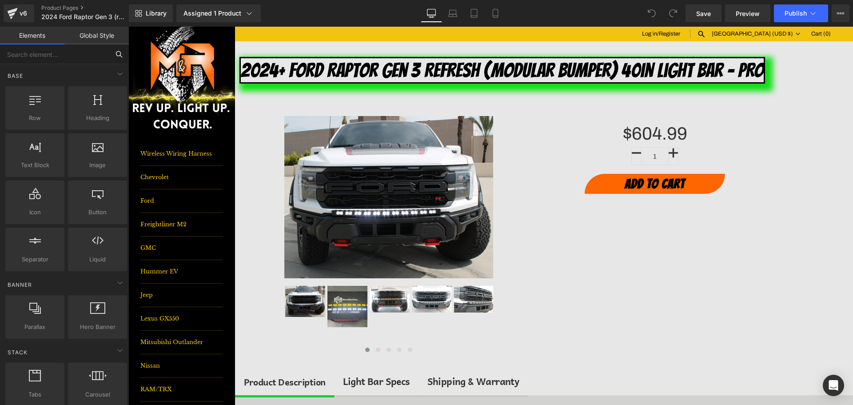
click at [90, 57] on input "text" at bounding box center [54, 54] width 109 height 20
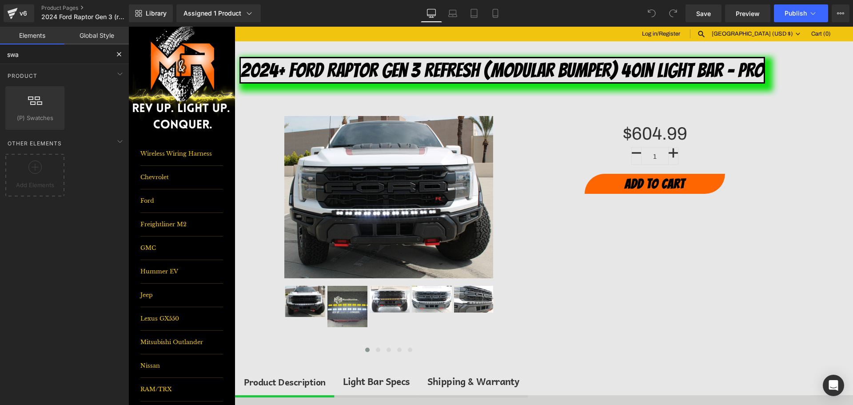
type input "swa"
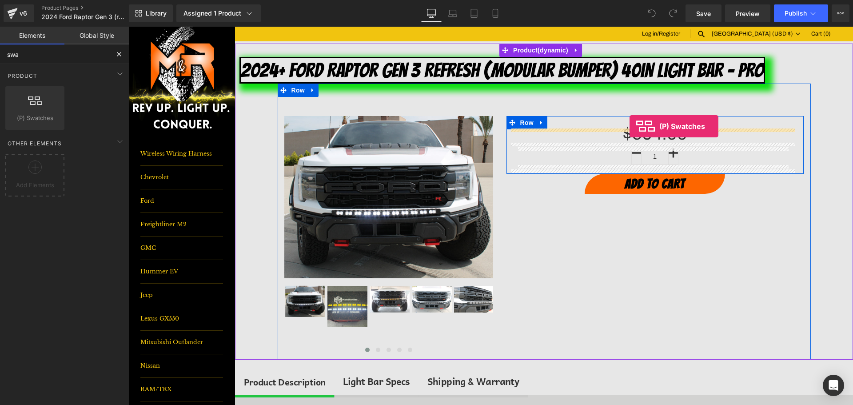
drag, startPoint x: 184, startPoint y: 129, endPoint x: 630, endPoint y: 126, distance: 445.6
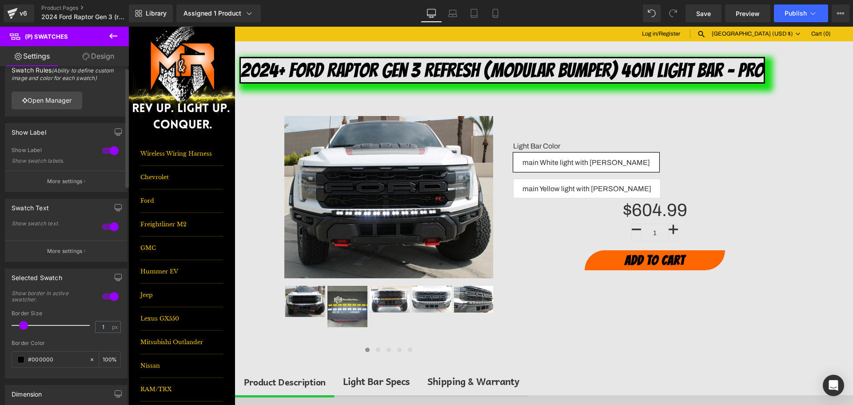
scroll to position [89, 0]
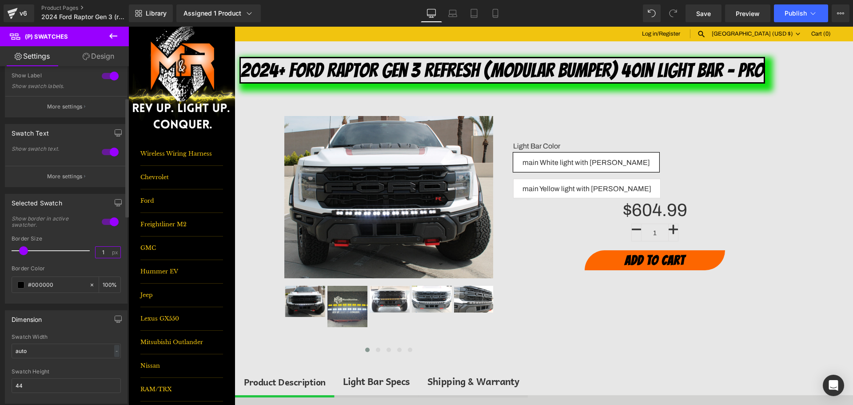
click at [99, 252] on input "1" at bounding box center [104, 252] width 16 height 11
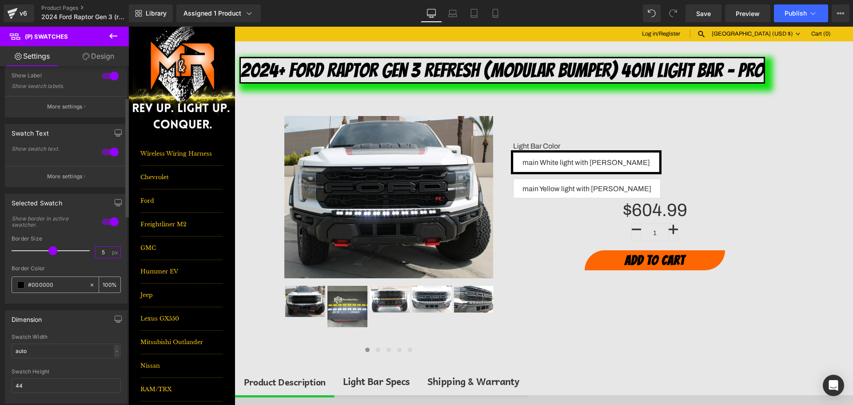
type input "5"
click at [67, 283] on input "#000000" at bounding box center [56, 285] width 57 height 10
type input "o"
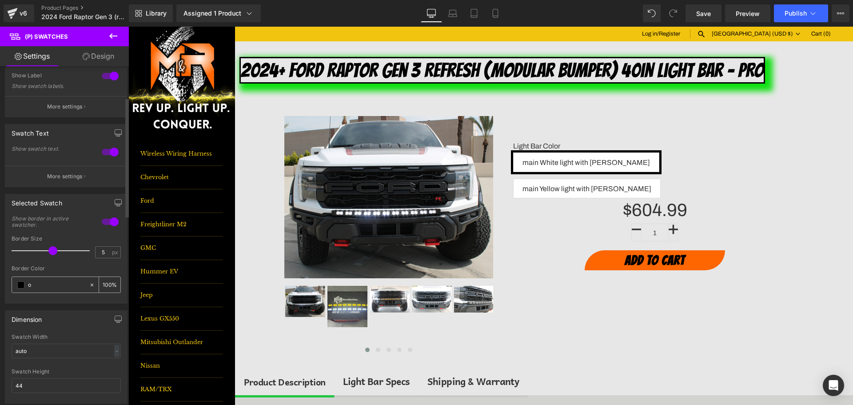
type input "0"
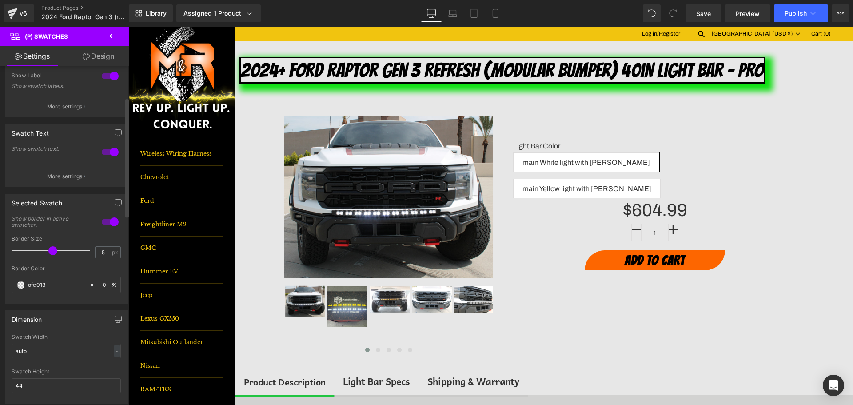
click at [79, 311] on div "Dimension" at bounding box center [66, 319] width 122 height 17
click at [29, 287] on input "ofe013" at bounding box center [56, 285] width 57 height 10
type input "0fe013"
type input "100"
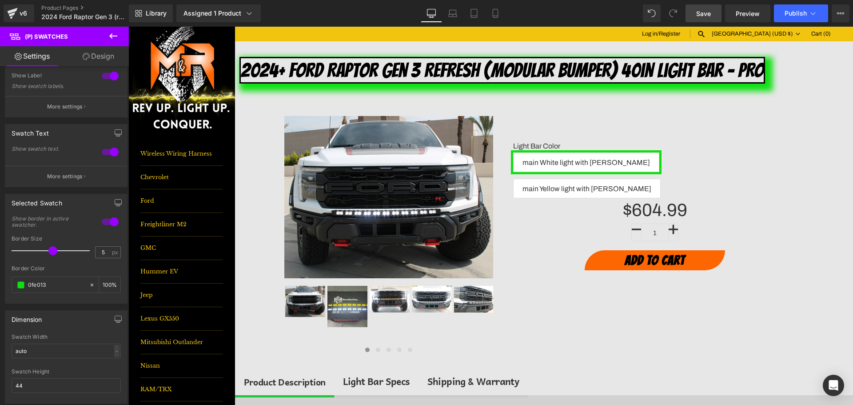
type input "#0fe013"
click at [713, 13] on link "Save" at bounding box center [703, 13] width 36 height 18
click at [787, 14] on span "Publish" at bounding box center [796, 13] width 22 height 7
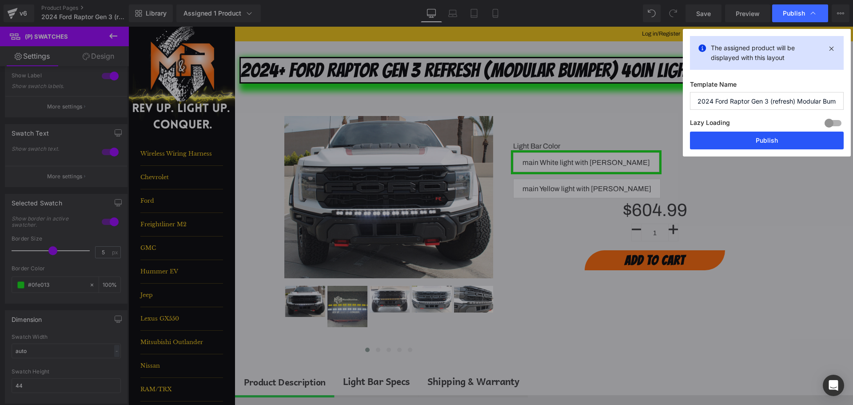
click at [809, 141] on button "Publish" at bounding box center [767, 140] width 154 height 18
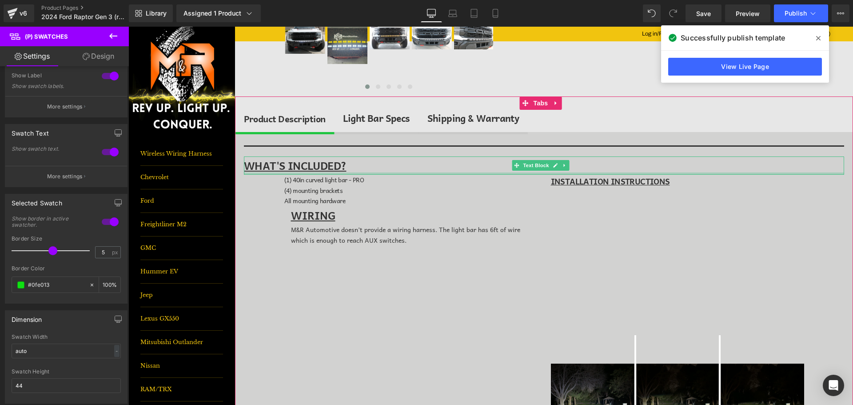
scroll to position [267, 0]
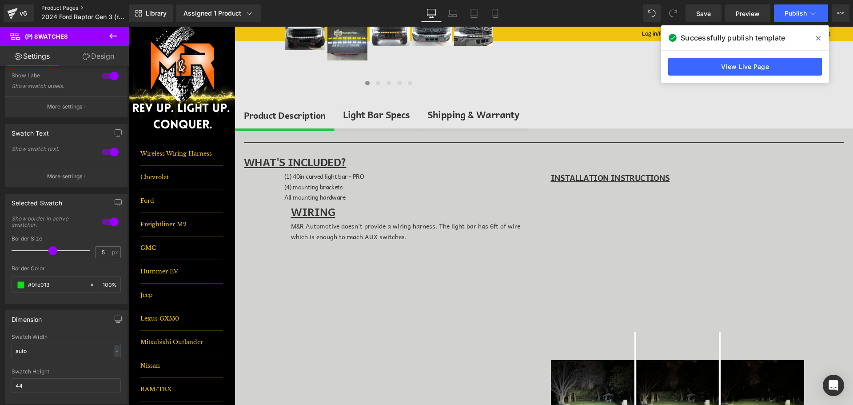
click at [50, 8] on link "Product Pages" at bounding box center [92, 7] width 102 height 7
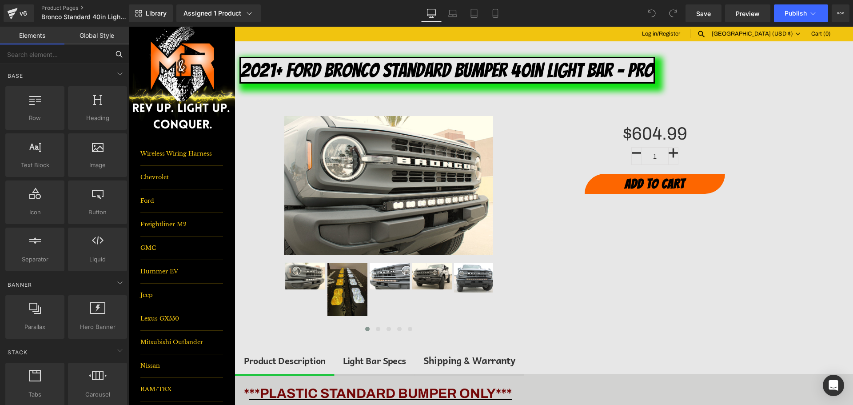
click at [79, 60] on input "text" at bounding box center [54, 54] width 109 height 20
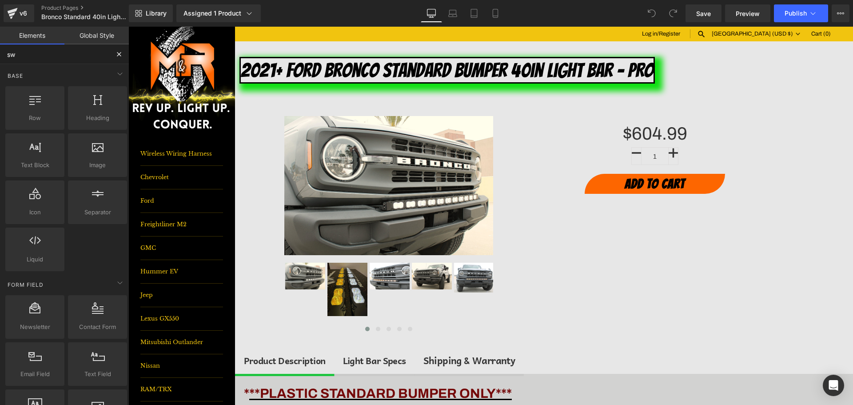
type input "swa"
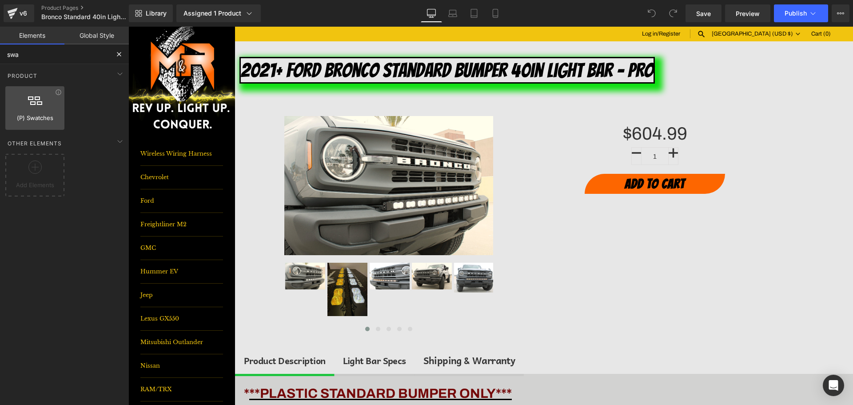
click at [44, 110] on div at bounding box center [35, 103] width 54 height 20
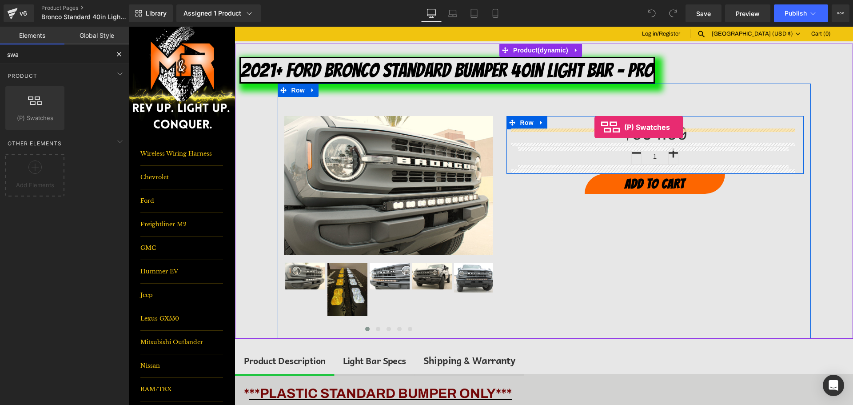
drag, startPoint x: 169, startPoint y: 149, endPoint x: 594, endPoint y: 127, distance: 426.2
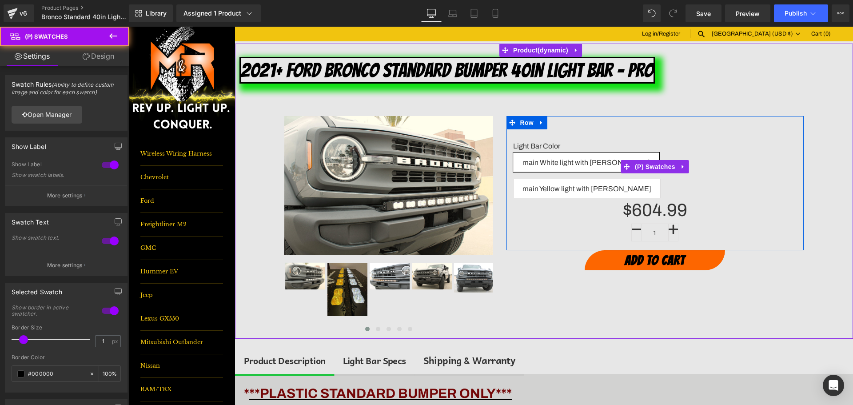
click at [557, 163] on span "main White light with [PERSON_NAME]" at bounding box center [586, 162] width 128 height 19
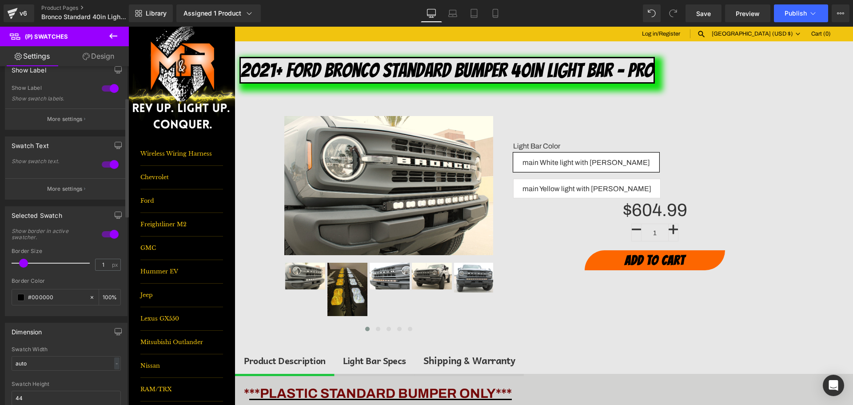
scroll to position [89, 0]
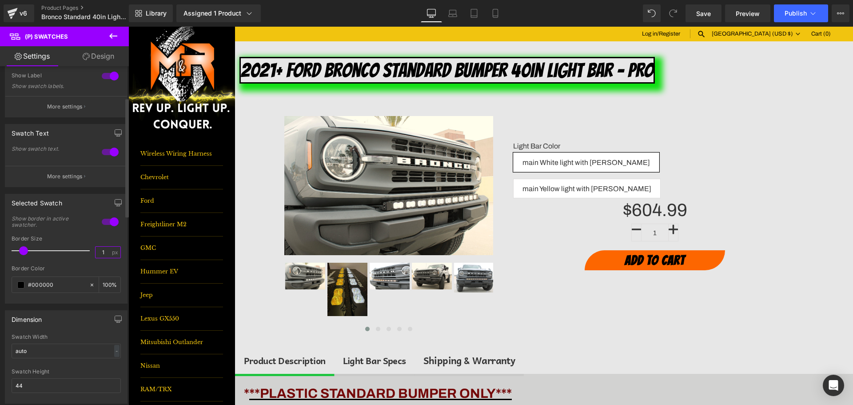
click at [103, 248] on input "1" at bounding box center [104, 252] width 16 height 11
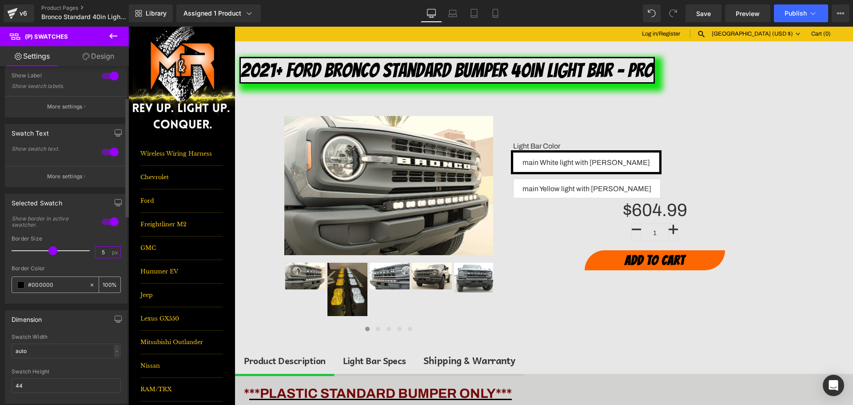
type input "5"
click at [33, 279] on div "#000000" at bounding box center [50, 285] width 77 height 16
click at [33, 283] on input "#000000" at bounding box center [56, 285] width 57 height 10
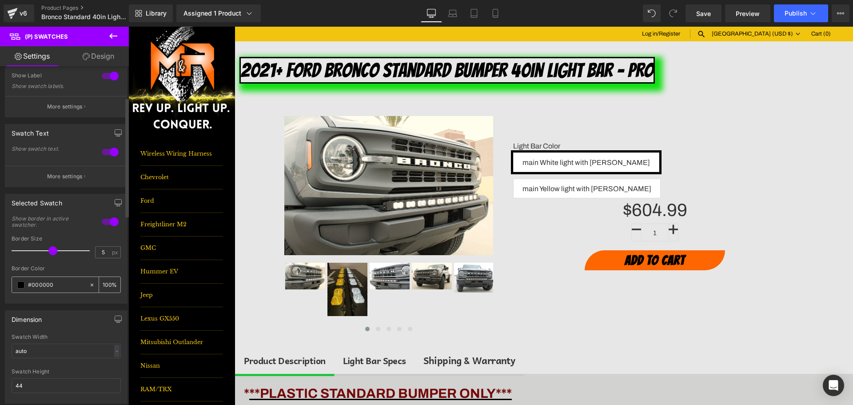
click at [33, 283] on input "#000000" at bounding box center [56, 285] width 57 height 10
type input "0"
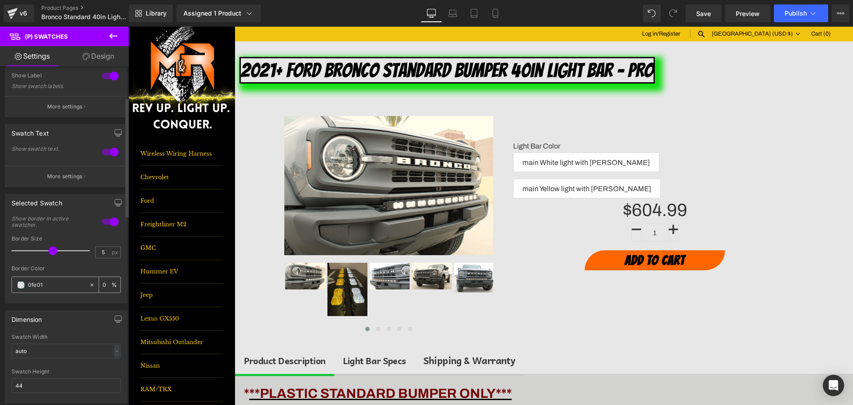
type input "0fe013"
type input "100"
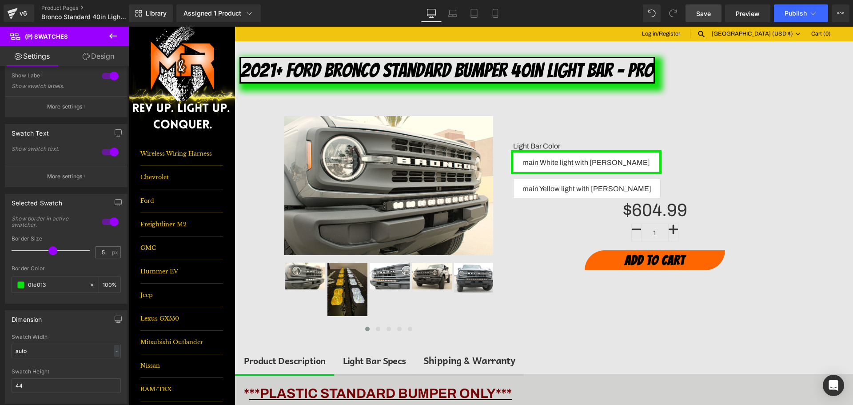
type input "#0fe013"
click at [708, 16] on span "Save" at bounding box center [703, 13] width 15 height 9
click at [799, 11] on span "Publish" at bounding box center [796, 13] width 22 height 7
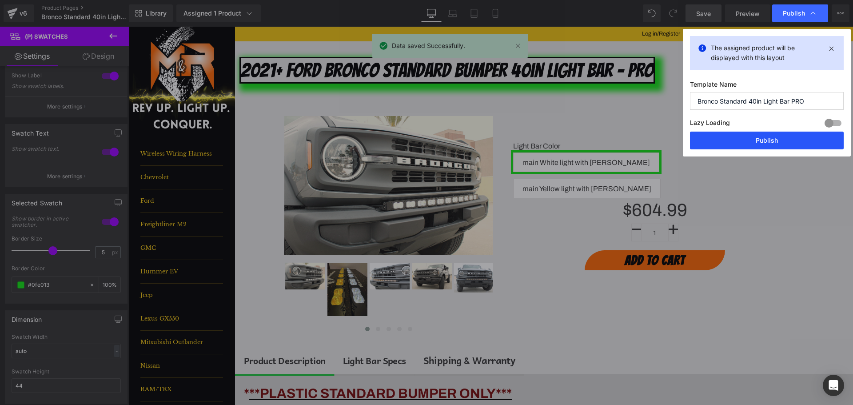
drag, startPoint x: 772, startPoint y: 141, endPoint x: 490, endPoint y: 222, distance: 293.2
click at [772, 141] on button "Publish" at bounding box center [767, 140] width 154 height 18
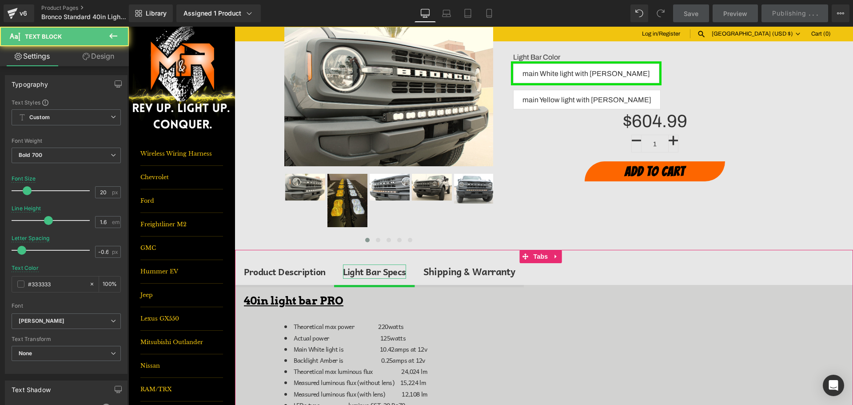
click at [374, 270] on div "Light Bar Specs" at bounding box center [374, 271] width 63 height 14
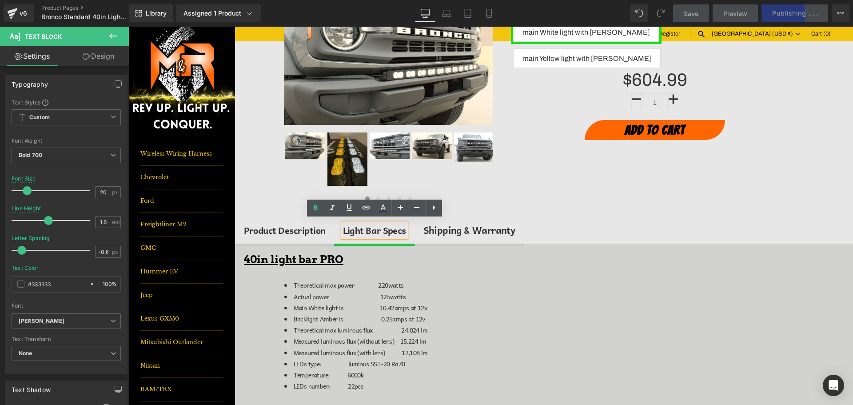
scroll to position [133, 0]
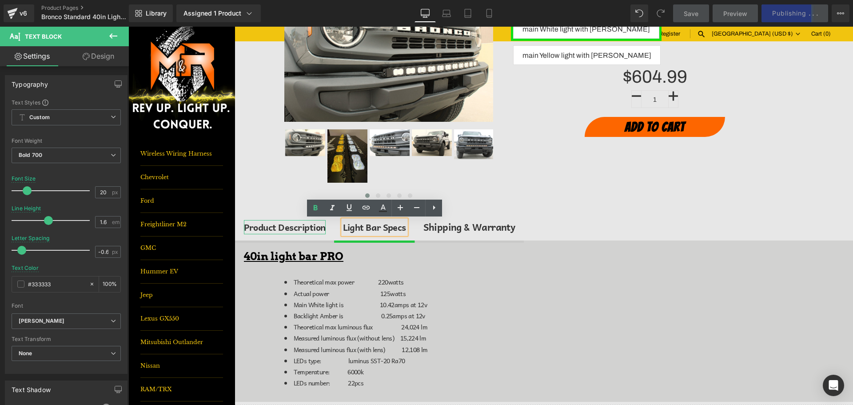
click at [306, 227] on div "Product Description" at bounding box center [285, 227] width 82 height 14
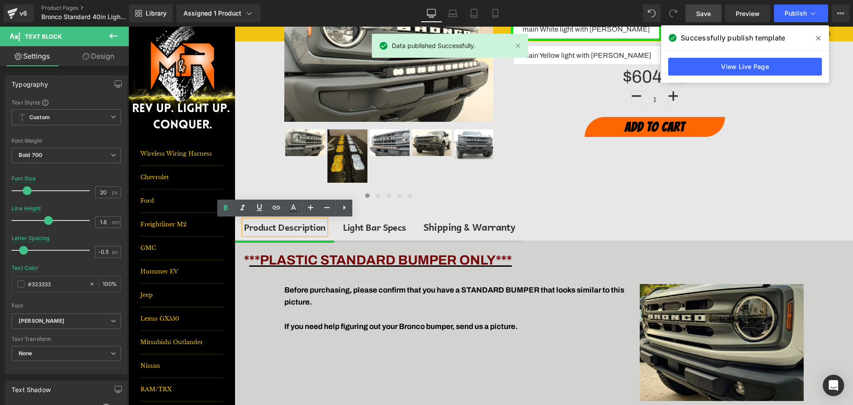
click at [238, 230] on span "Product Description Text Block" at bounding box center [285, 227] width 100 height 27
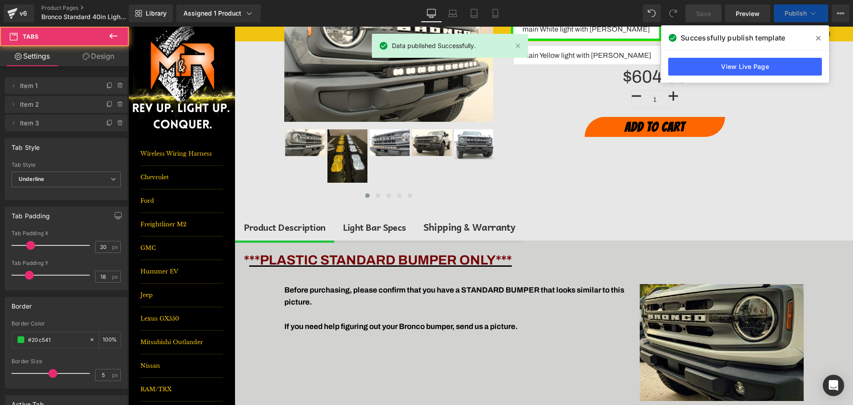
scroll to position [0, 0]
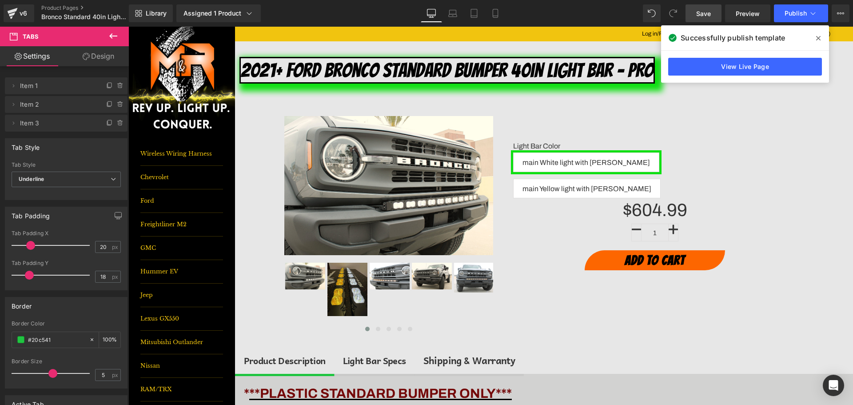
click at [819, 36] on icon at bounding box center [818, 38] width 4 height 7
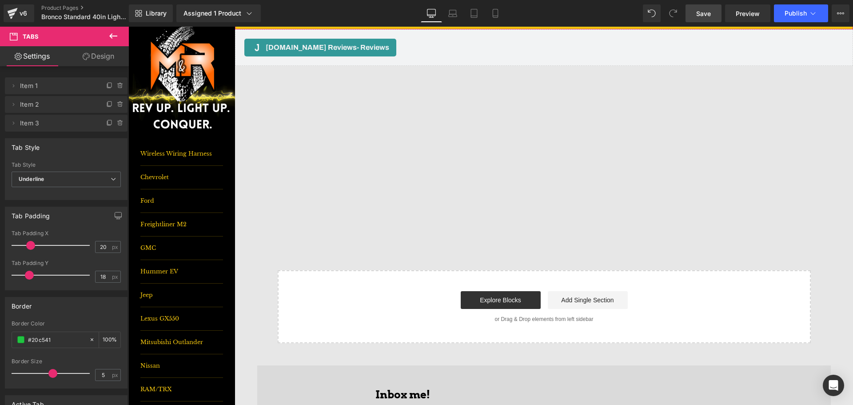
scroll to position [1022, 0]
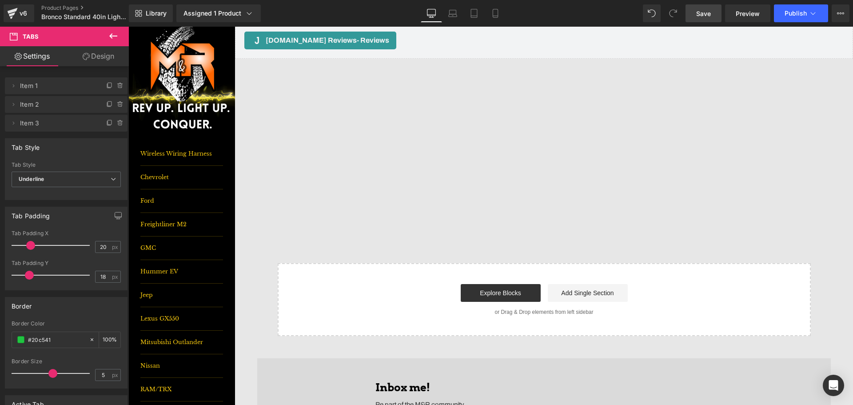
click at [713, 16] on link "Save" at bounding box center [703, 13] width 36 height 18
drag, startPoint x: 799, startPoint y: 19, endPoint x: 792, endPoint y: 20, distance: 7.1
click at [799, 20] on button "Publish" at bounding box center [801, 13] width 54 height 18
click at [792, 19] on button "Publish" at bounding box center [801, 13] width 54 height 18
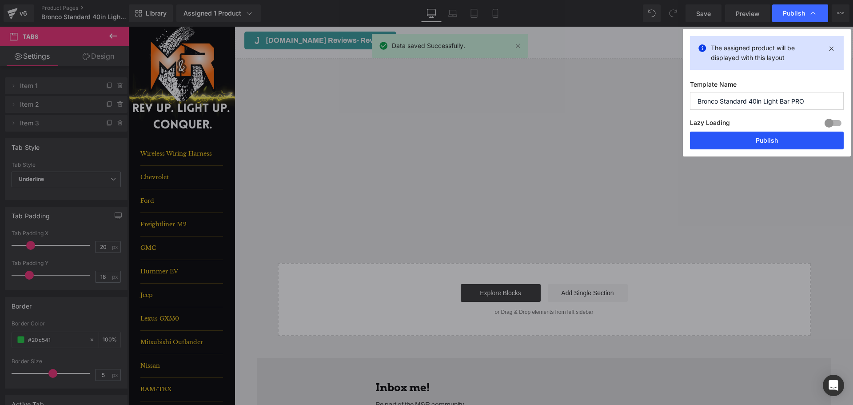
drag, startPoint x: 782, startPoint y: 141, endPoint x: 720, endPoint y: 254, distance: 128.8
click at [782, 141] on button "Publish" at bounding box center [767, 140] width 154 height 18
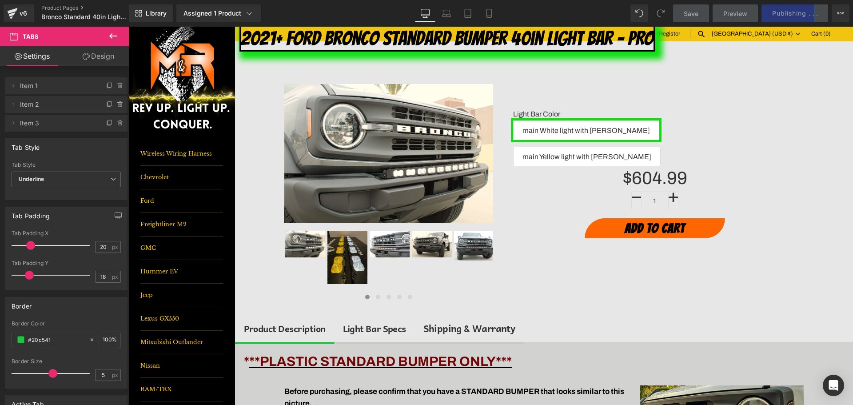
scroll to position [0, 0]
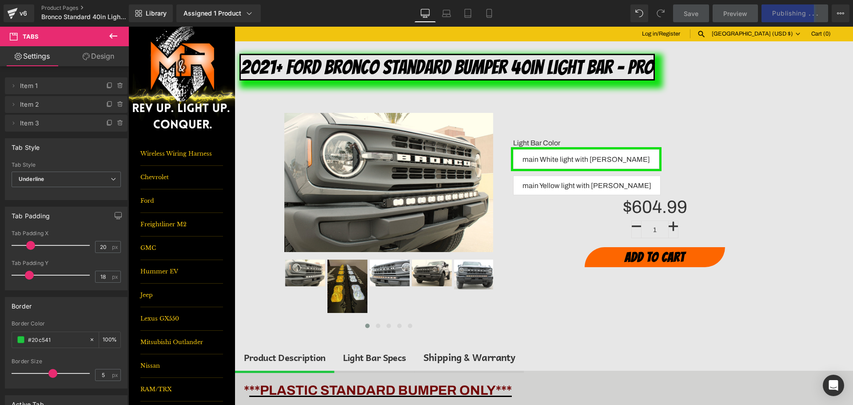
drag, startPoint x: 850, startPoint y: 283, endPoint x: 901, endPoint y: 35, distance: 253.1
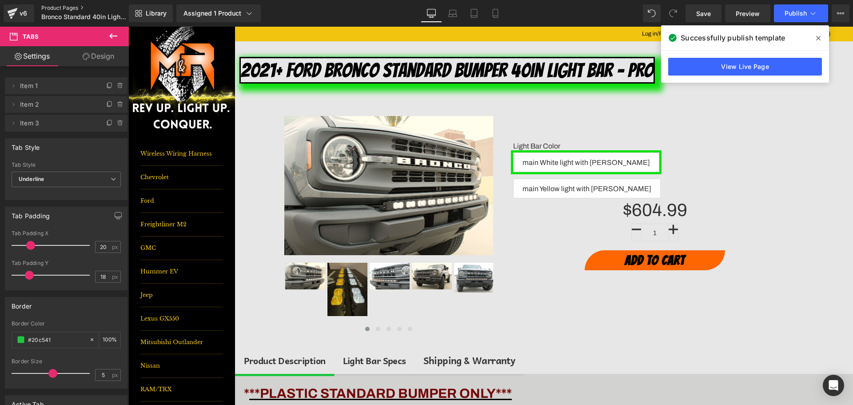
click at [65, 6] on link "Product Pages" at bounding box center [92, 7] width 102 height 7
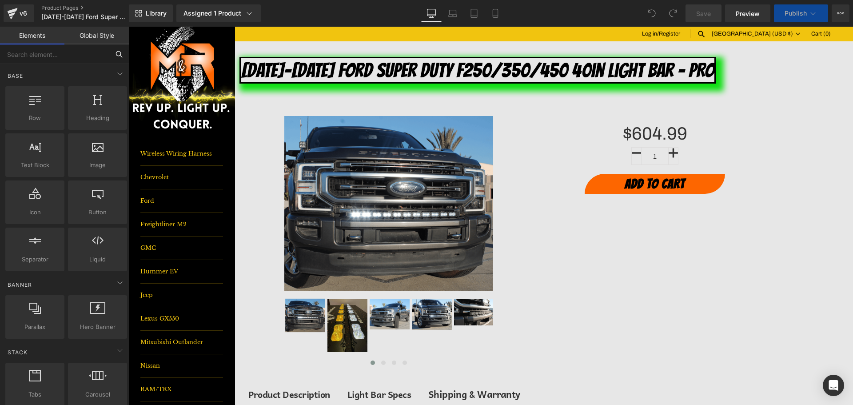
click at [46, 56] on input "text" at bounding box center [54, 54] width 109 height 20
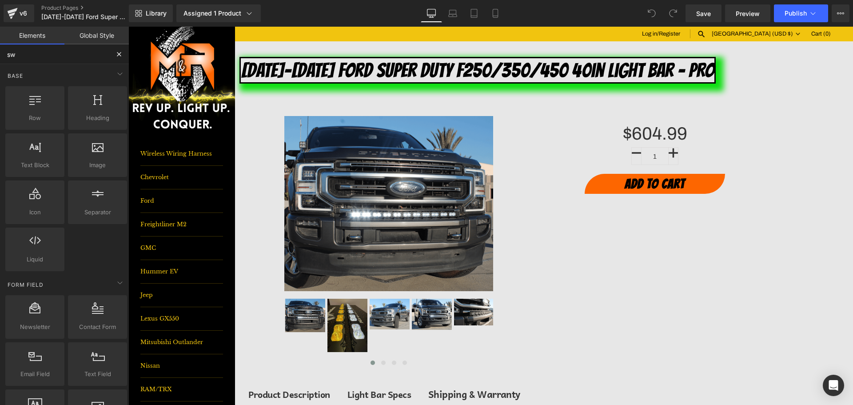
type input "swa"
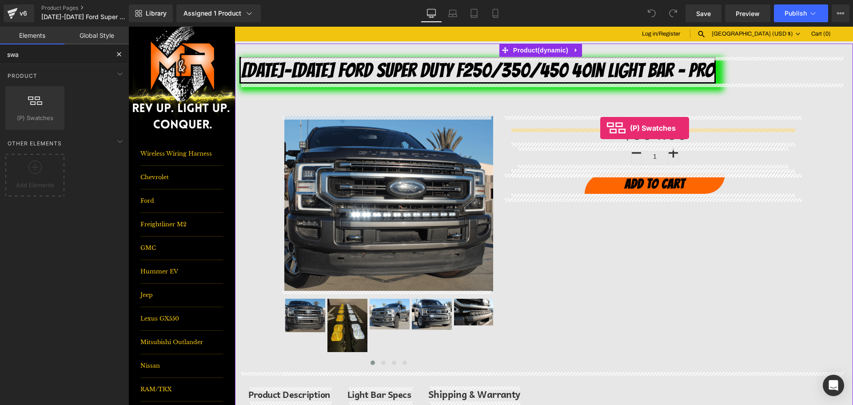
drag, startPoint x: 152, startPoint y: 134, endPoint x: 600, endPoint y: 128, distance: 448.3
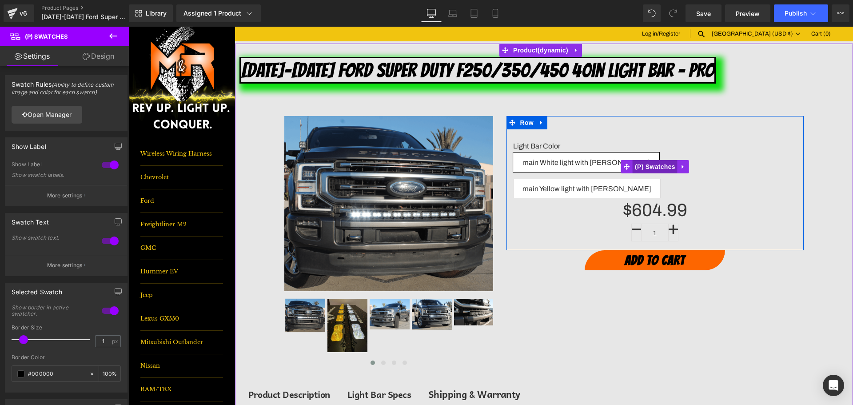
click at [669, 160] on span "(P) Swatches" at bounding box center [655, 166] width 45 height 13
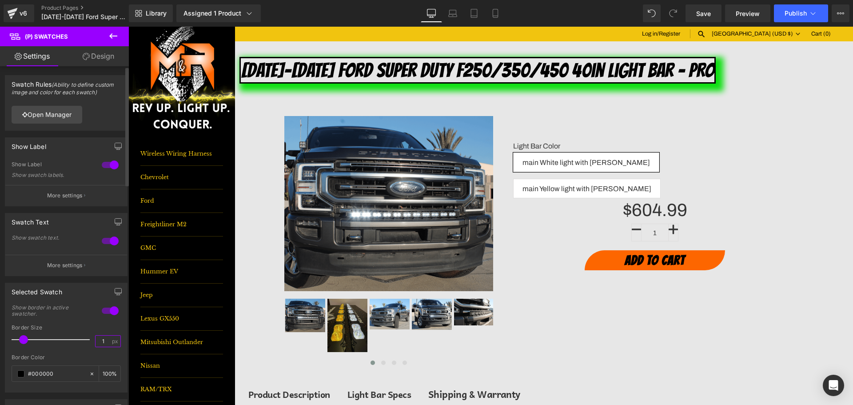
click at [101, 342] on input "1" at bounding box center [104, 340] width 16 height 11
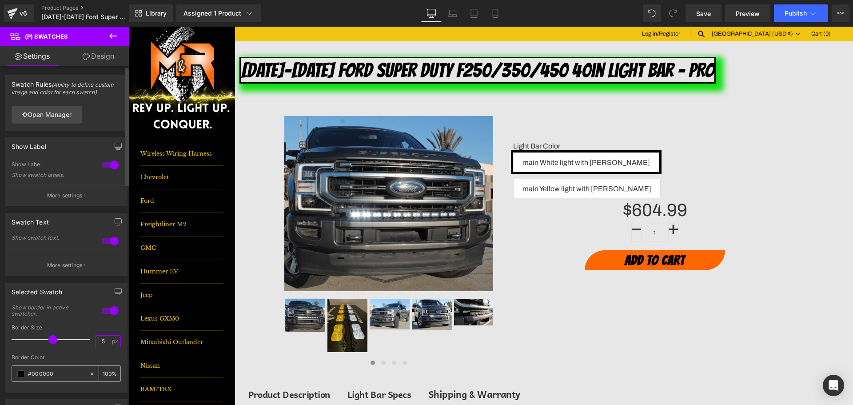
type input "5"
click at [52, 375] on input "#000000" at bounding box center [56, 374] width 57 height 10
type input "0"
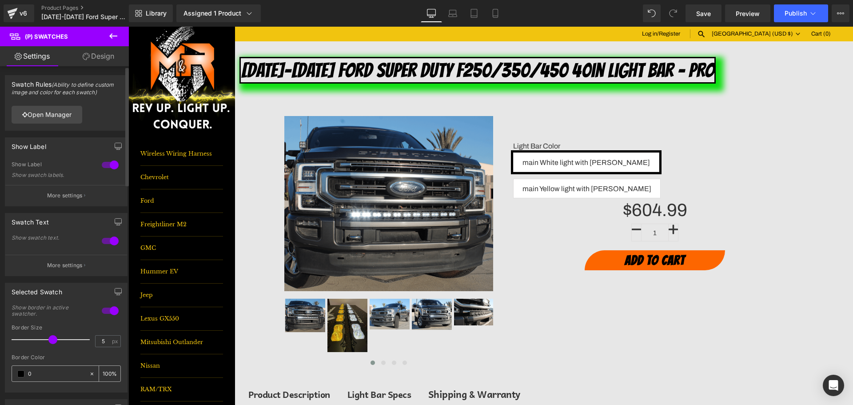
type input "0"
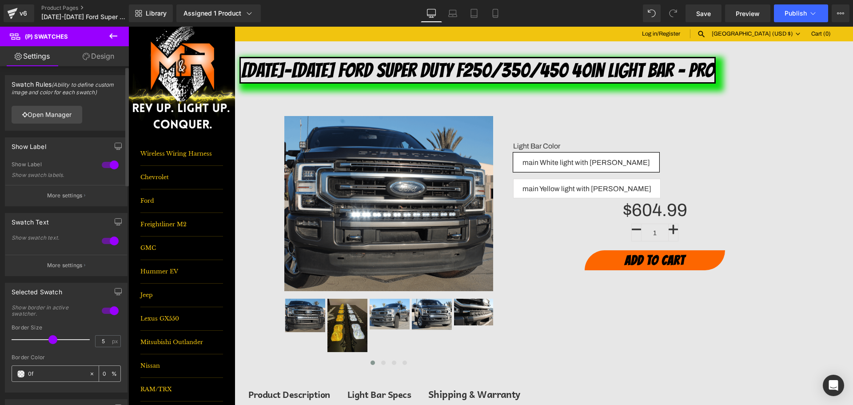
type input "0fe"
type input "100"
type input "0fe01"
type input "0"
type input "0fe013"
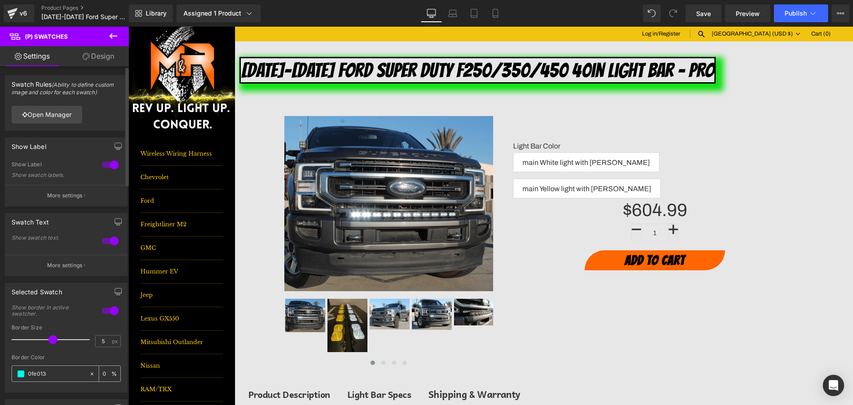
type input "100"
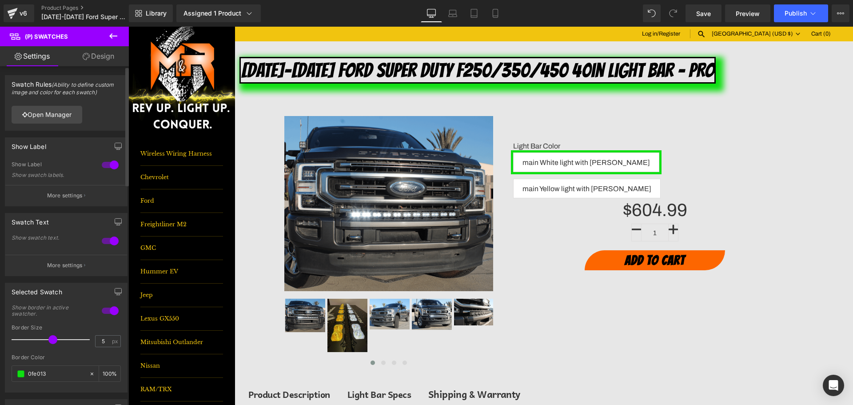
type input "#0fe013"
click at [64, 355] on div "Border Color" at bounding box center [66, 357] width 109 height 6
click at [693, 20] on link "Save" at bounding box center [703, 13] width 36 height 18
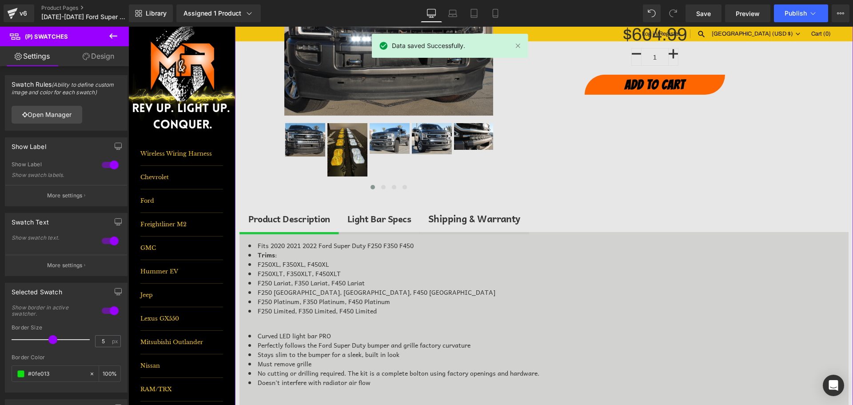
scroll to position [178, 0]
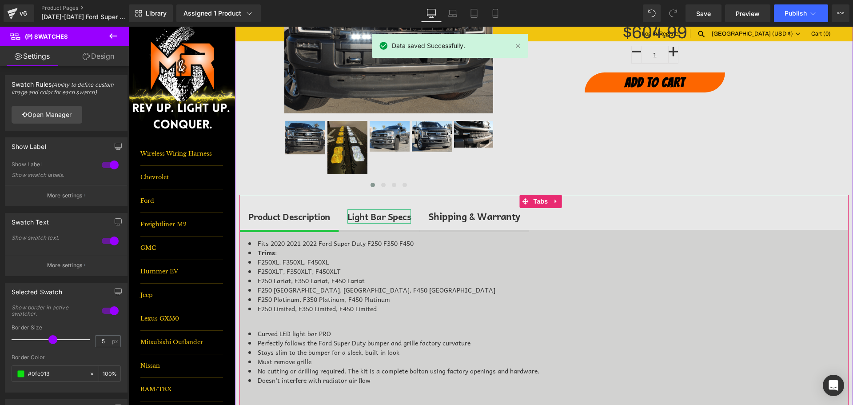
click at [369, 220] on div "Light Bar Specs" at bounding box center [379, 216] width 64 height 14
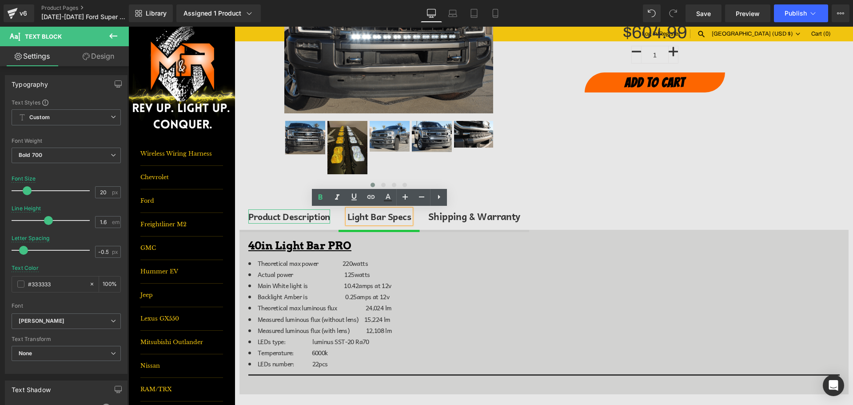
click at [295, 216] on div "Product Description" at bounding box center [289, 216] width 82 height 14
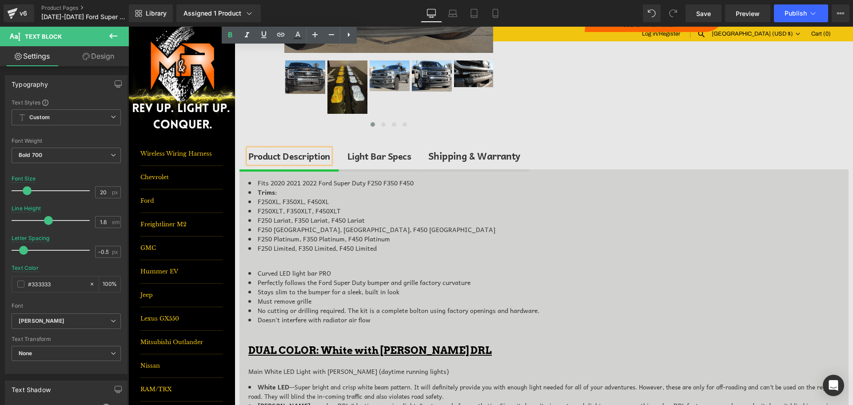
scroll to position [222, 0]
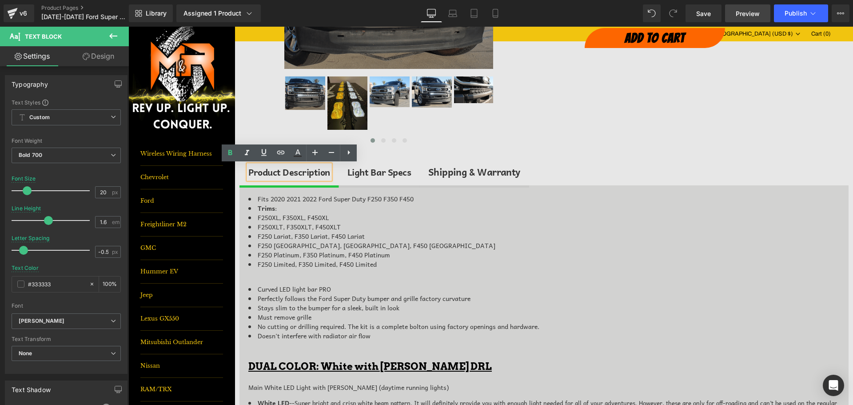
click at [744, 14] on span "Preview" at bounding box center [748, 13] width 24 height 9
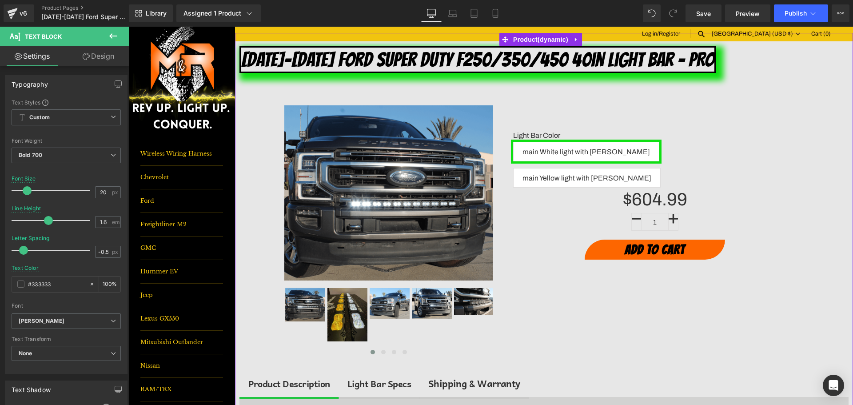
scroll to position [0, 0]
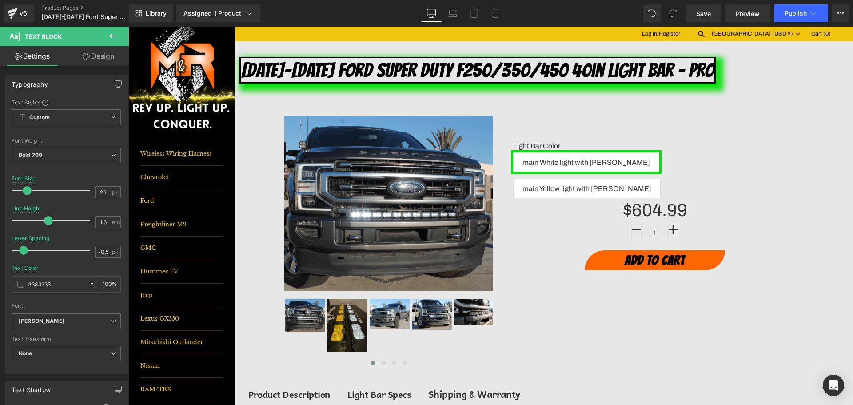
click at [772, 14] on div "Save Preview Publish Scheduled View Live Page View with current Template Save T…" at bounding box center [767, 13] width 171 height 18
click at [799, 17] on button "Publish" at bounding box center [801, 13] width 54 height 18
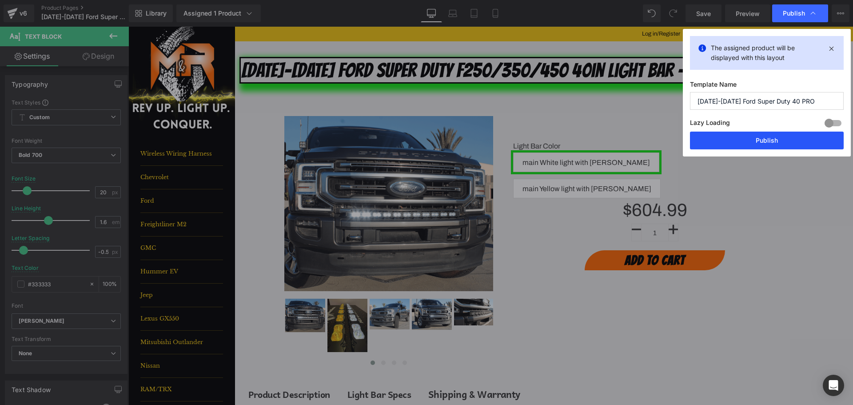
click at [785, 139] on button "Publish" at bounding box center [767, 140] width 154 height 18
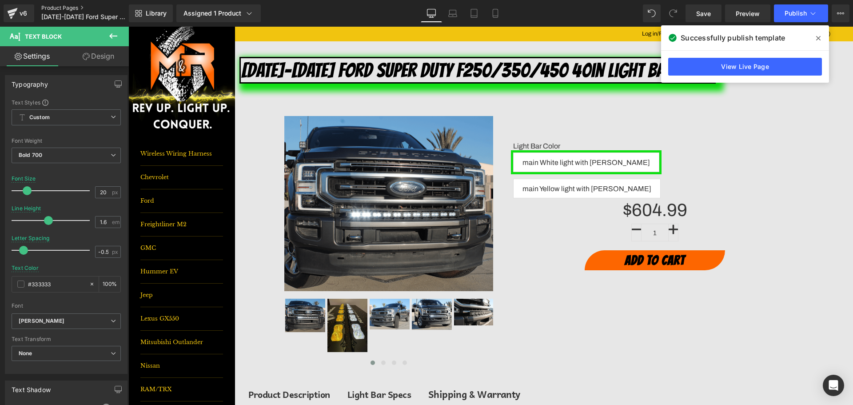
click at [54, 8] on link "Product Pages" at bounding box center [92, 7] width 102 height 7
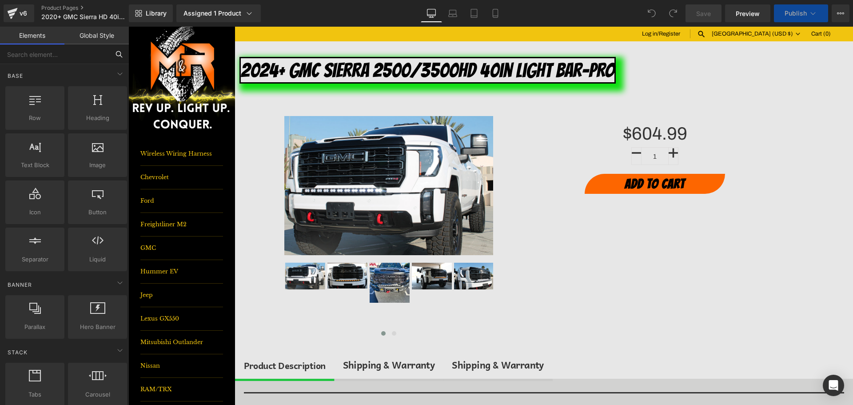
click at [66, 57] on input "text" at bounding box center [54, 54] width 109 height 20
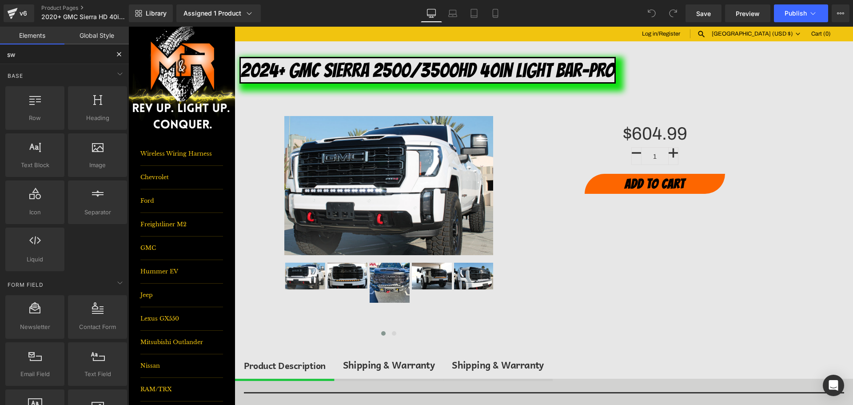
type input "swa"
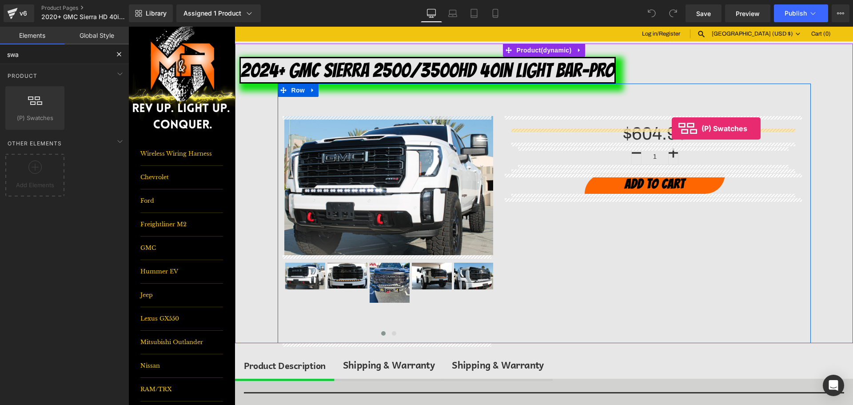
drag, startPoint x: 166, startPoint y: 120, endPoint x: 672, endPoint y: 128, distance: 506.1
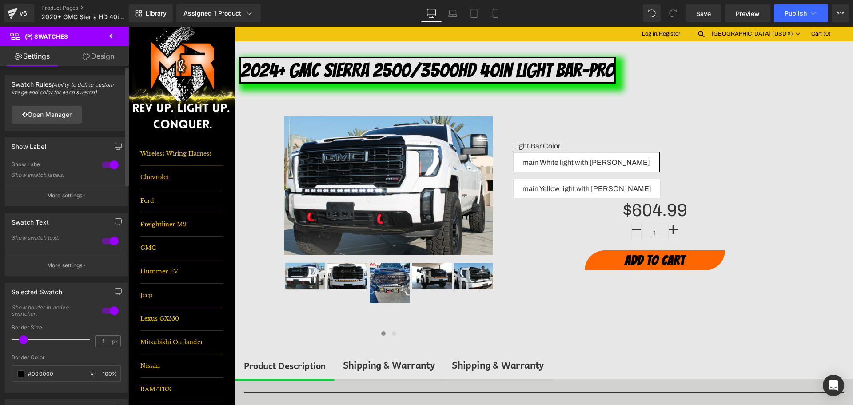
drag, startPoint x: 60, startPoint y: 189, endPoint x: 60, endPoint y: 212, distance: 23.1
click at [41, 261] on button "More settings" at bounding box center [66, 265] width 122 height 21
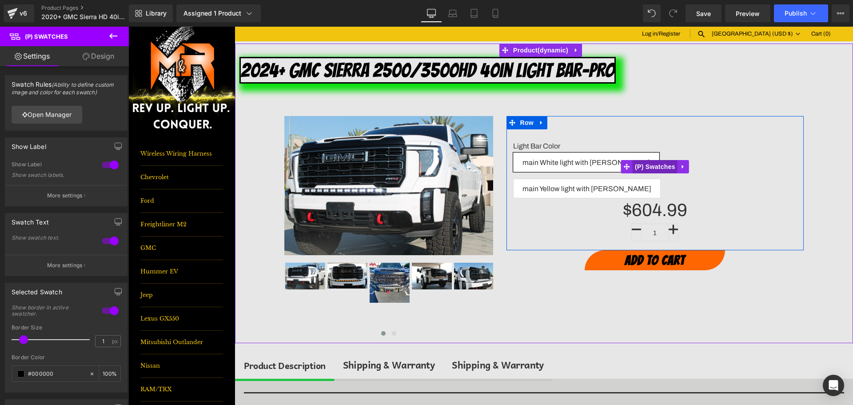
click at [643, 160] on span "(P) Swatches" at bounding box center [655, 166] width 45 height 13
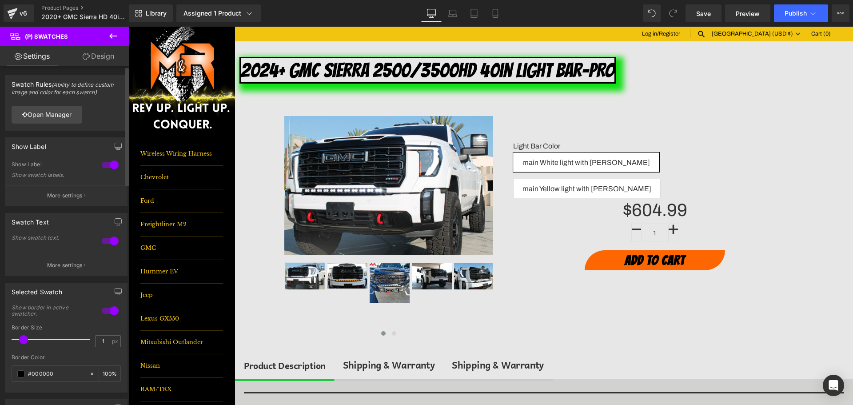
click at [35, 363] on div "Border Color #000000 100 %" at bounding box center [66, 373] width 109 height 38
click at [35, 367] on div "#000000" at bounding box center [50, 374] width 77 height 16
click at [35, 371] on input "#000000" at bounding box center [56, 374] width 57 height 10
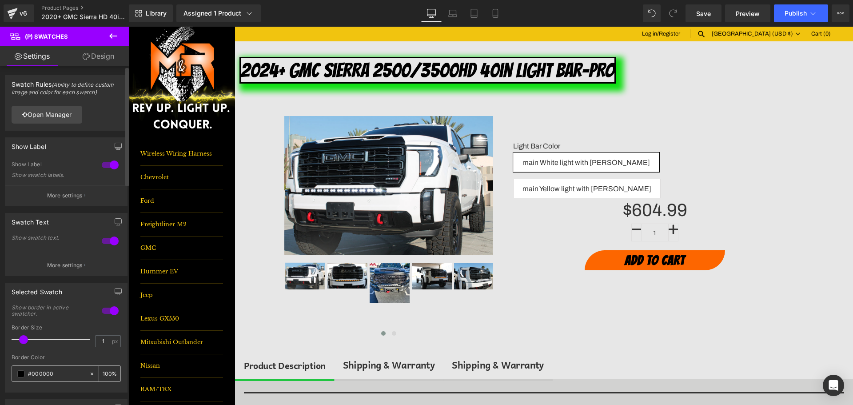
click at [35, 371] on input "#000000" at bounding box center [56, 374] width 57 height 10
type input "c"
type input "0"
type input "0fe"
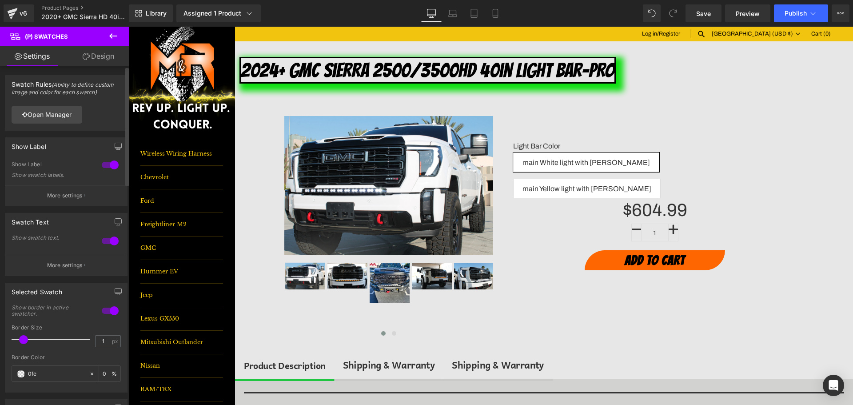
type input "100"
type input "0fe0"
type input "0"
type input "0fe013"
type input "100"
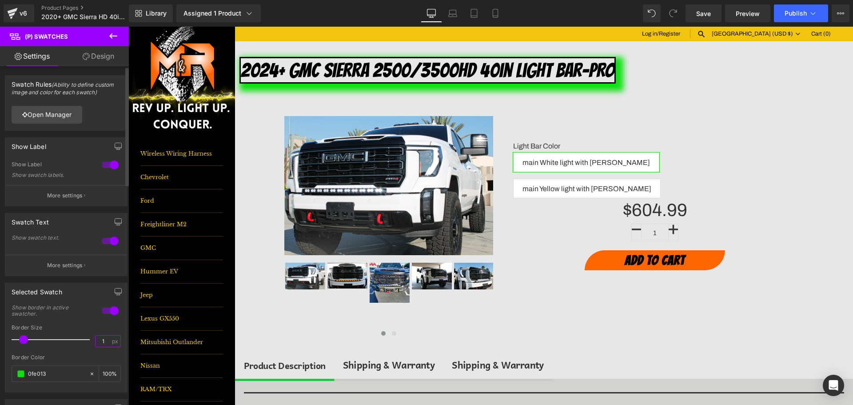
type input "#0fe013"
drag, startPoint x: 102, startPoint y: 343, endPoint x: 92, endPoint y: 343, distance: 10.2
click at [95, 343] on div "1 px" at bounding box center [108, 341] width 26 height 12
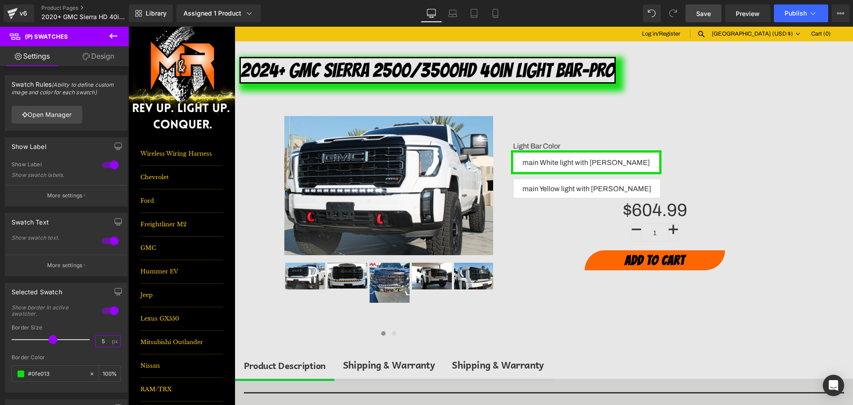
type input "5"
drag, startPoint x: 709, startPoint y: 14, endPoint x: 586, endPoint y: 28, distance: 124.2
click at [709, 14] on span "Save" at bounding box center [703, 13] width 15 height 9
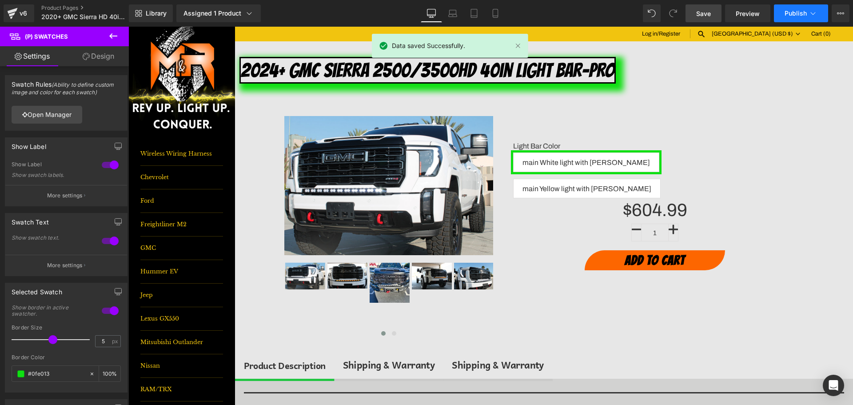
click at [793, 15] on span "Publish" at bounding box center [796, 13] width 22 height 7
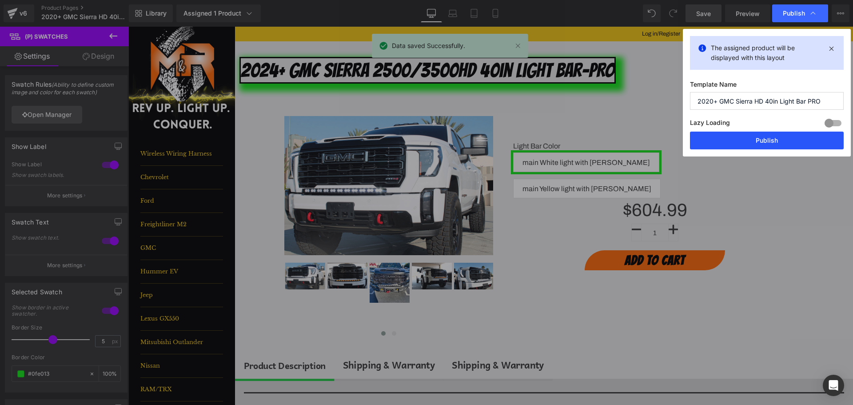
click at [791, 138] on button "Publish" at bounding box center [767, 140] width 154 height 18
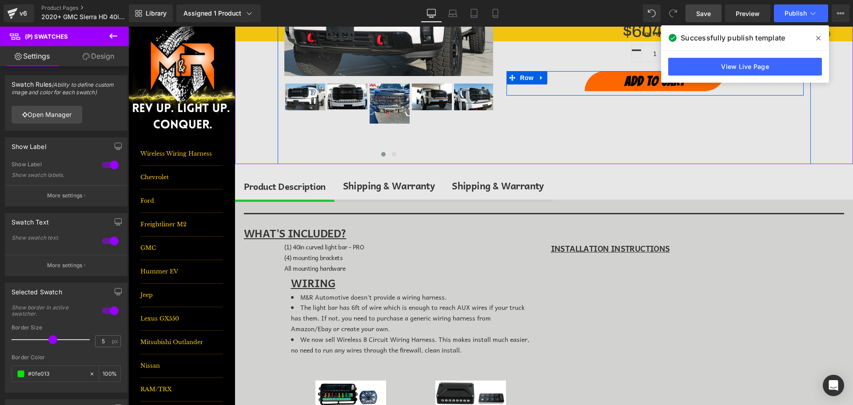
scroll to position [222, 0]
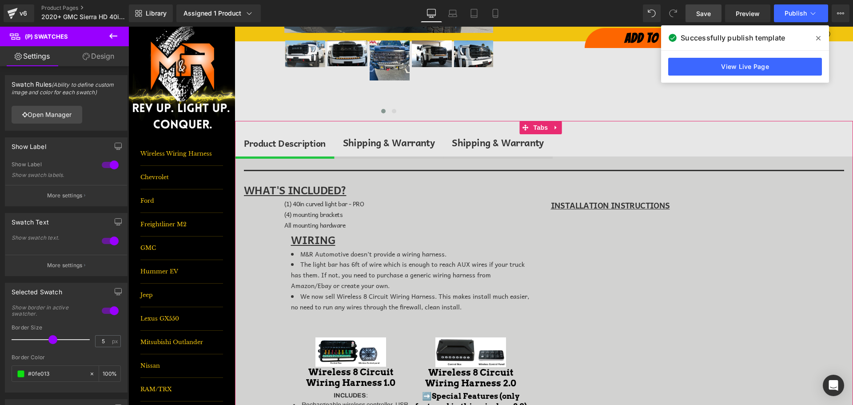
click at [398, 144] on div "Shipping & Warranty" at bounding box center [389, 142] width 92 height 15
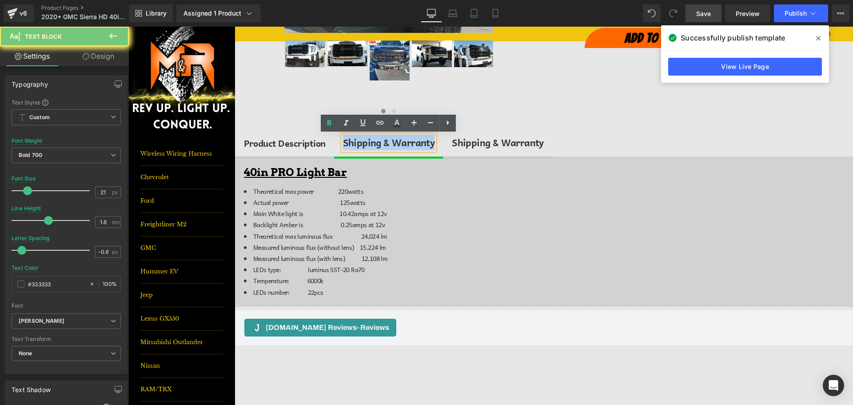
click at [398, 144] on div "Shipping & Warranty" at bounding box center [389, 142] width 92 height 15
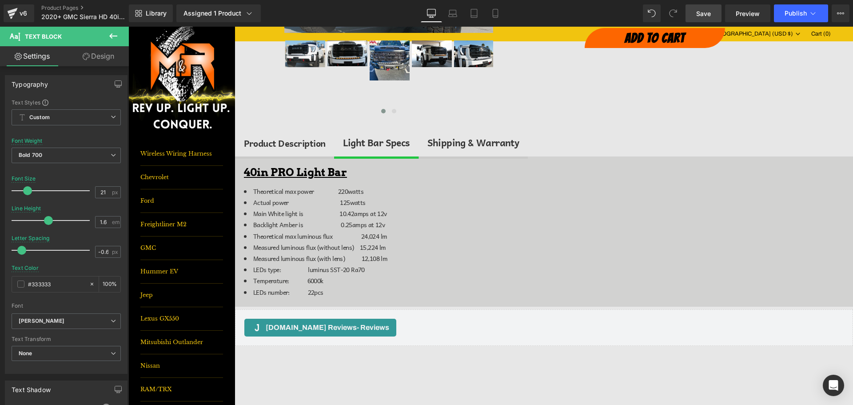
click at [698, 15] on span "Save" at bounding box center [703, 13] width 15 height 9
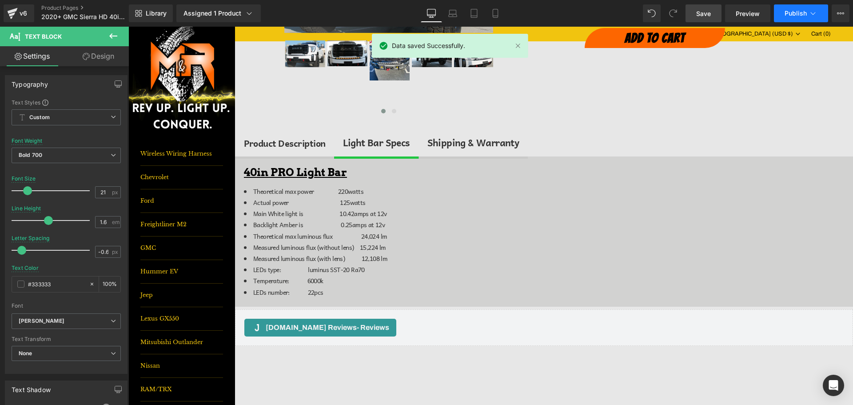
click at [791, 16] on span "Publish" at bounding box center [796, 13] width 22 height 7
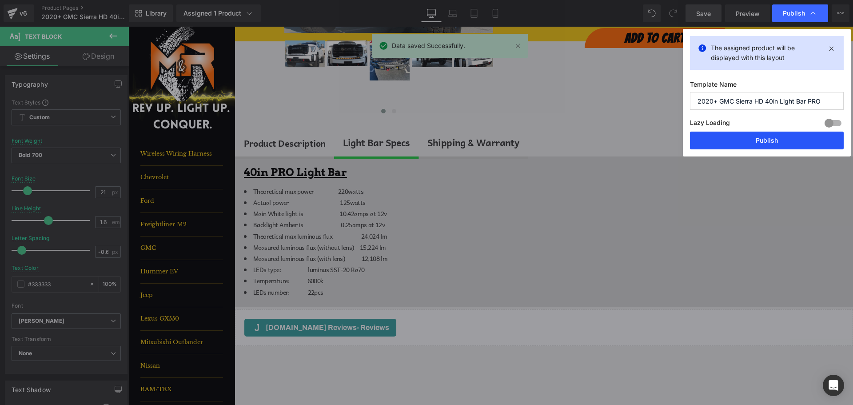
click at [803, 138] on button "Publish" at bounding box center [767, 140] width 154 height 18
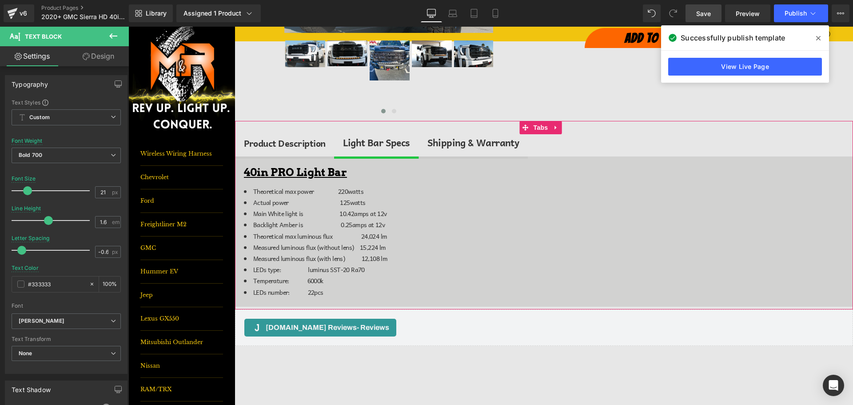
click at [471, 143] on div "Shipping & Warranty" at bounding box center [473, 142] width 92 height 15
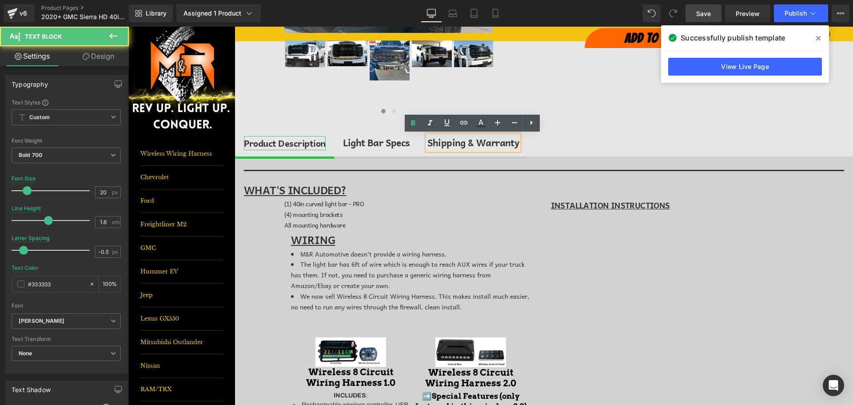
click at [271, 143] on div "Product Description" at bounding box center [285, 143] width 82 height 14
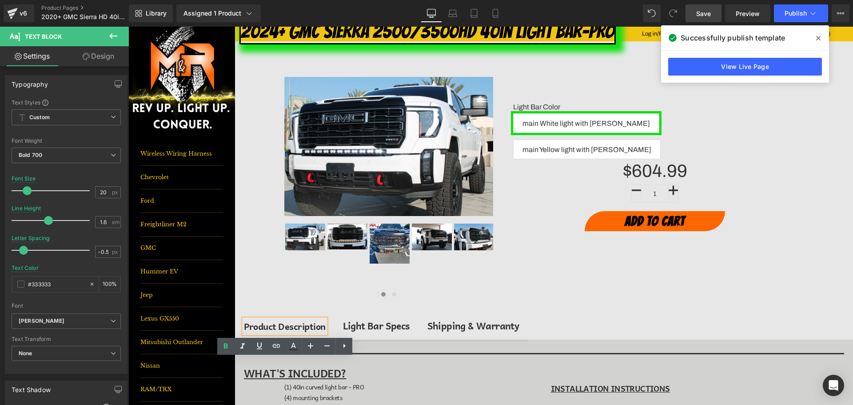
scroll to position [0, 0]
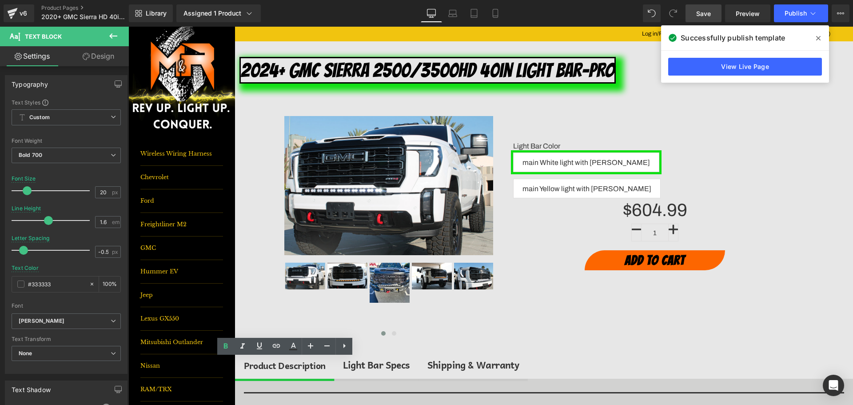
click at [64, 4] on div "v6 Product Pages 2020+ GMC Sierra HD 40in Light Bar PRO" at bounding box center [64, 13] width 129 height 27
click at [62, 8] on link "Product Pages" at bounding box center [92, 7] width 102 height 7
